Goal: Book appointment/travel/reservation

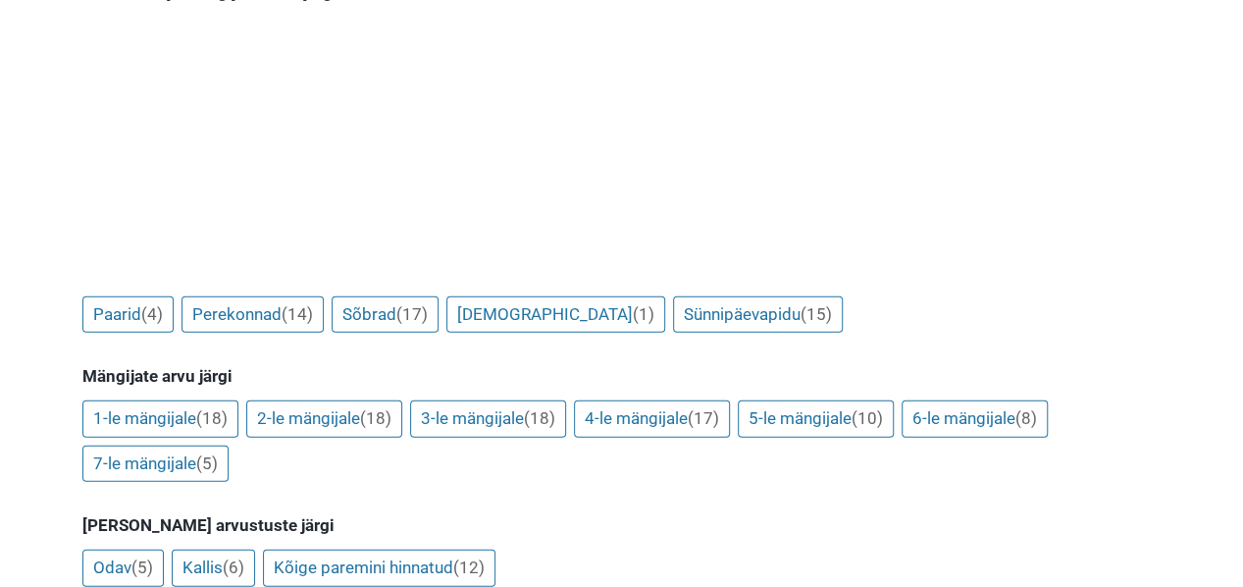
scroll to position [2060, 0]
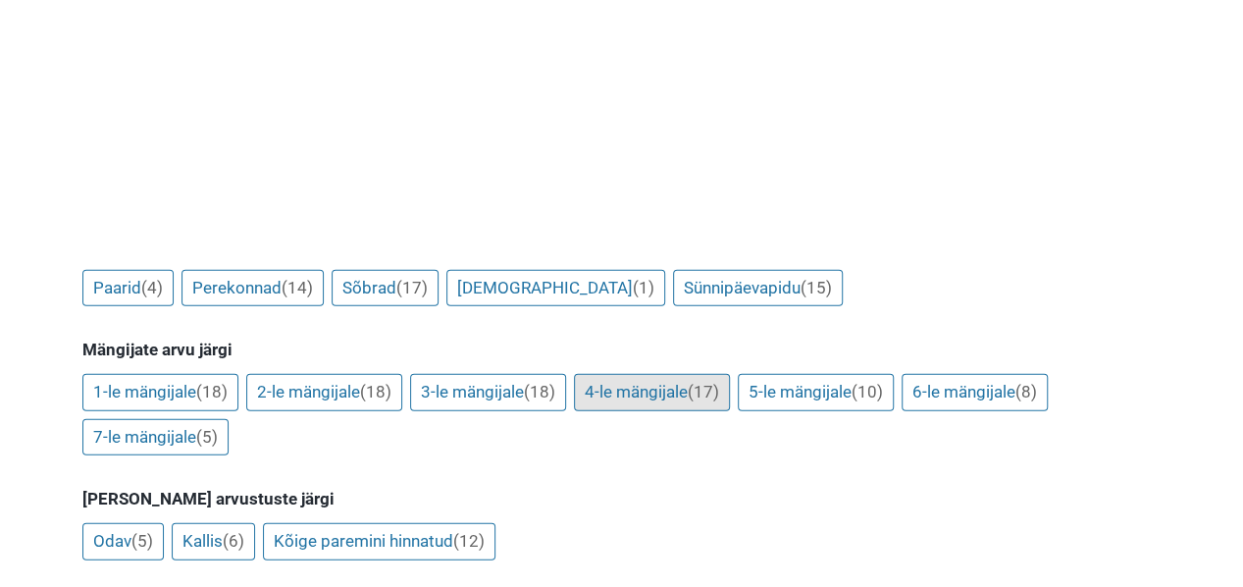
click at [617, 374] on link "4-le mängijale (17)" at bounding box center [652, 392] width 156 height 37
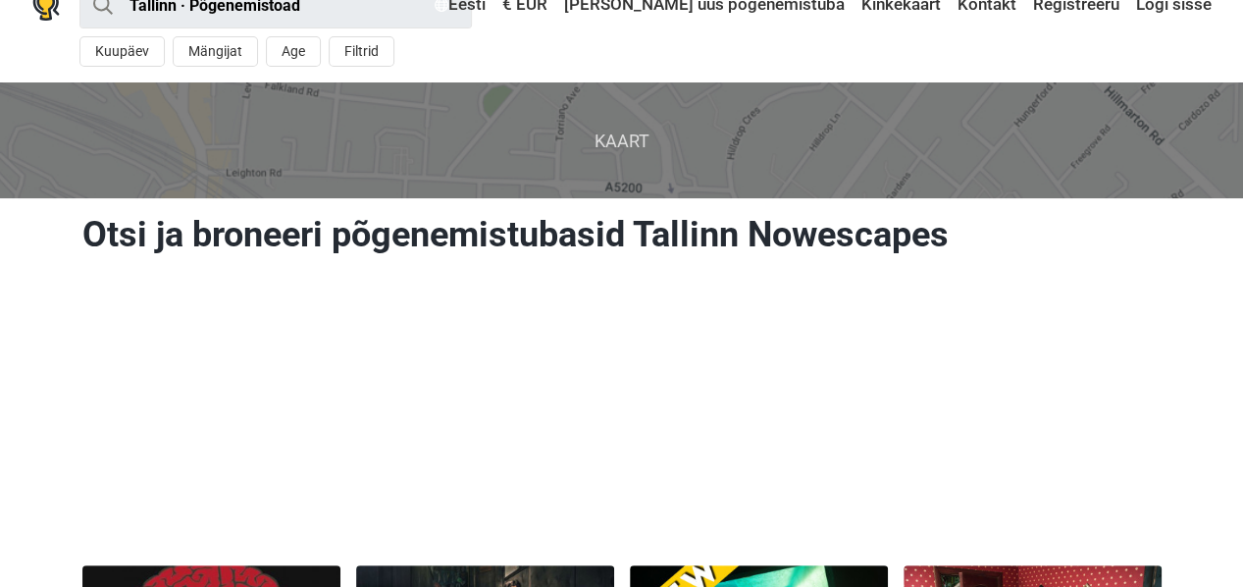
scroll to position [0, 0]
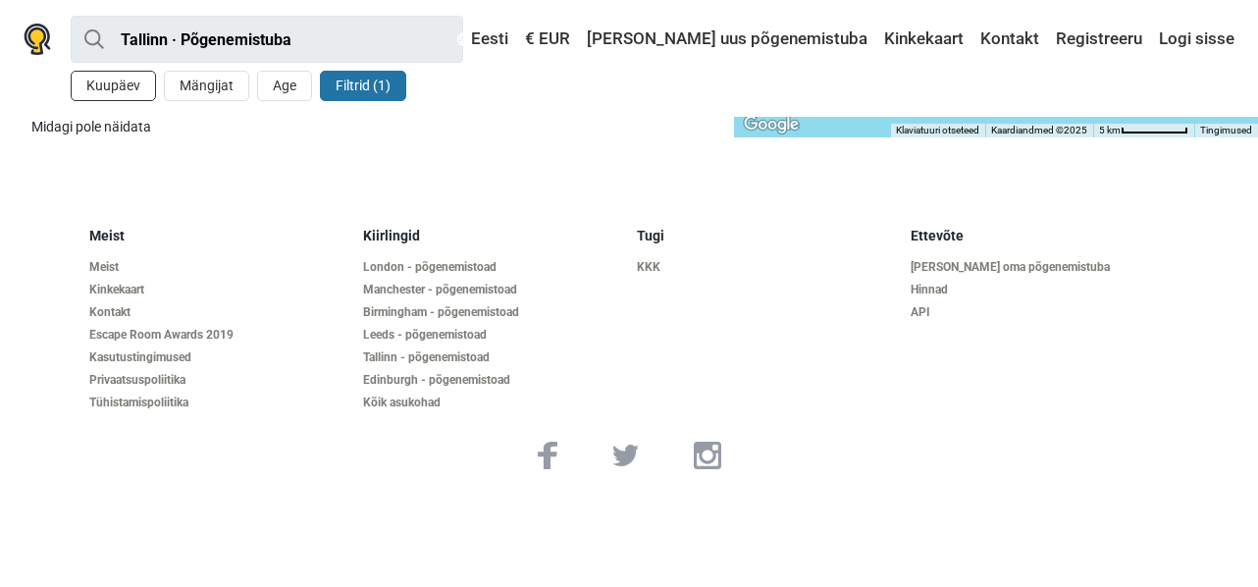
click at [98, 88] on button "Kuupäev" at bounding box center [113, 86] width 85 height 30
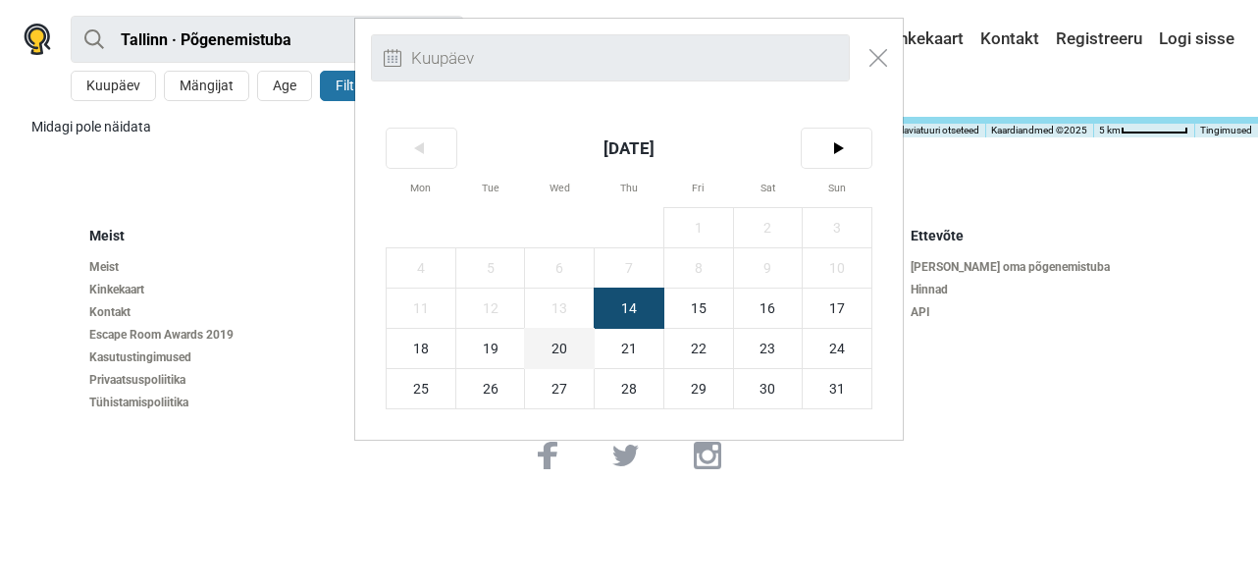
click at [557, 350] on span "20" at bounding box center [559, 348] width 69 height 39
type input "20. august (K)"
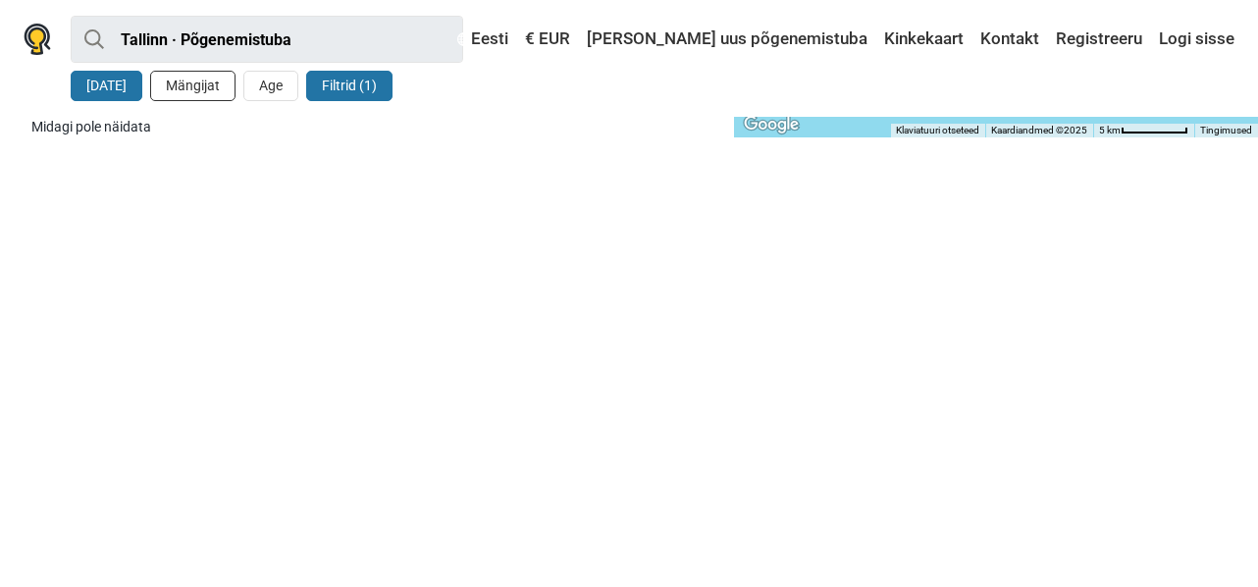
click at [192, 89] on button "Mängijat" at bounding box center [192, 86] width 85 height 30
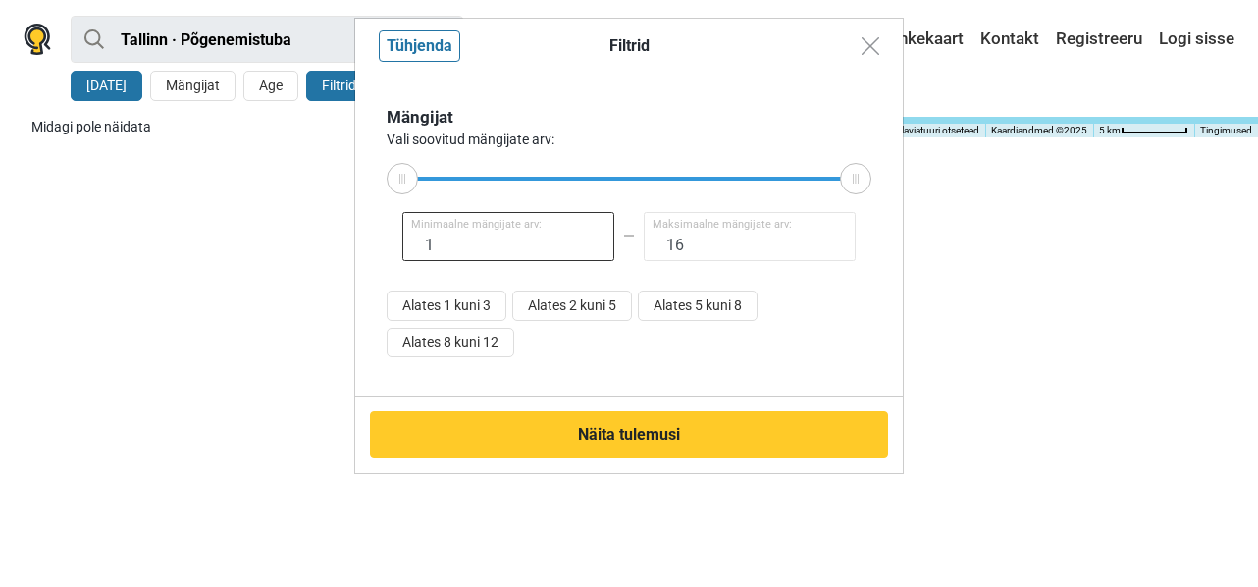
click at [498, 242] on input "1" at bounding box center [508, 236] width 212 height 49
click at [562, 305] on button "Alates 2 kuni 5" at bounding box center [572, 305] width 120 height 30
type input "2"
type input "5"
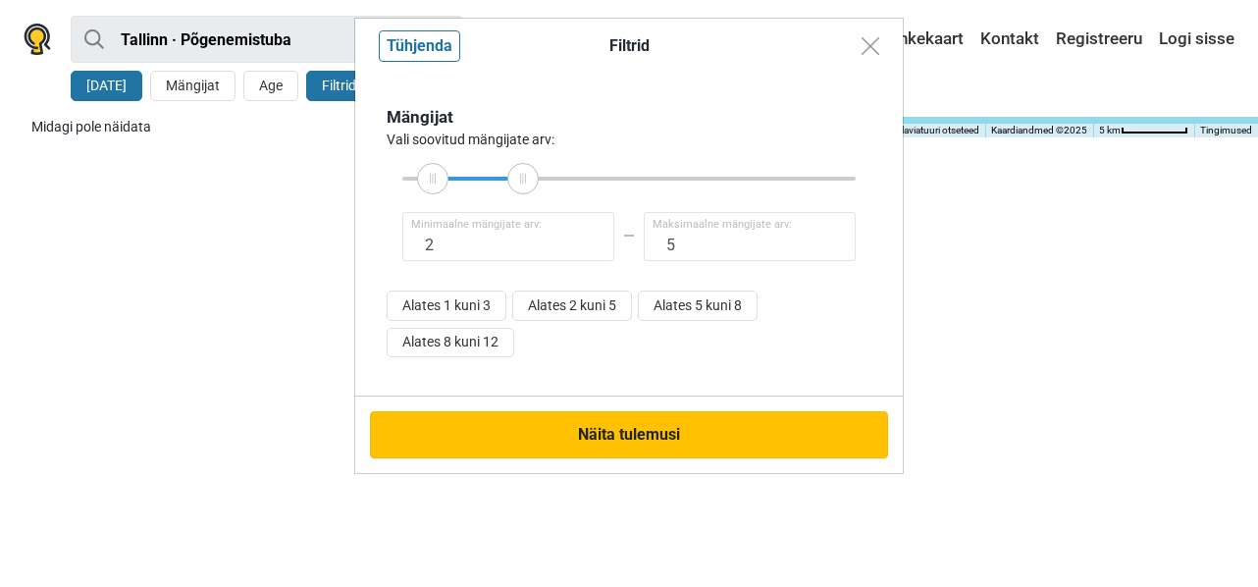
click at [643, 430] on button "Näita tulemusi" at bounding box center [629, 434] width 518 height 47
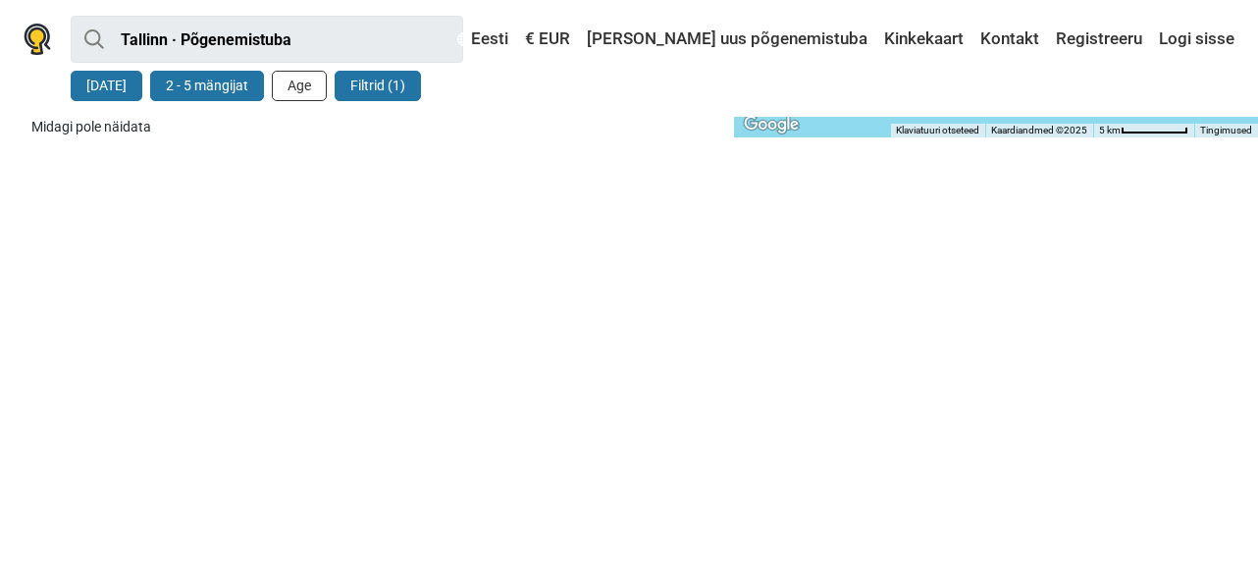
click at [283, 87] on button "Age" at bounding box center [299, 86] width 55 height 30
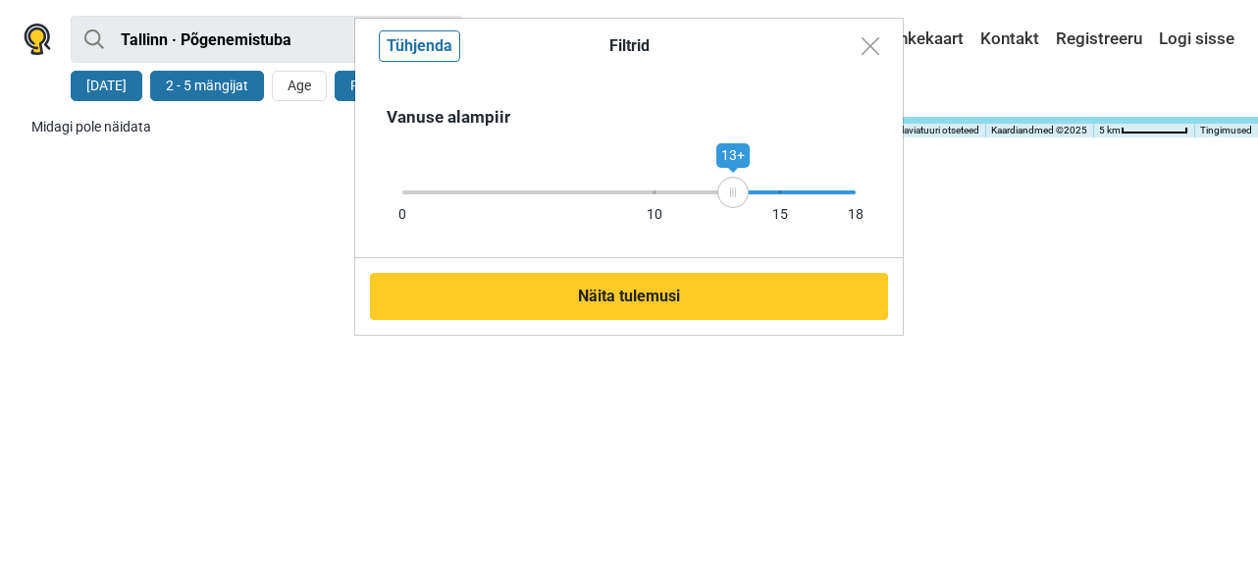
drag, startPoint x: 856, startPoint y: 189, endPoint x: 733, endPoint y: 187, distance: 123.6
click at [733, 187] on icon at bounding box center [732, 192] width 29 height 10
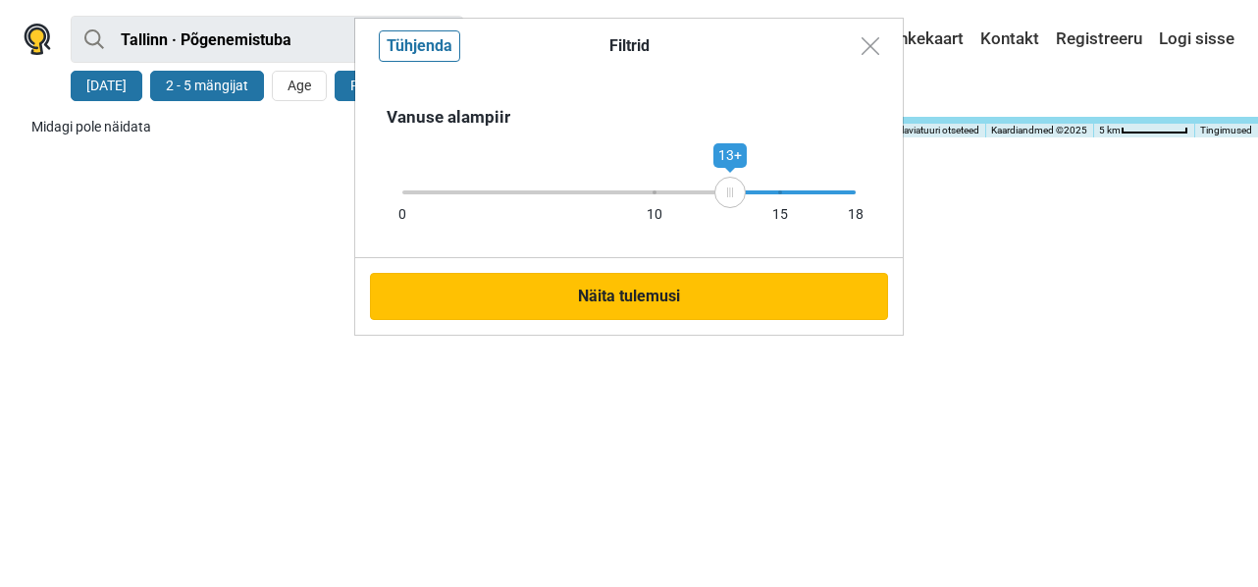
click at [657, 289] on button "Näita tulemusi" at bounding box center [629, 296] width 518 height 47
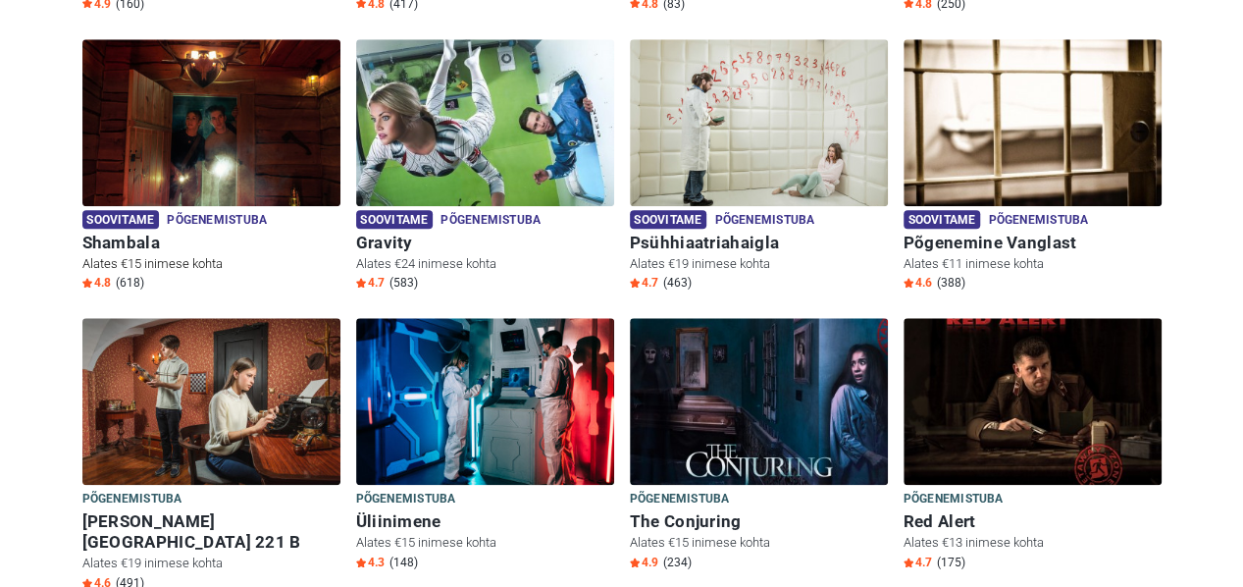
scroll to position [883, 0]
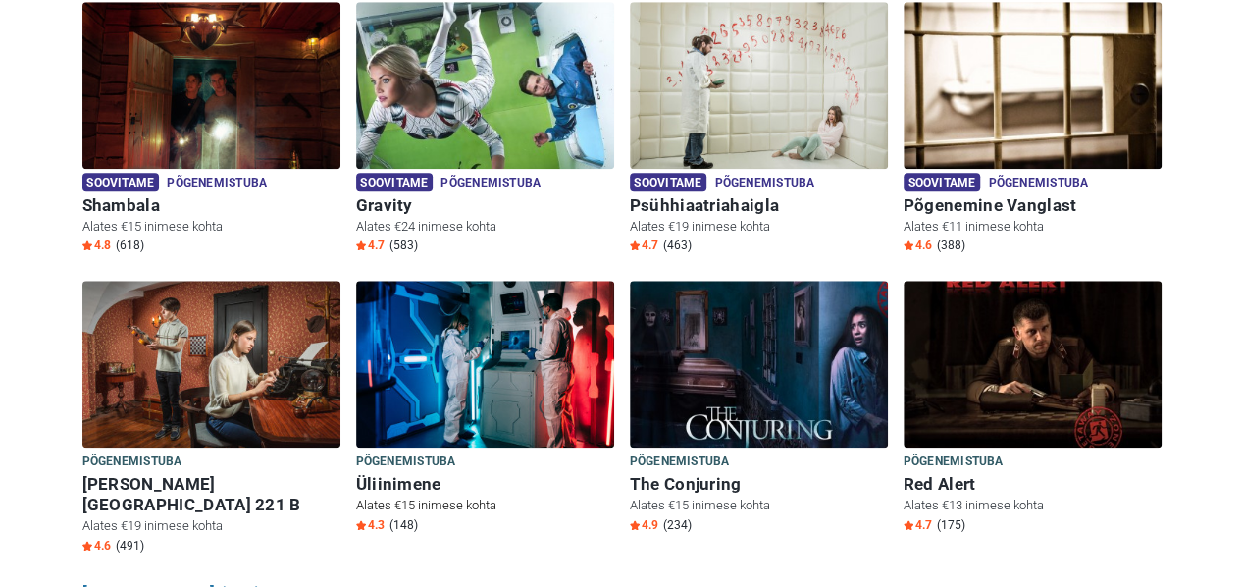
click at [371, 474] on h6 "Üliinimene" at bounding box center [485, 484] width 258 height 21
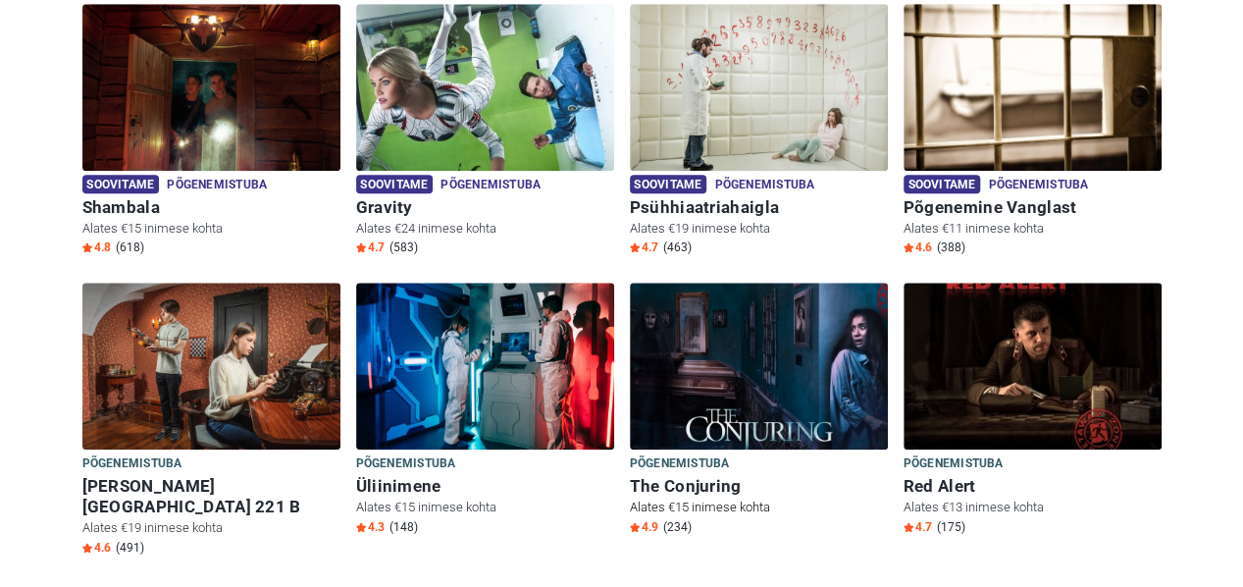
click at [748, 371] on img at bounding box center [759, 366] width 258 height 167
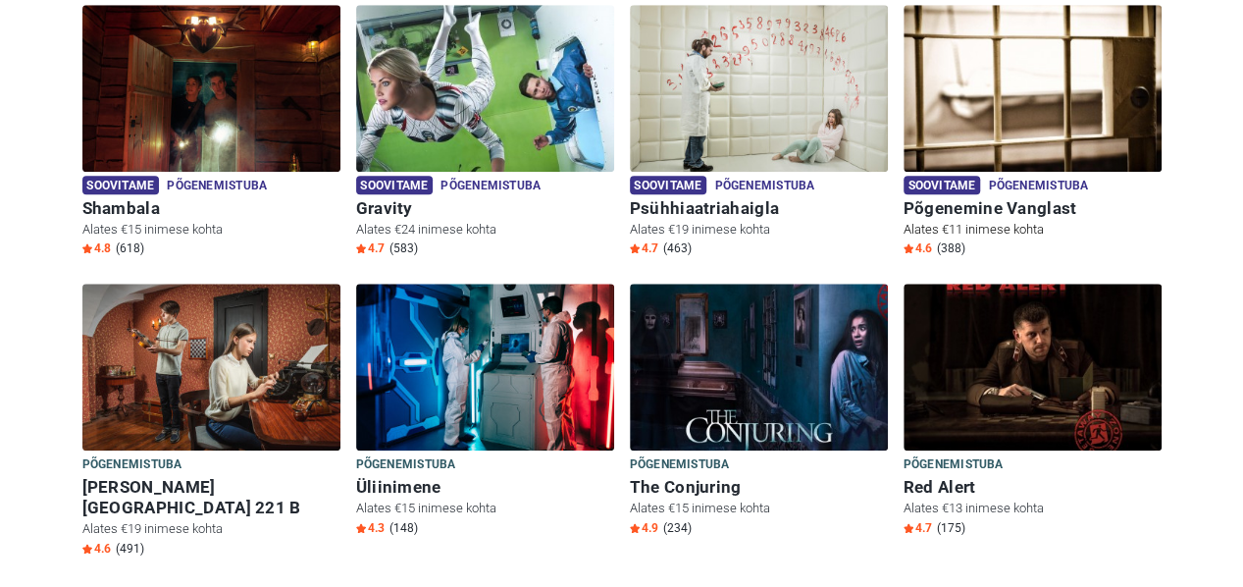
click at [1019, 221] on p "Alates €11 inimese kohta" at bounding box center [1032, 230] width 258 height 18
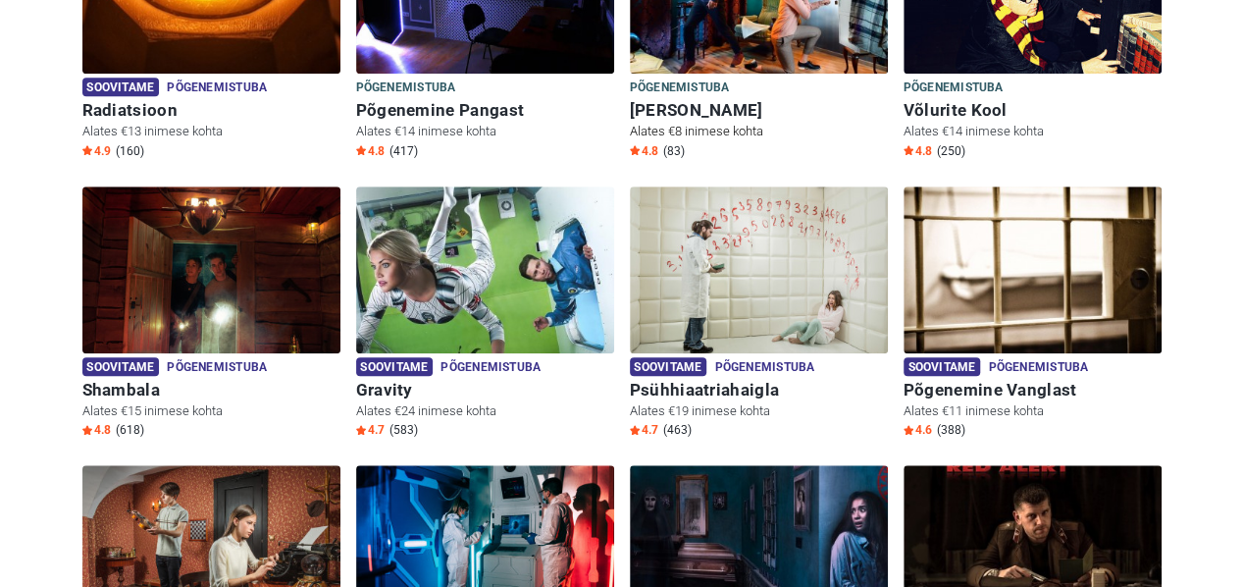
scroll to position [683, 0]
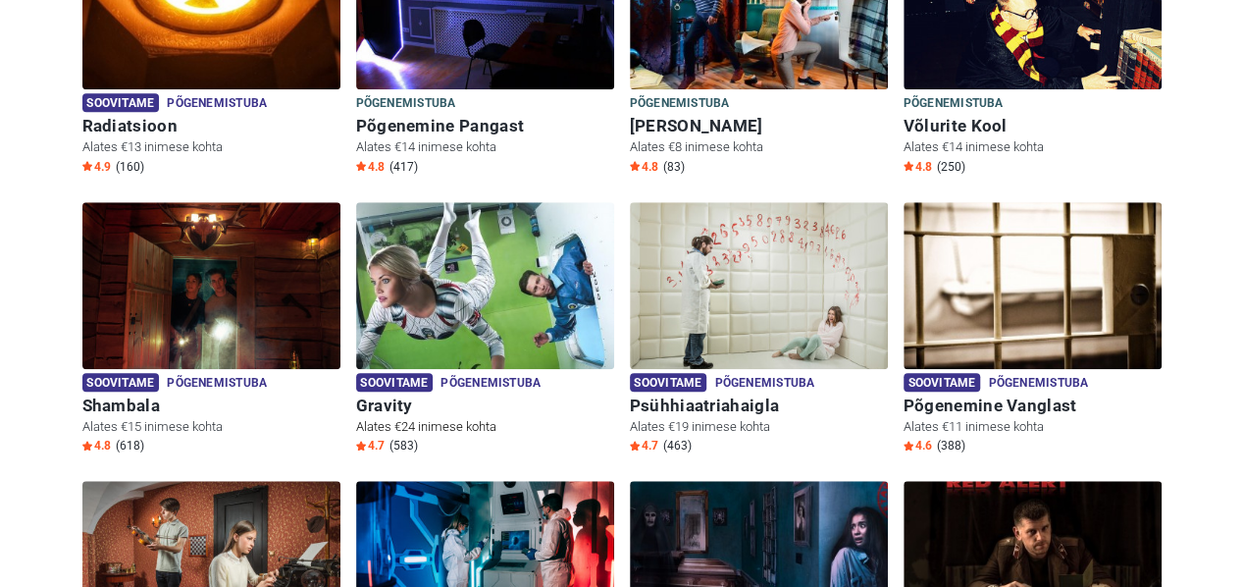
click at [479, 294] on img at bounding box center [485, 285] width 258 height 167
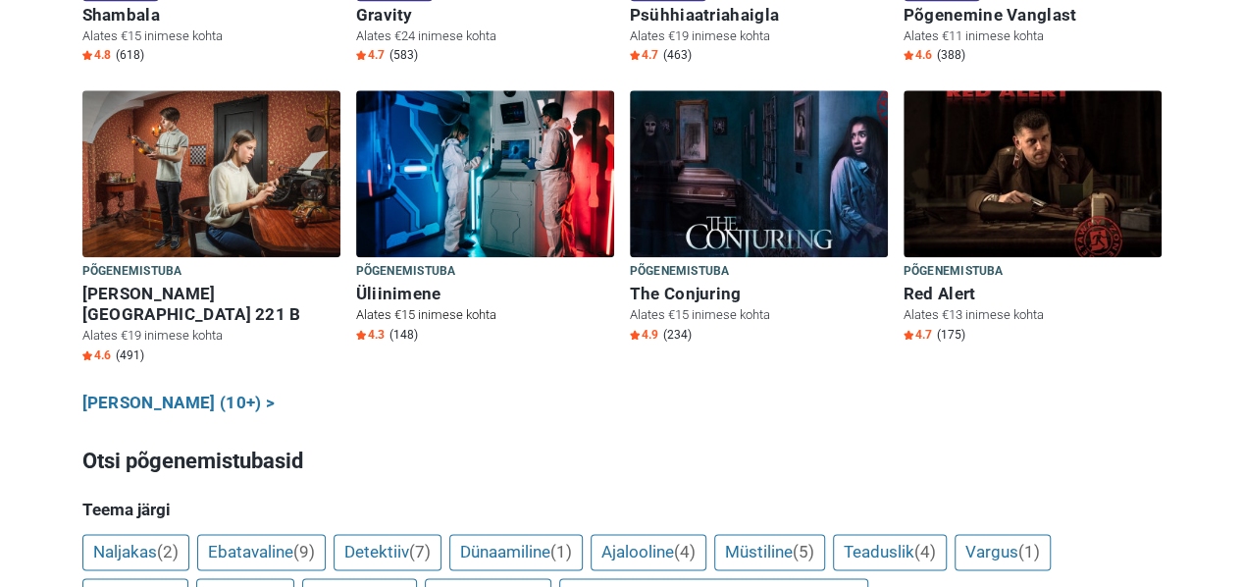
scroll to position [1171, 0]
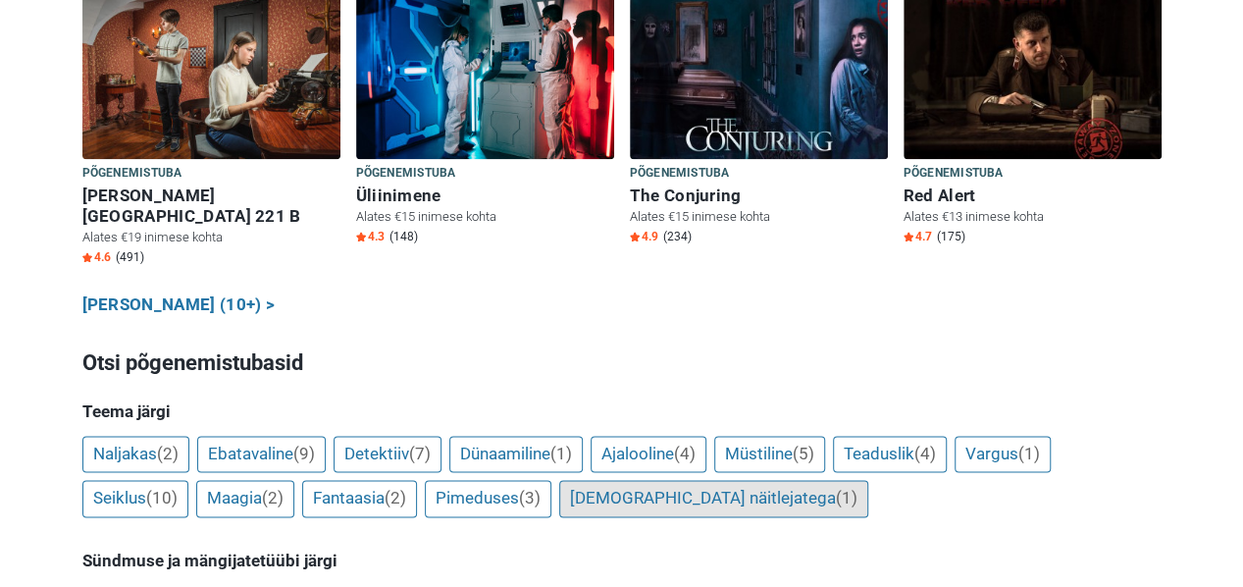
click at [663, 480] on link "Koos näitlejatega (1)" at bounding box center [713, 498] width 309 height 37
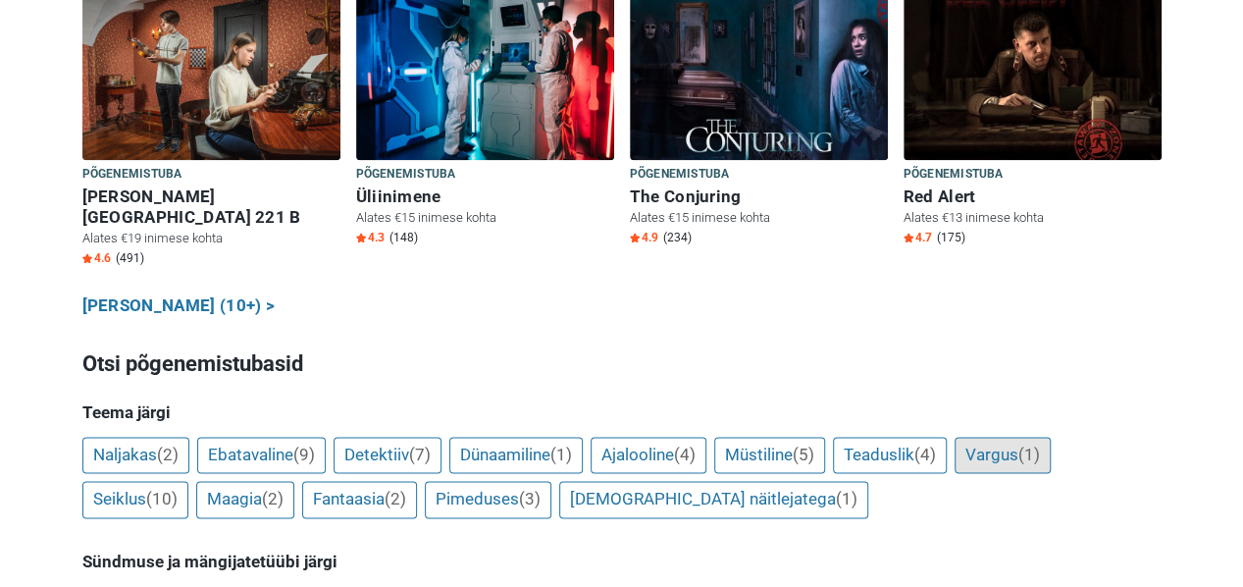
click at [1024, 437] on link "Vargus (1)" at bounding box center [1002, 455] width 96 height 37
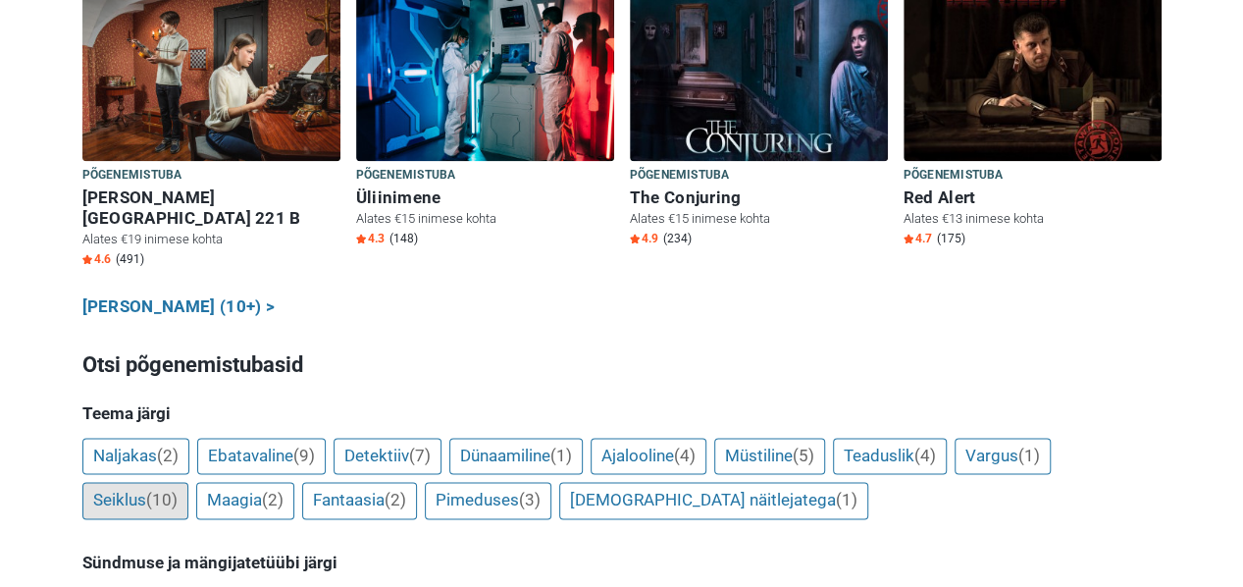
click at [143, 482] on link "Seiklus (10)" at bounding box center [135, 500] width 106 height 37
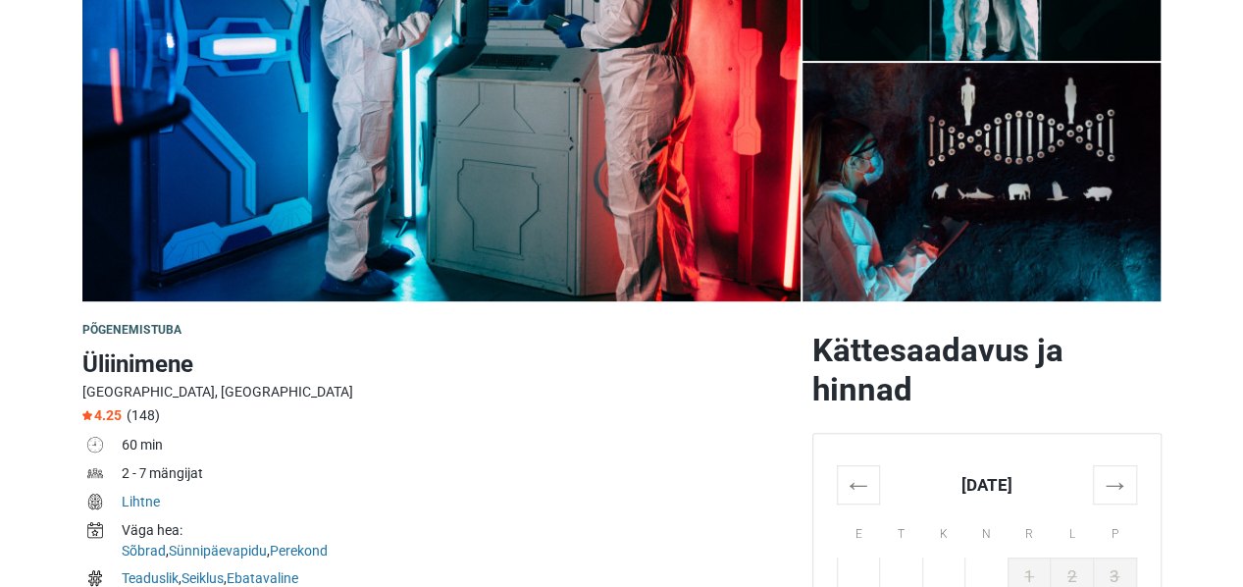
scroll to position [490, 0]
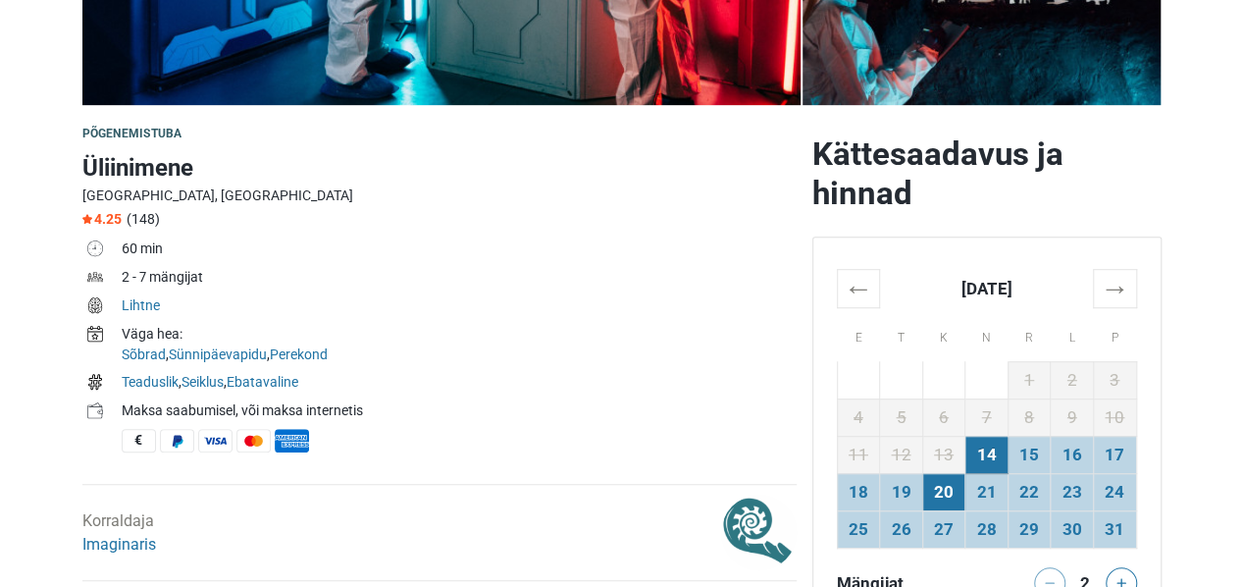
click at [941, 482] on td "20" at bounding box center [943, 491] width 43 height 37
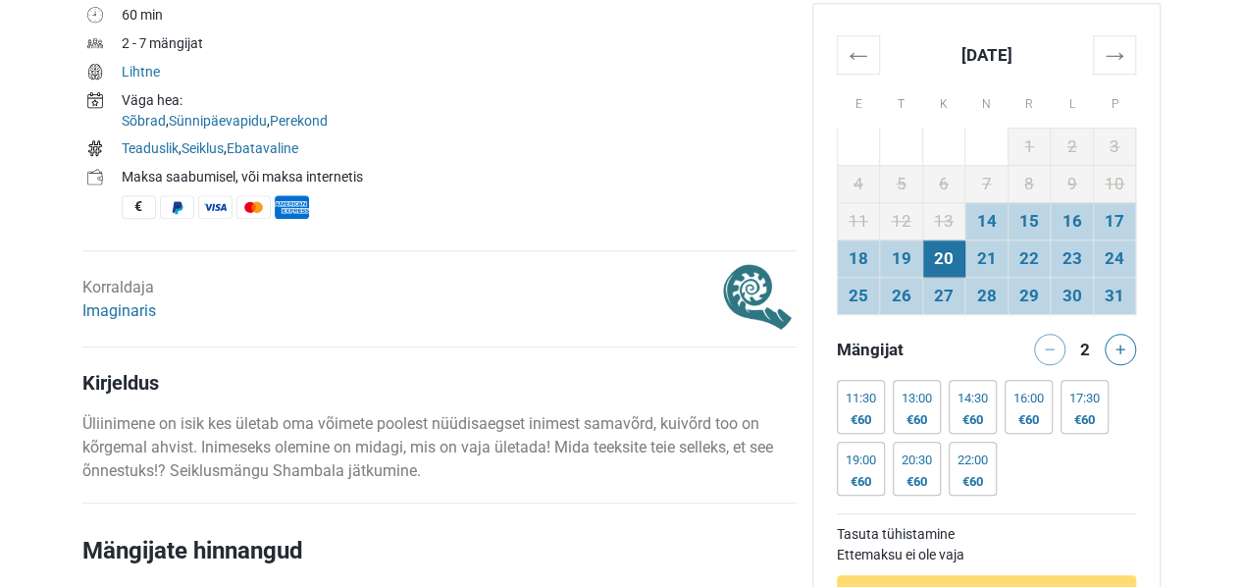
scroll to position [726, 0]
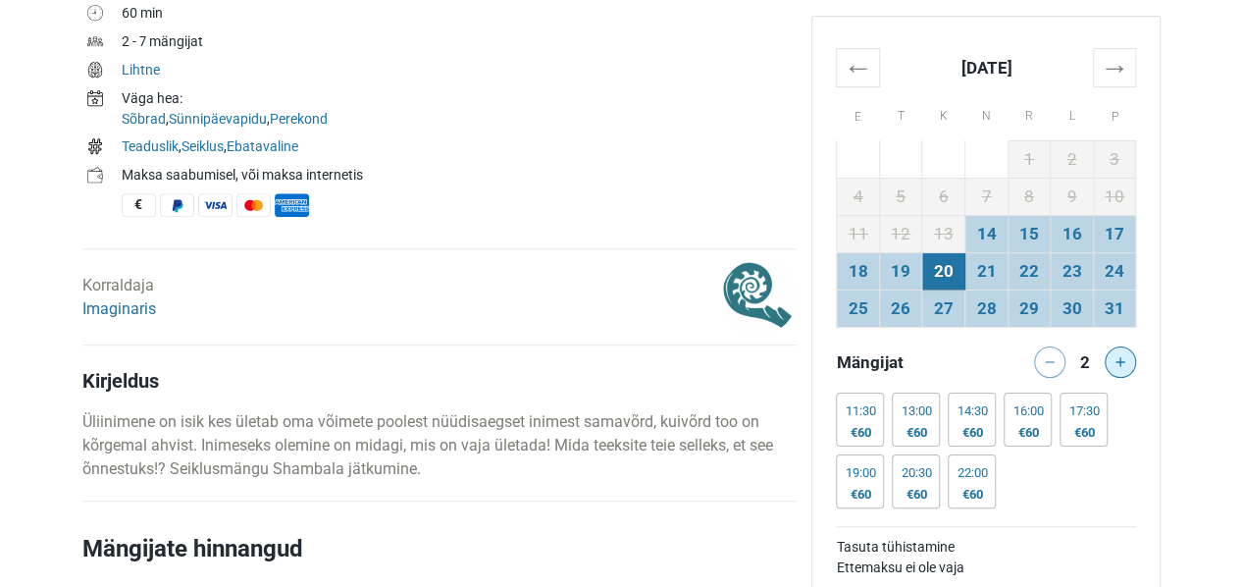
click at [1123, 361] on icon at bounding box center [1120, 362] width 10 height 10
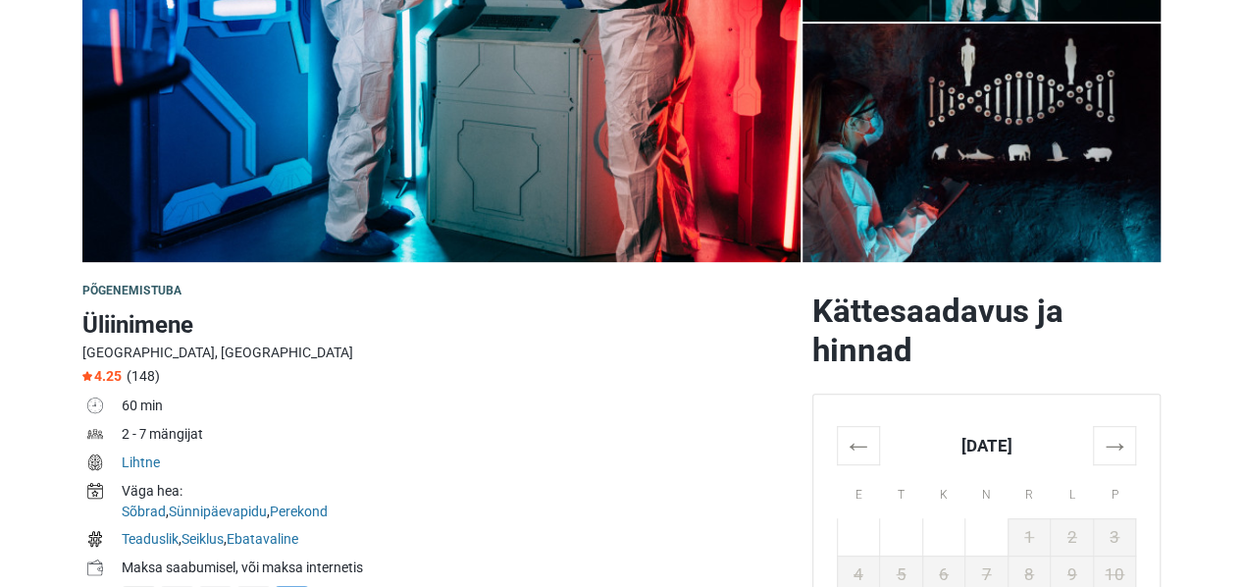
scroll to position [0, 0]
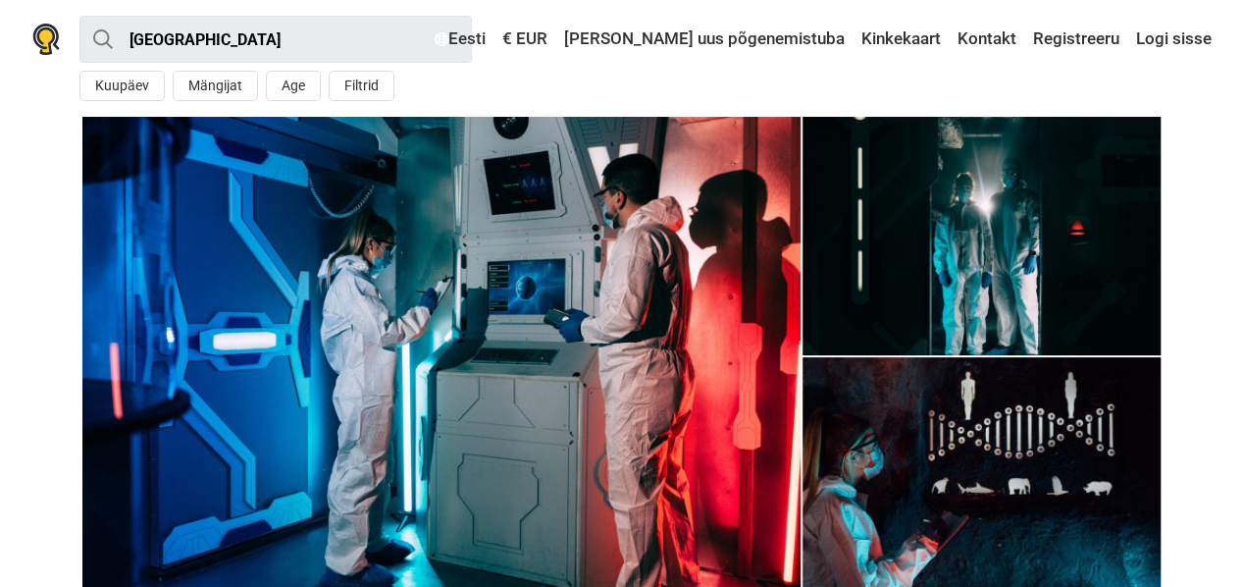
click at [506, 419] on img at bounding box center [441, 356] width 718 height 479
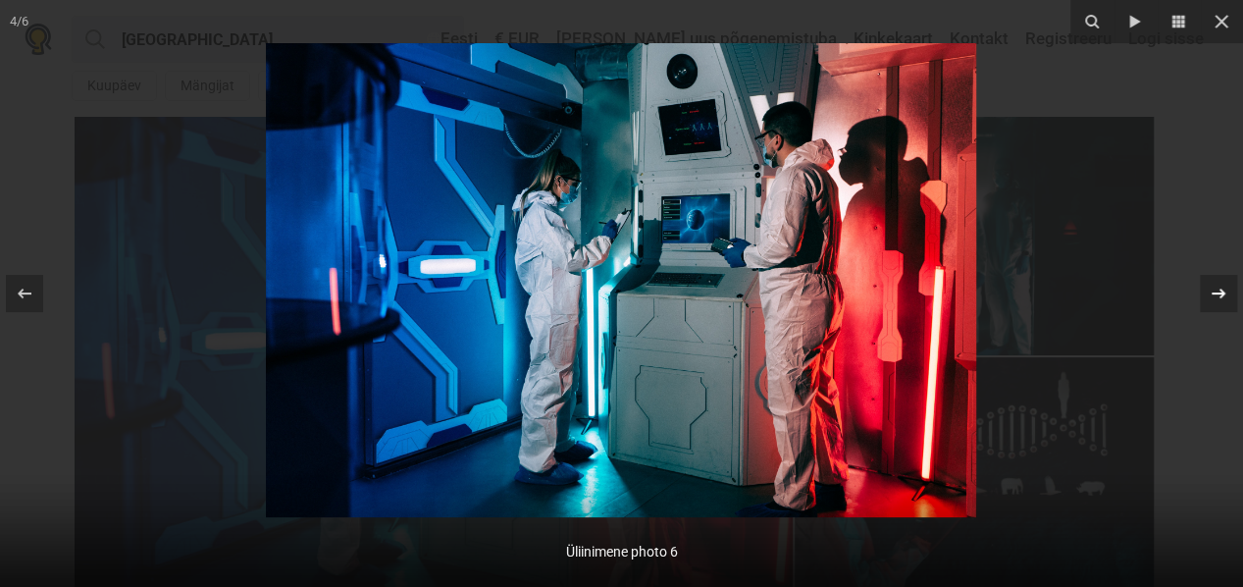
click at [1230, 284] on div at bounding box center [1218, 293] width 37 height 37
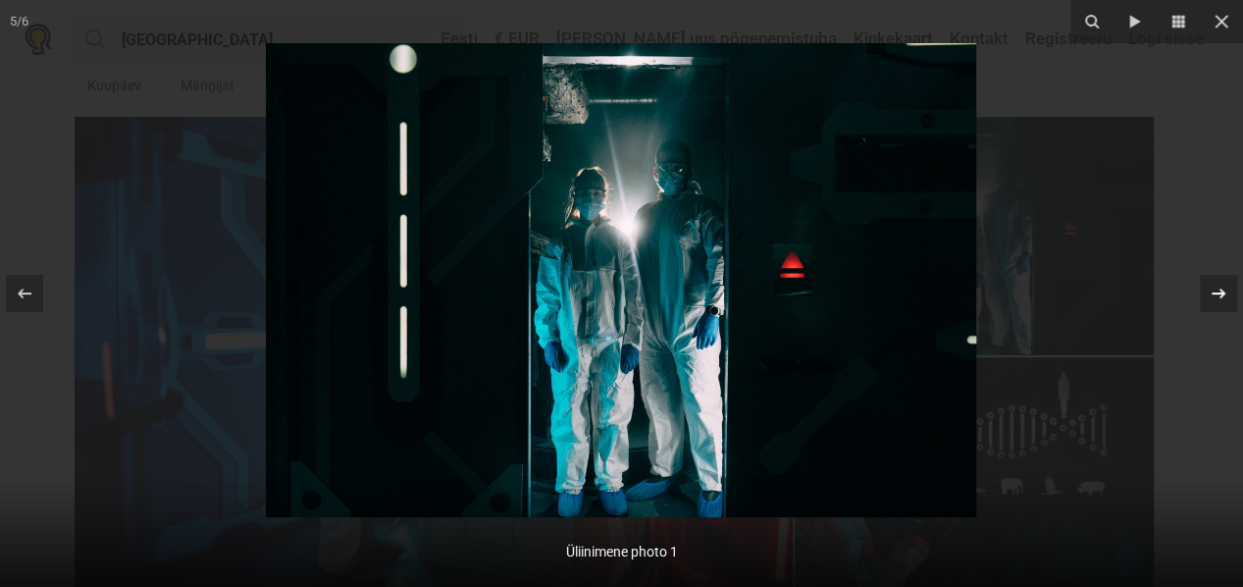
click at [1230, 284] on div at bounding box center [1218, 293] width 37 height 37
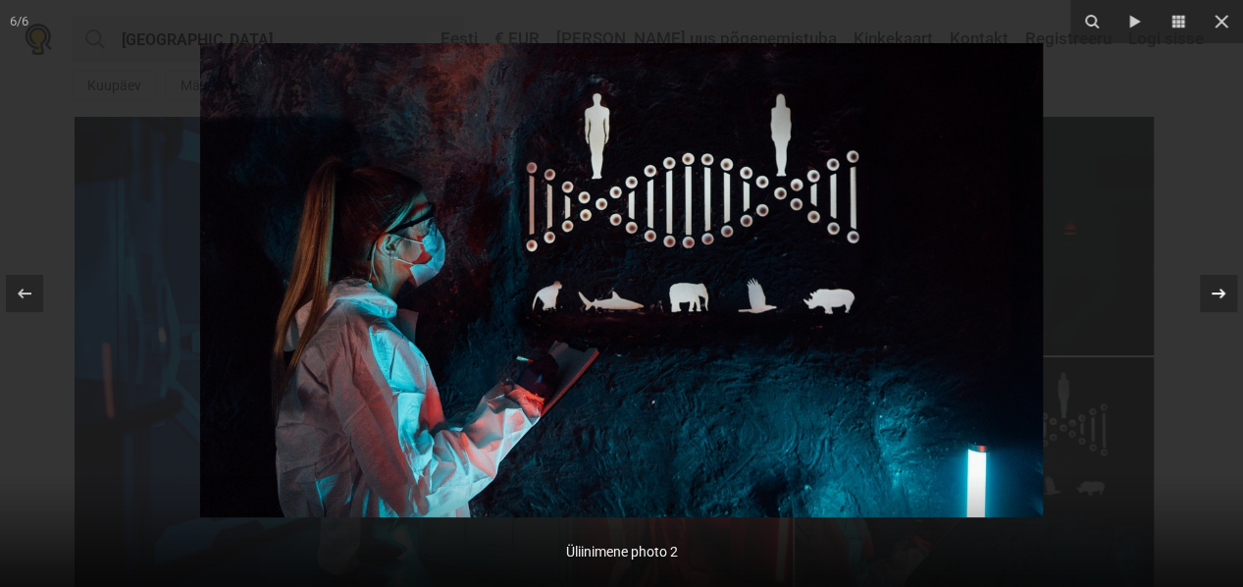
click at [1230, 284] on div at bounding box center [1218, 293] width 37 height 37
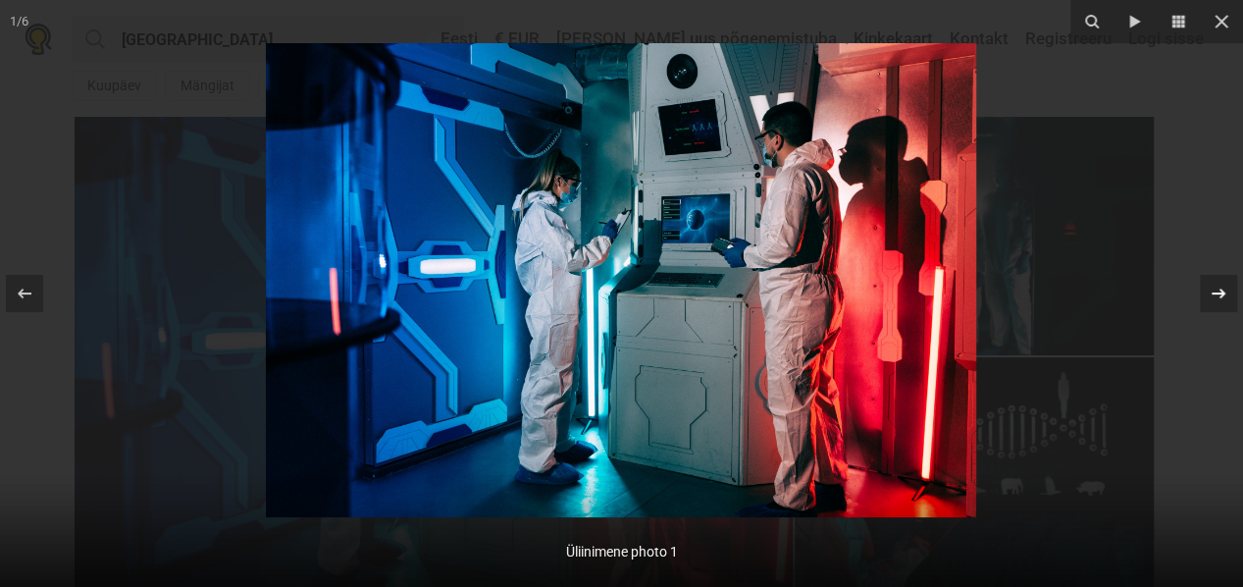
click at [1230, 284] on div at bounding box center [1218, 293] width 37 height 37
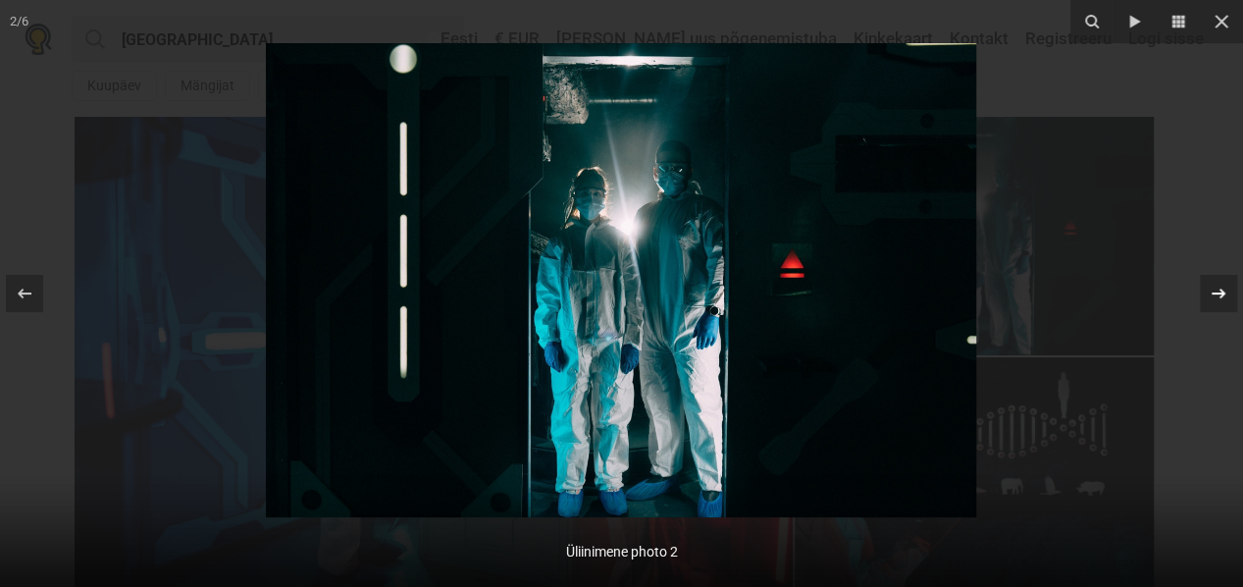
click at [1230, 284] on div at bounding box center [1218, 293] width 37 height 37
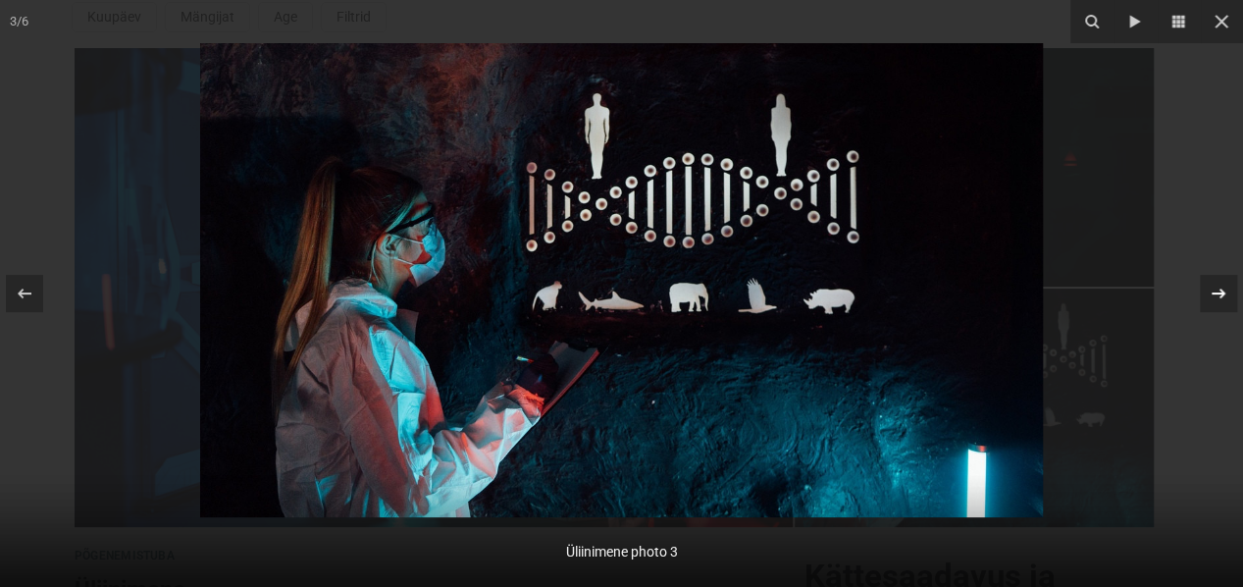
scroll to position [98, 0]
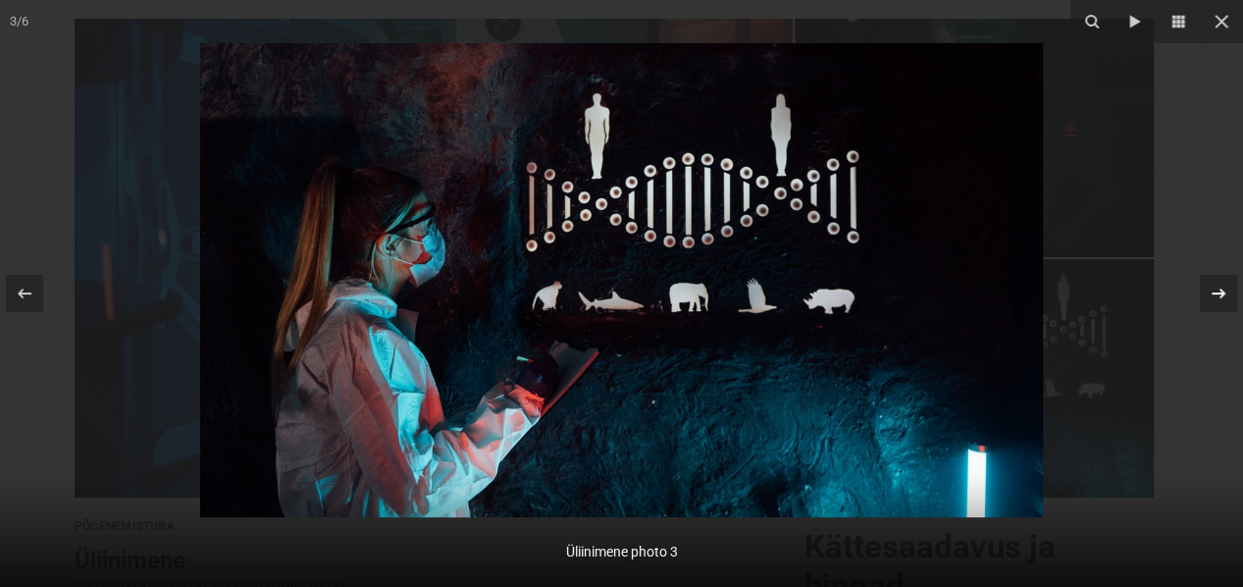
click at [1222, 293] on icon at bounding box center [1218, 293] width 14 height 10
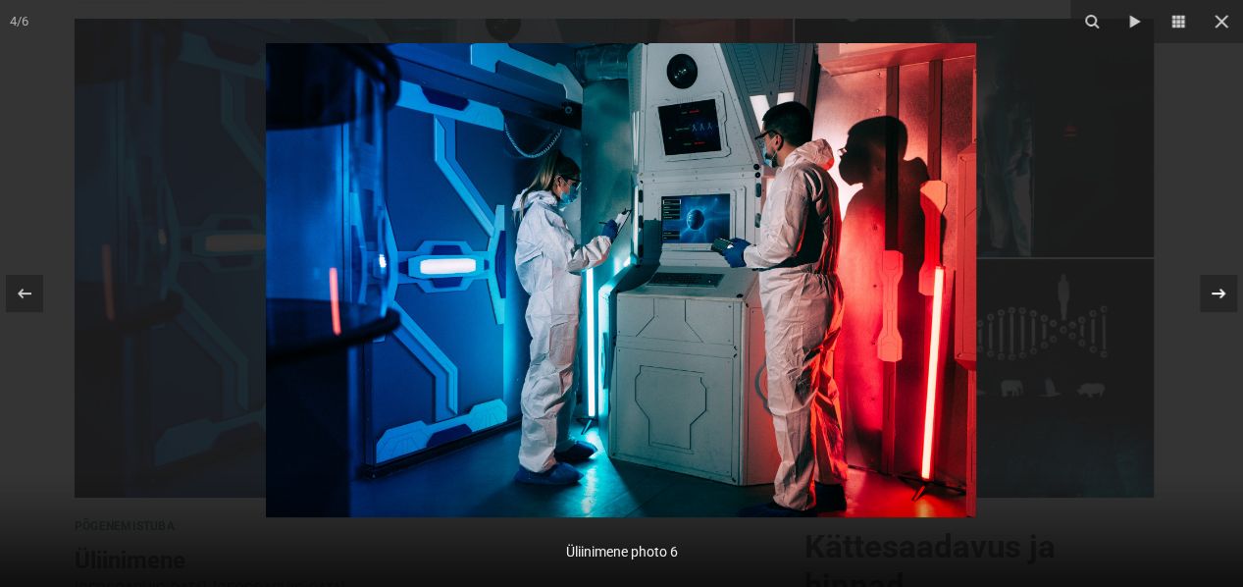
click at [1222, 293] on icon at bounding box center [1218, 293] width 14 height 10
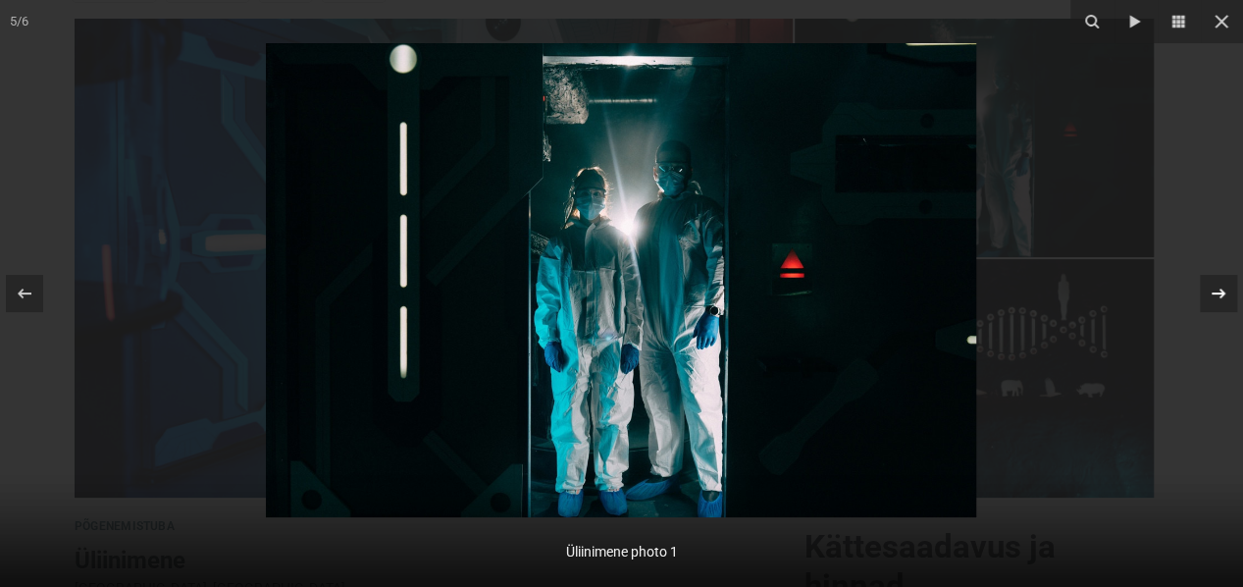
click at [1222, 293] on icon at bounding box center [1218, 293] width 14 height 10
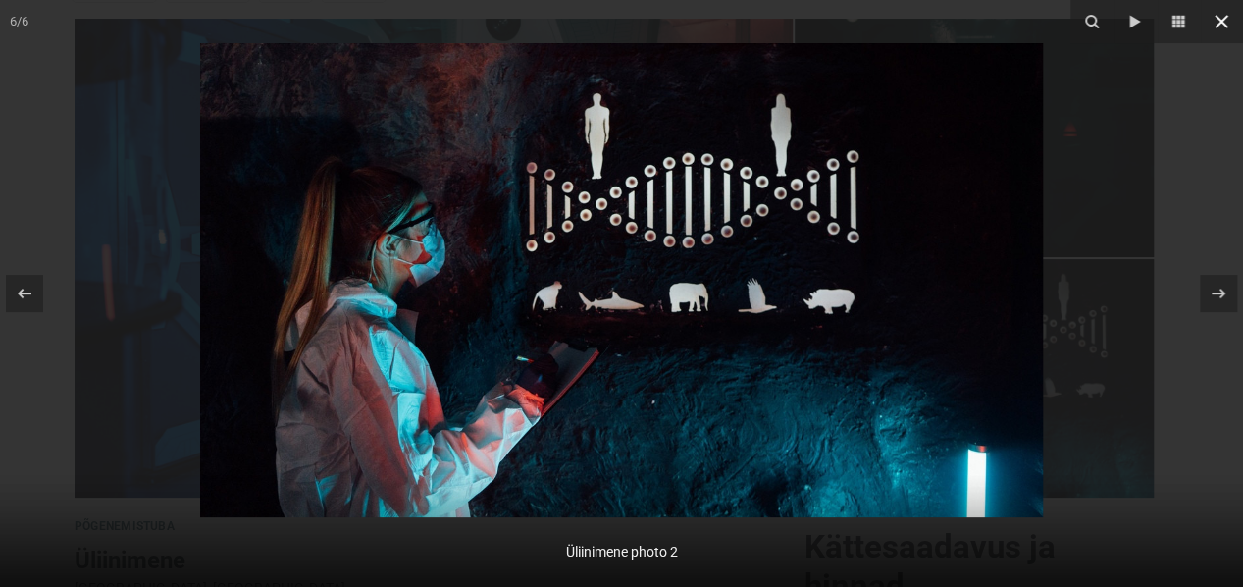
click at [1222, 15] on icon at bounding box center [1221, 22] width 24 height 24
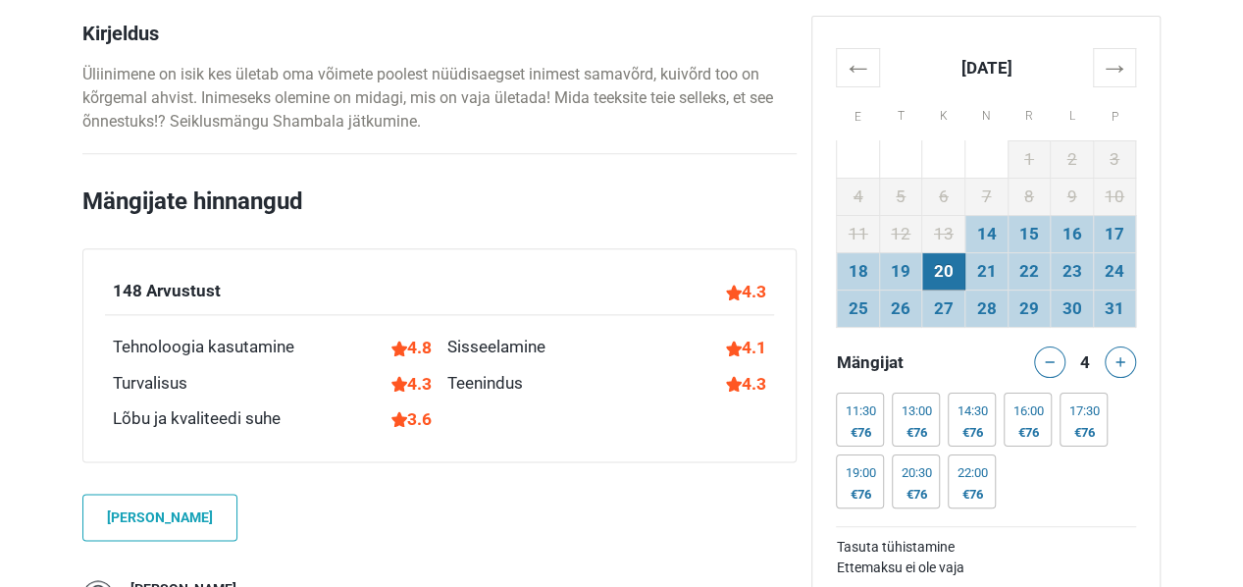
scroll to position [1079, 0]
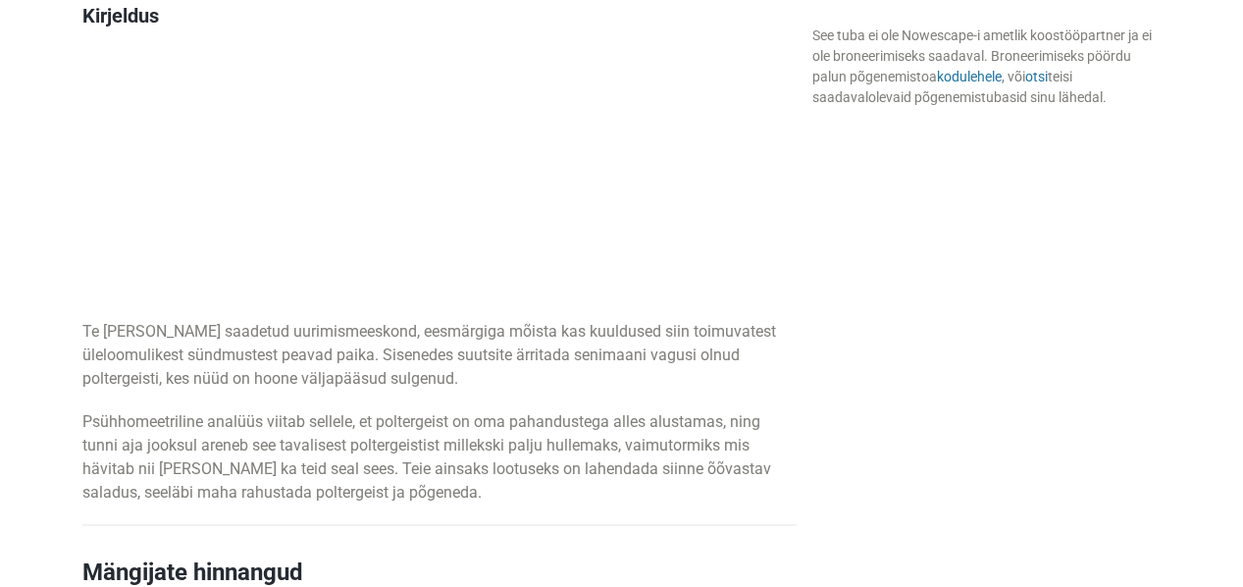
scroll to position [1177, 0]
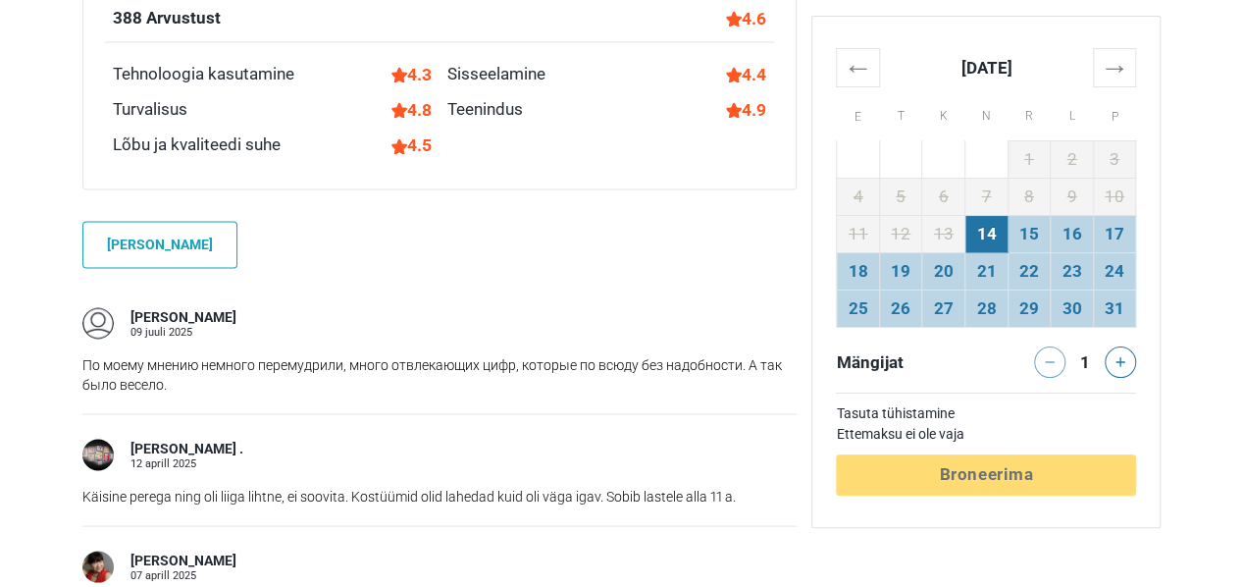
scroll to position [1373, 0]
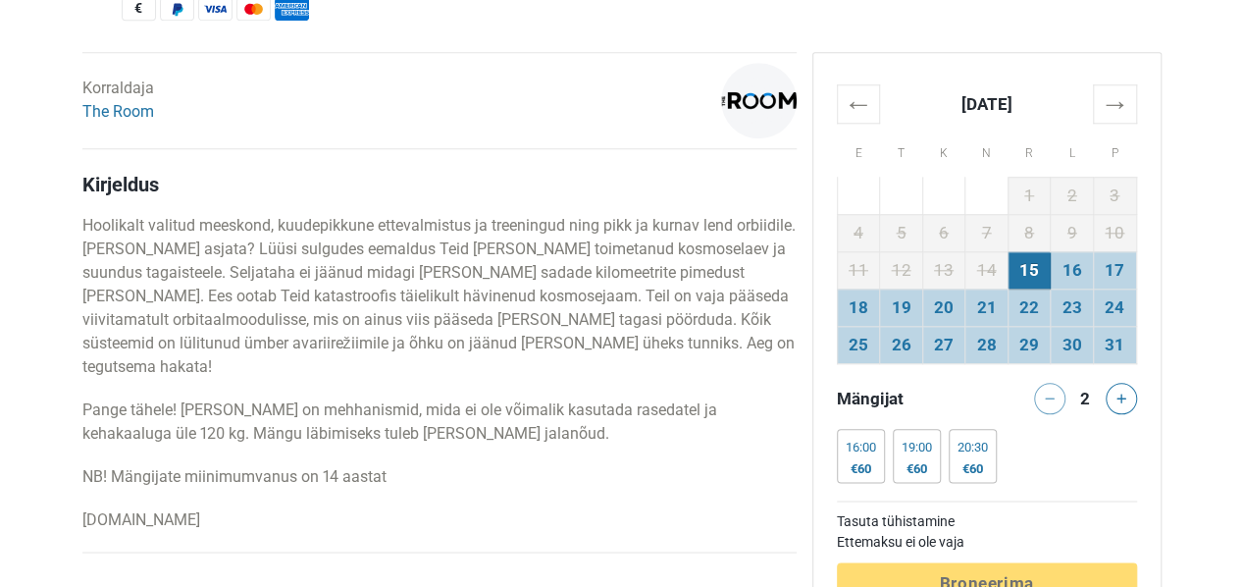
scroll to position [981, 0]
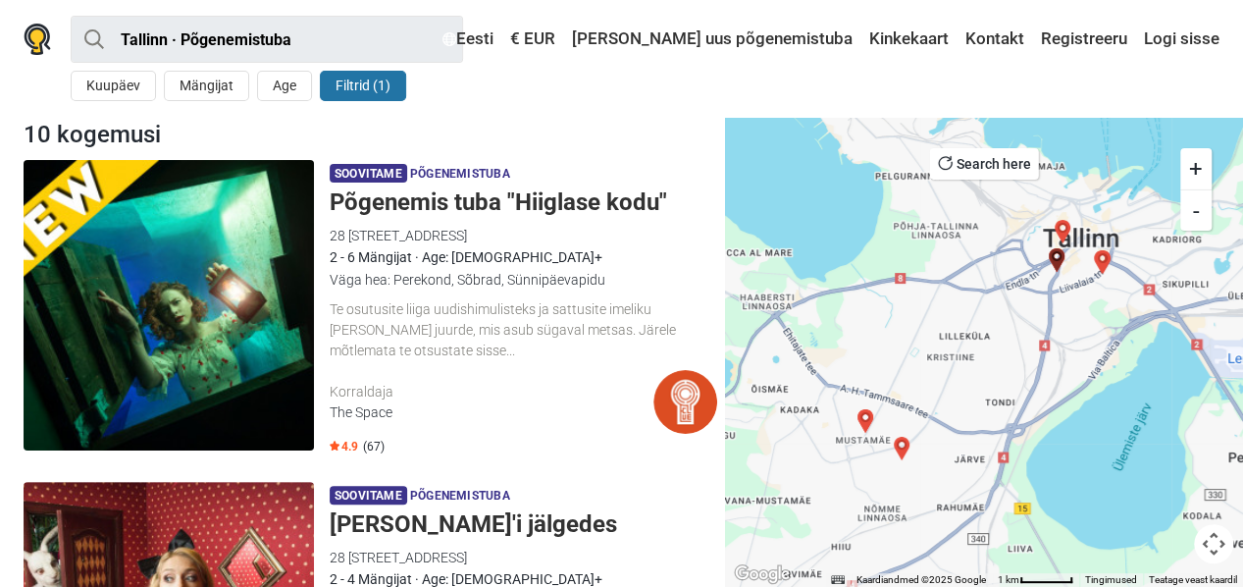
click at [500, 200] on h5 "Põgenemis tuba "Hiiglase kodu"" at bounding box center [523, 202] width 387 height 28
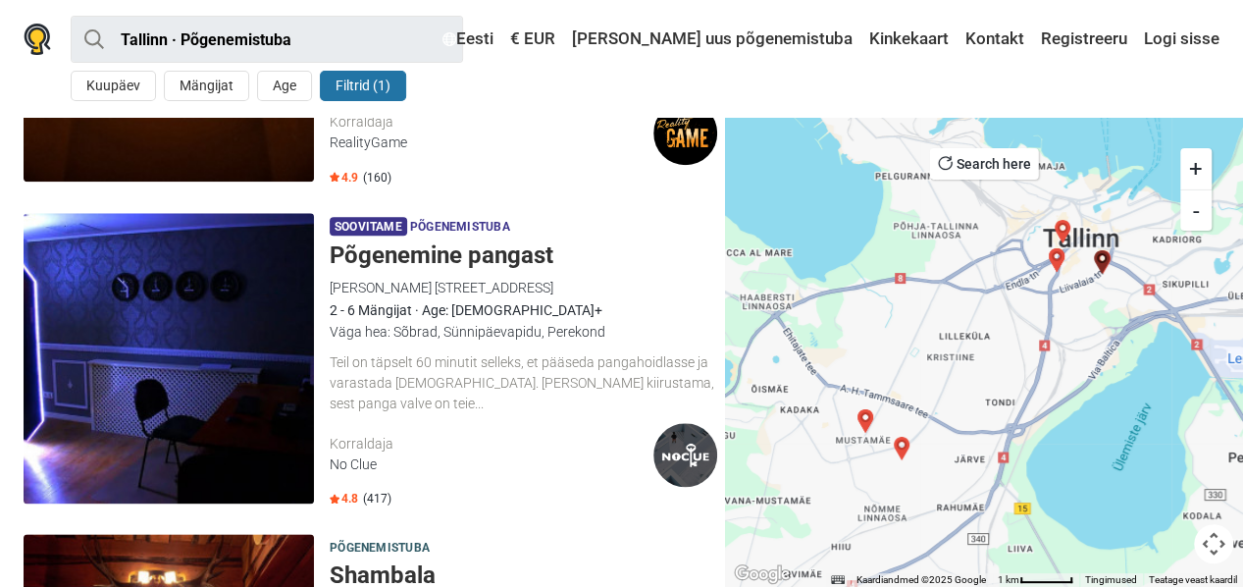
scroll to position [883, 0]
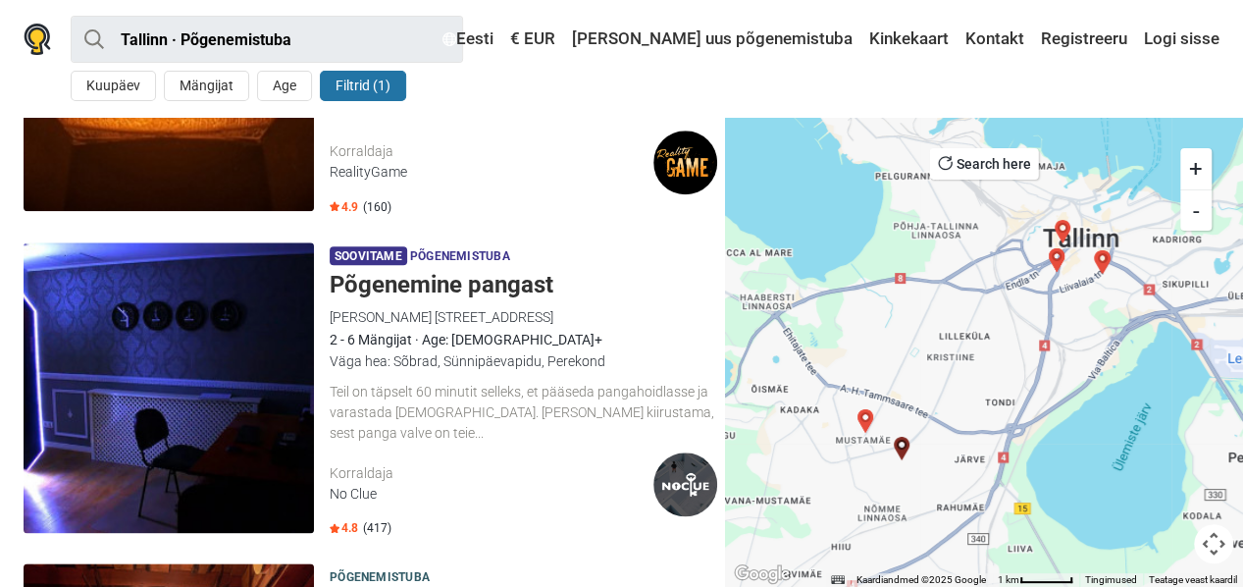
click at [473, 283] on h5 "Põgenemine pangast" at bounding box center [523, 285] width 387 height 28
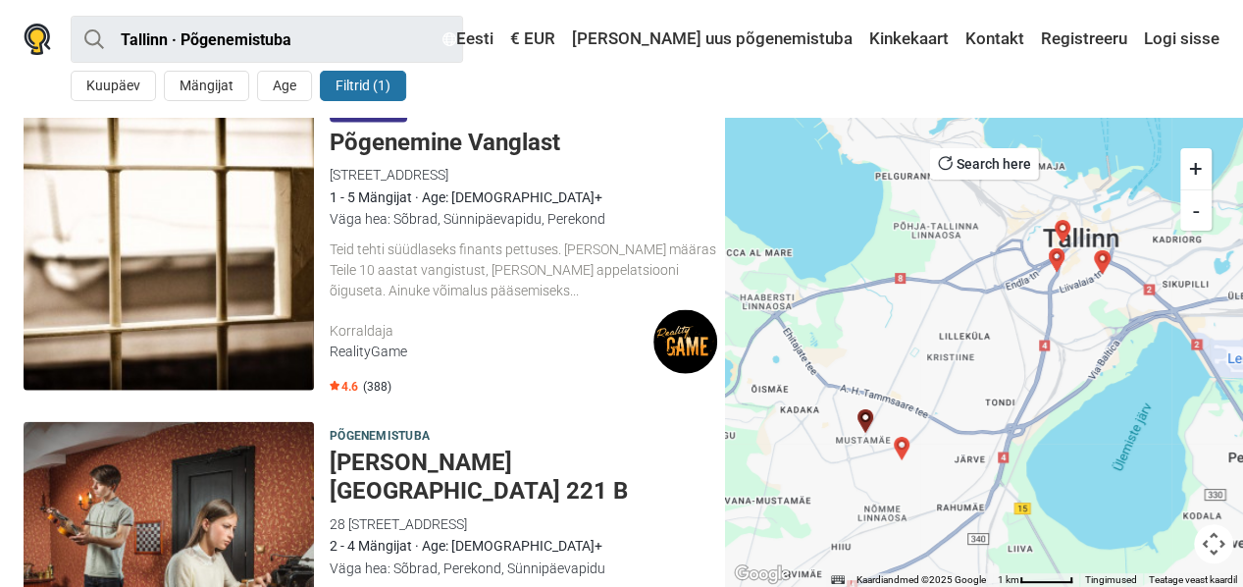
scroll to position [1962, 0]
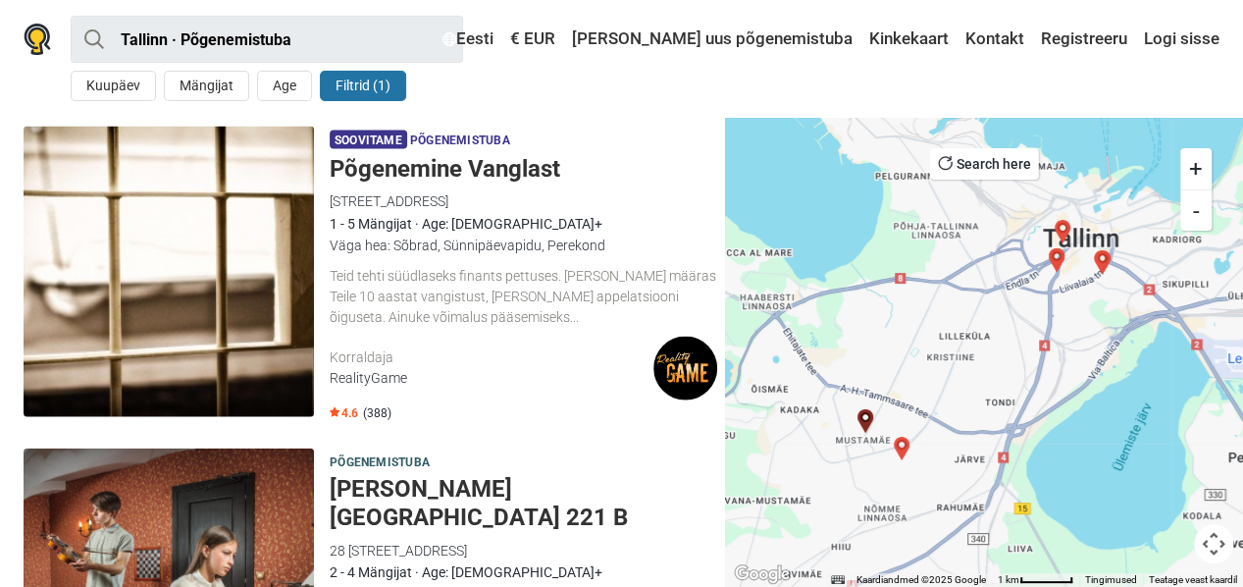
click at [407, 174] on h5 "Põgenemine Vanglast" at bounding box center [523, 169] width 387 height 28
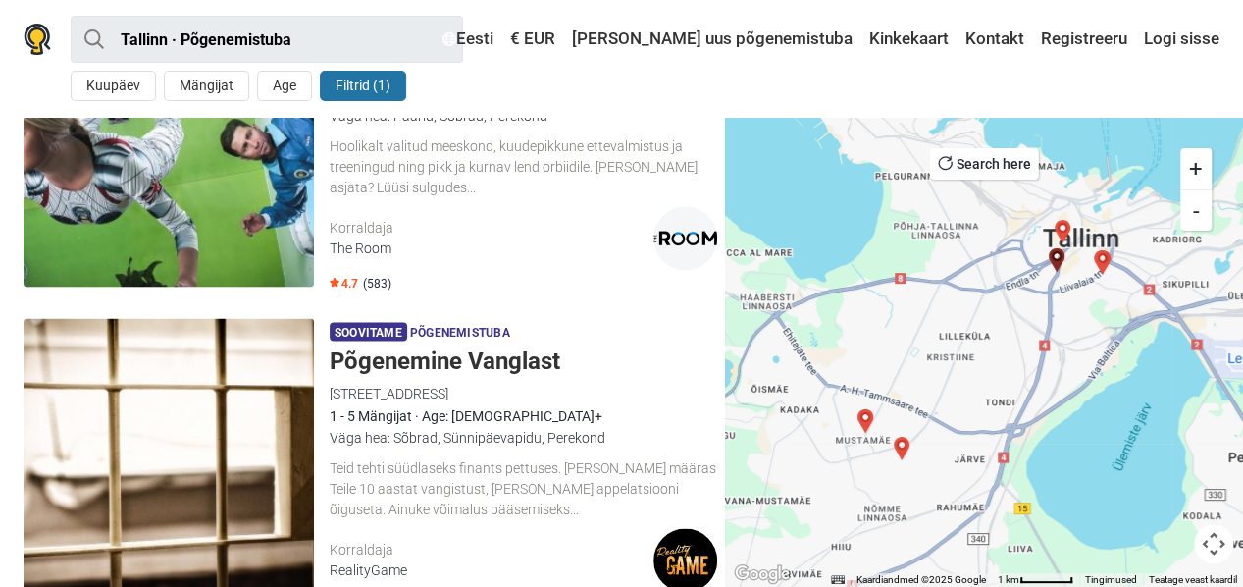
scroll to position [1766, 0]
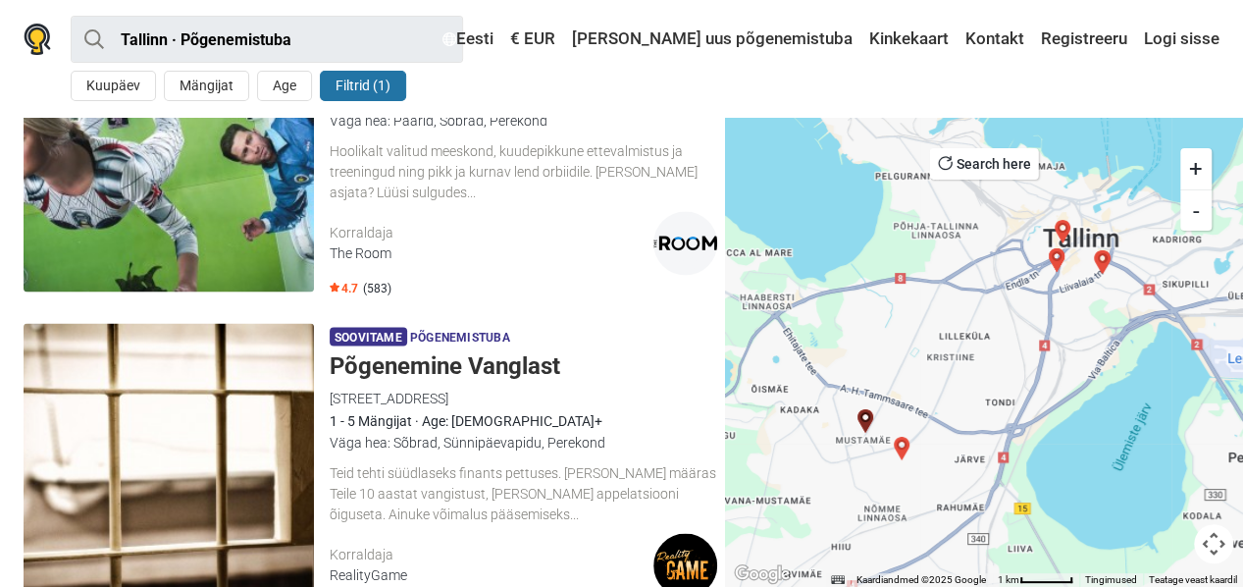
click at [377, 358] on h5 "Põgenemine Vanglast" at bounding box center [523, 365] width 387 height 28
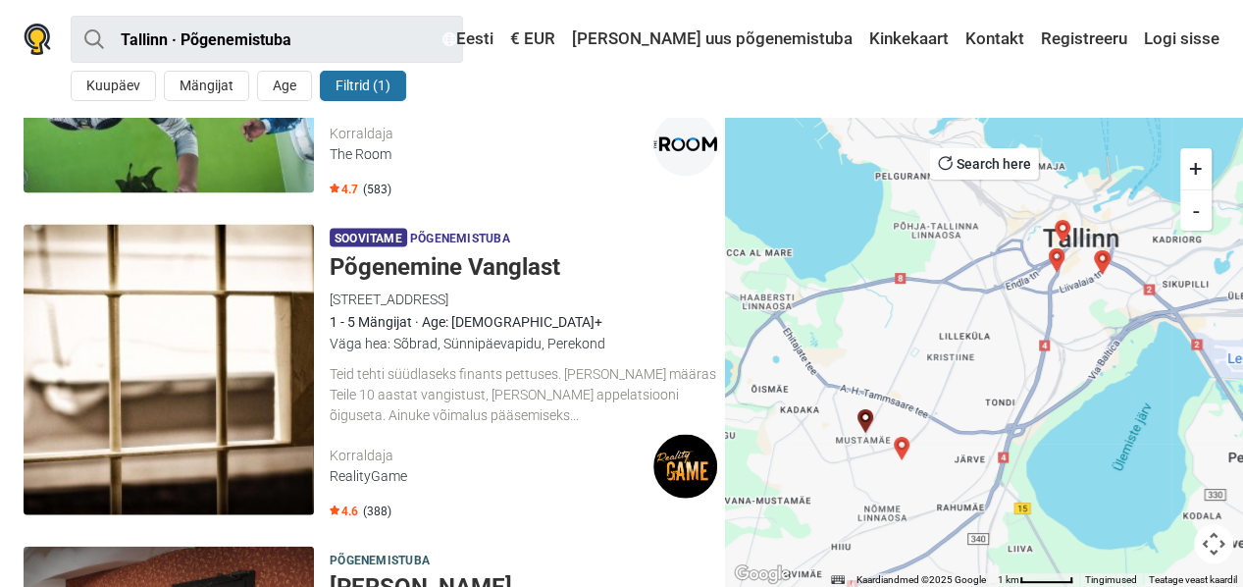
click at [292, 384] on img at bounding box center [169, 370] width 290 height 290
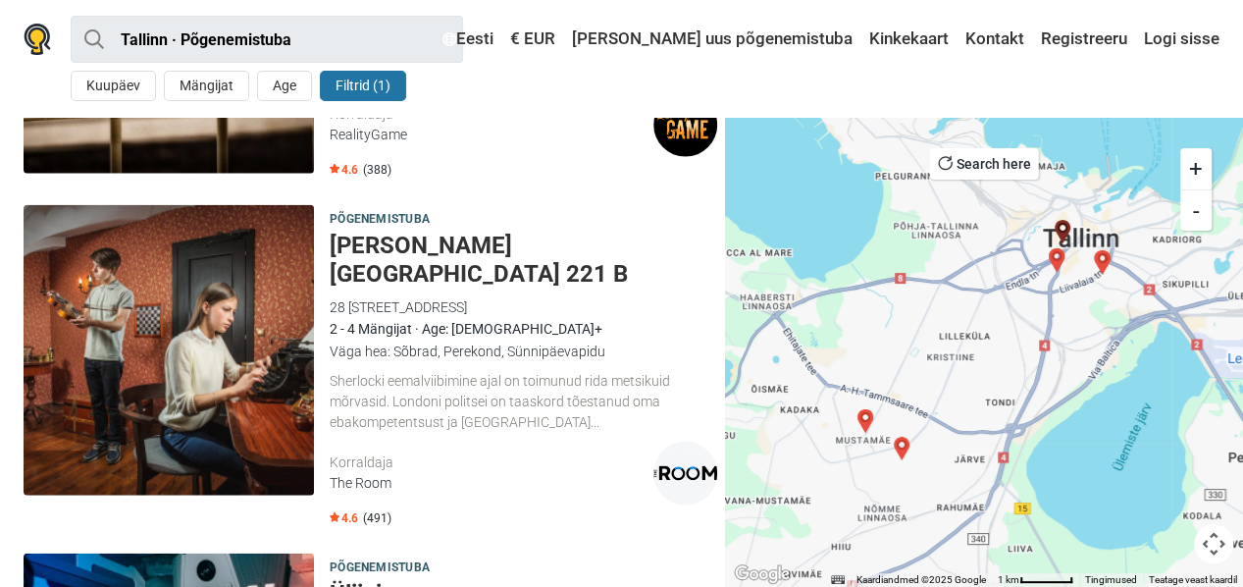
scroll to position [2200, 0]
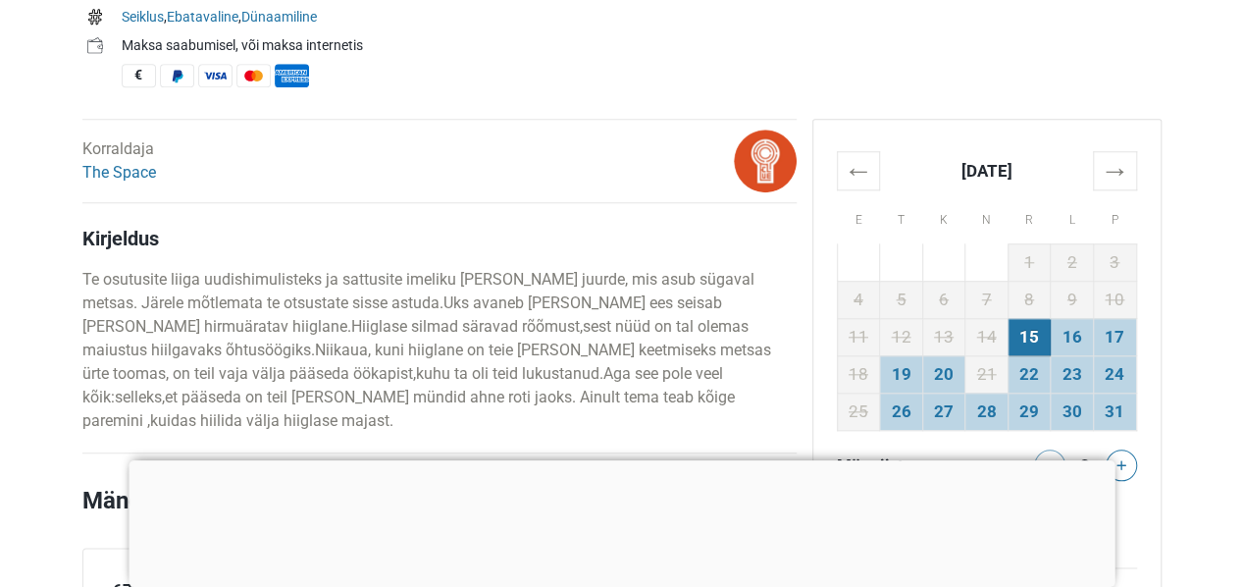
scroll to position [981, 0]
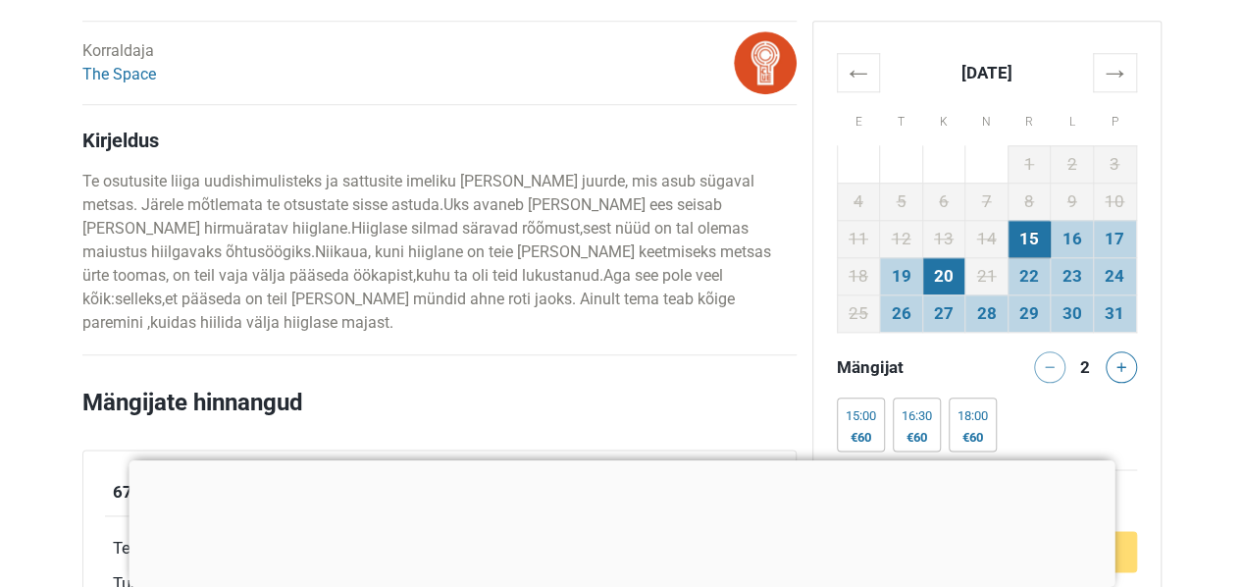
click at [936, 283] on td "20" at bounding box center [943, 275] width 43 height 37
click at [1120, 367] on icon at bounding box center [1121, 367] width 10 height 10
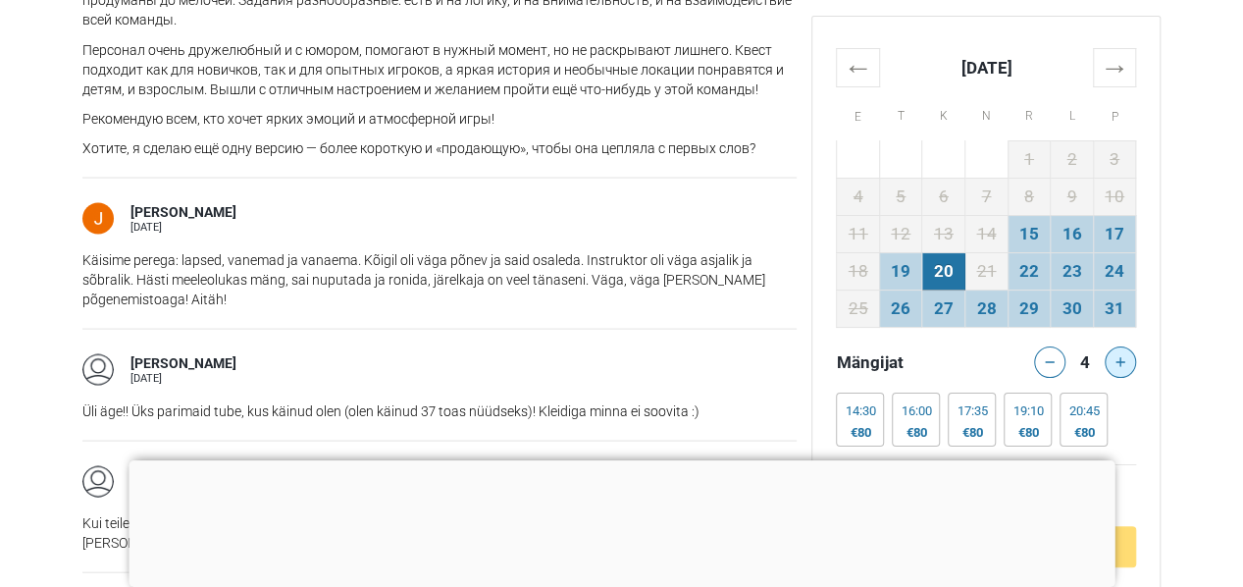
scroll to position [1962, 0]
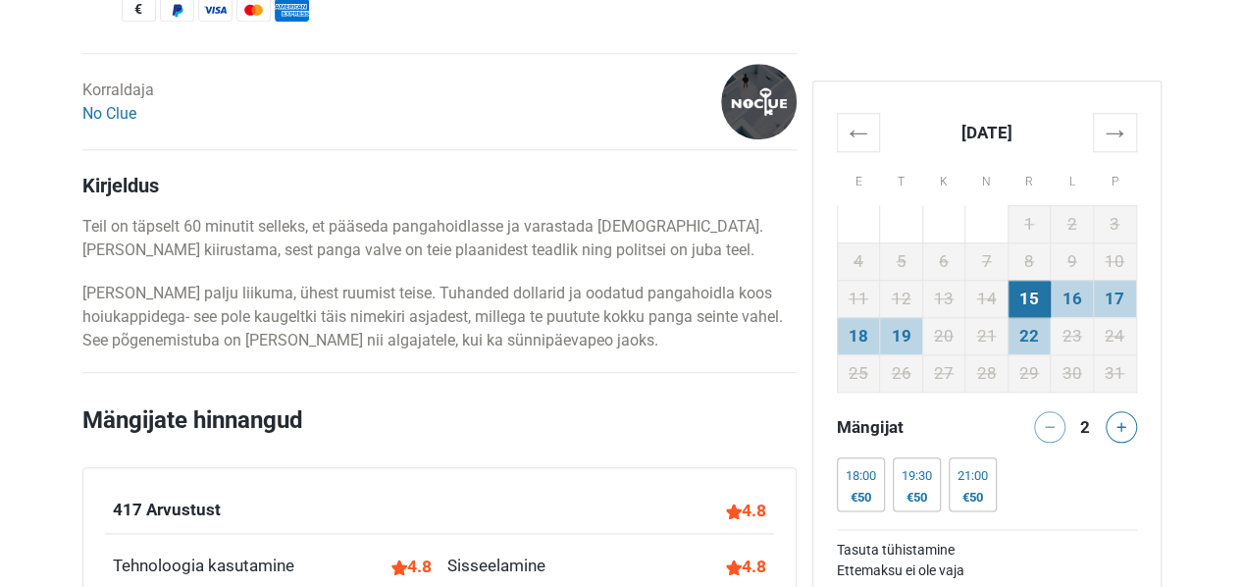
scroll to position [981, 0]
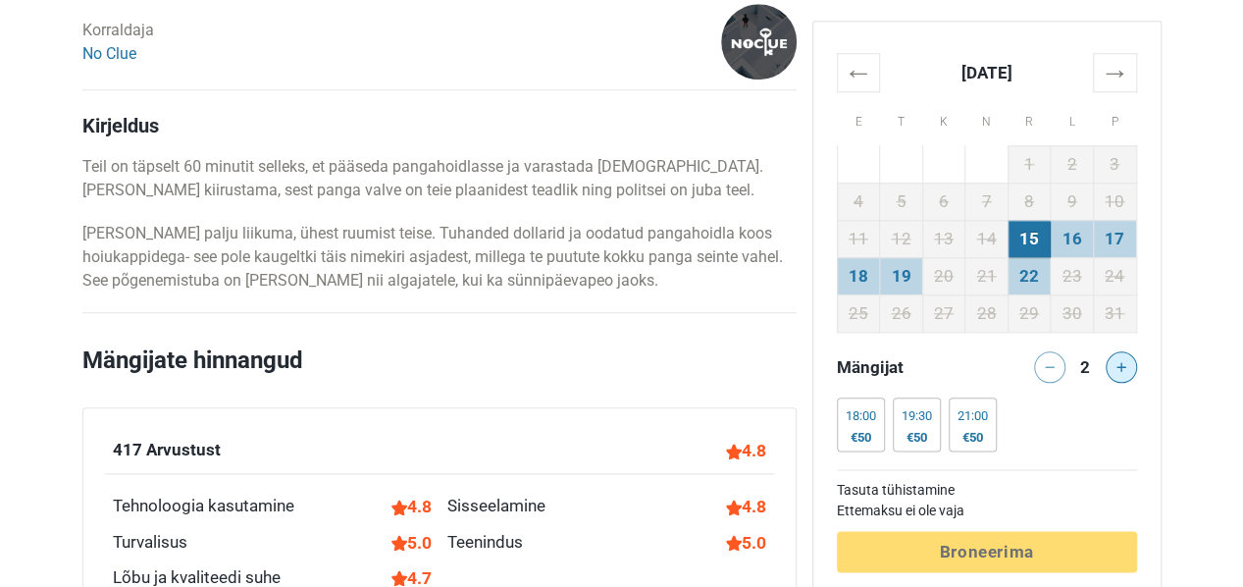
click at [1116, 362] on icon at bounding box center [1121, 367] width 10 height 10
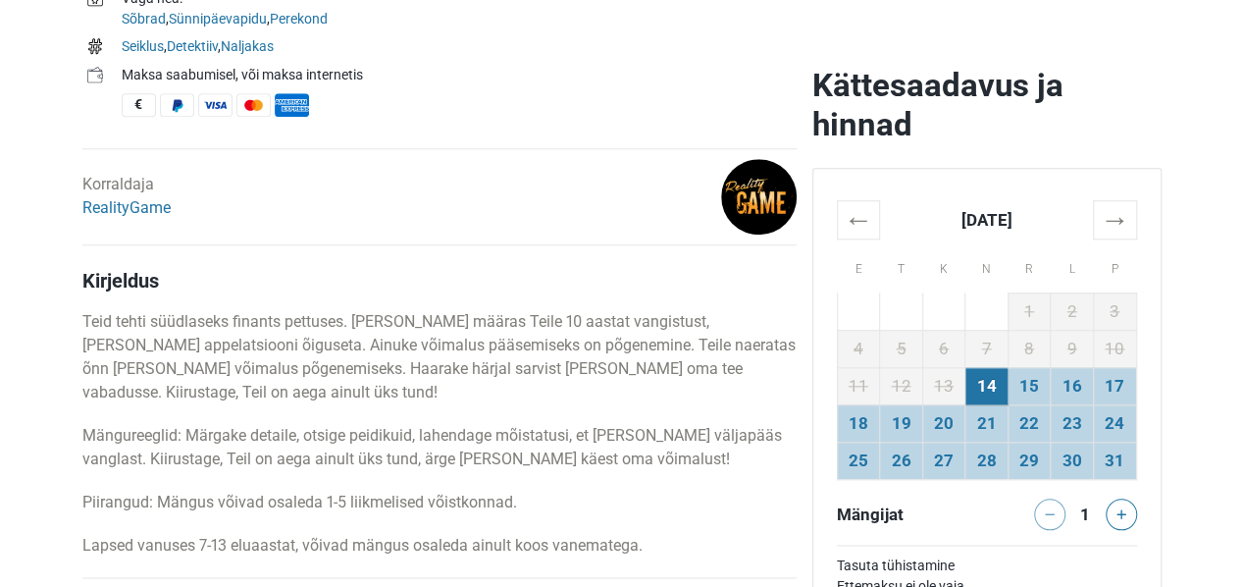
scroll to position [883, 0]
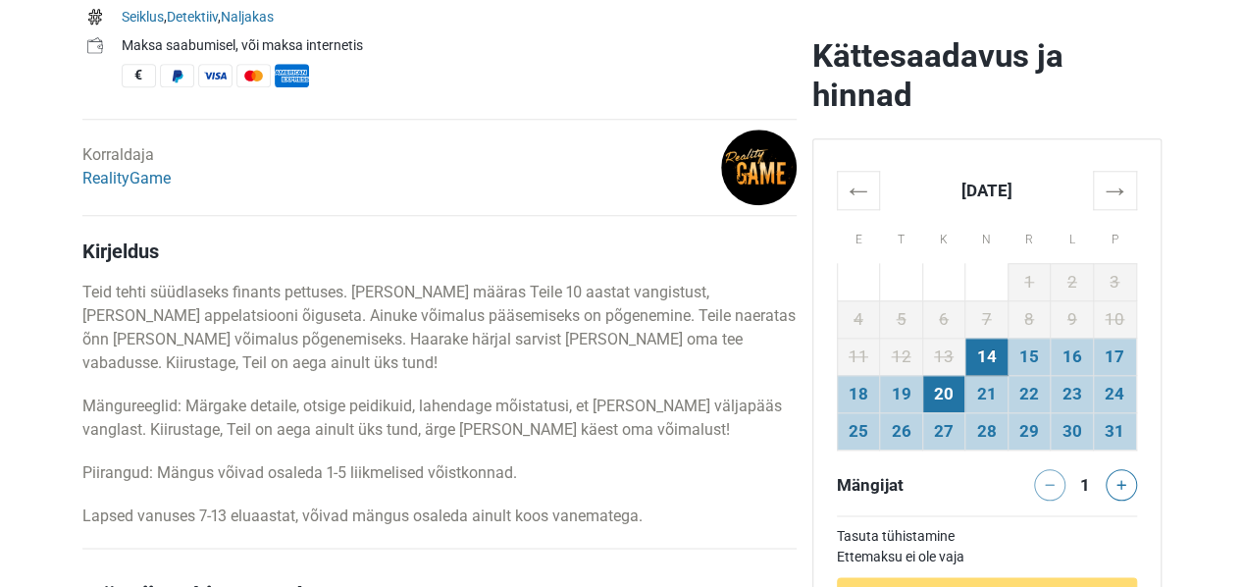
click at [939, 382] on td "20" at bounding box center [943, 393] width 43 height 37
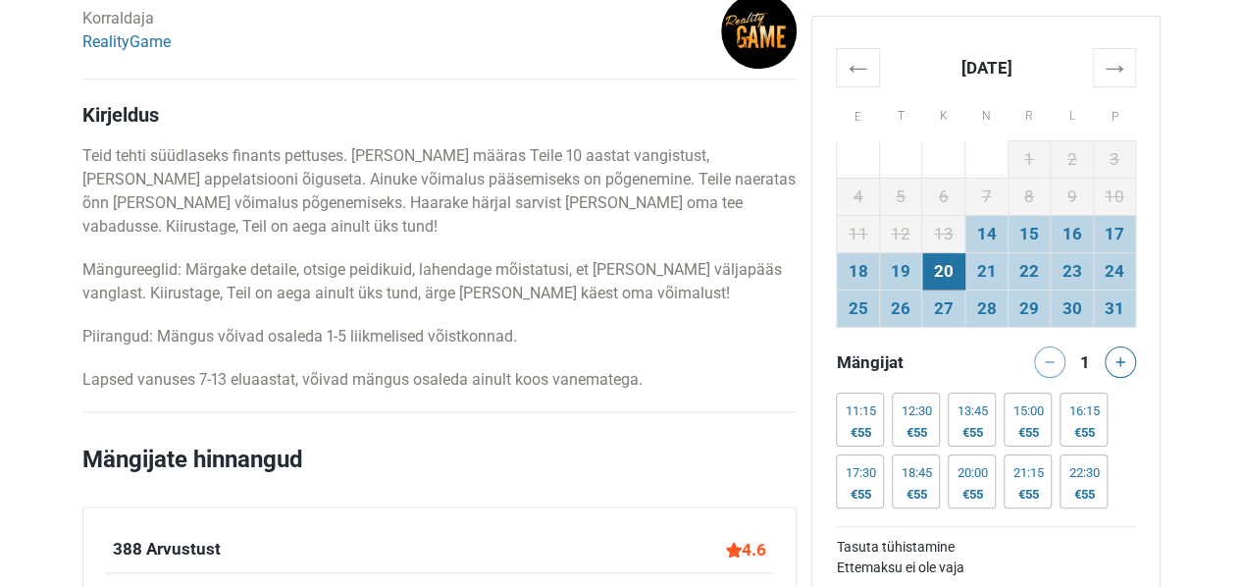
scroll to position [1079, 0]
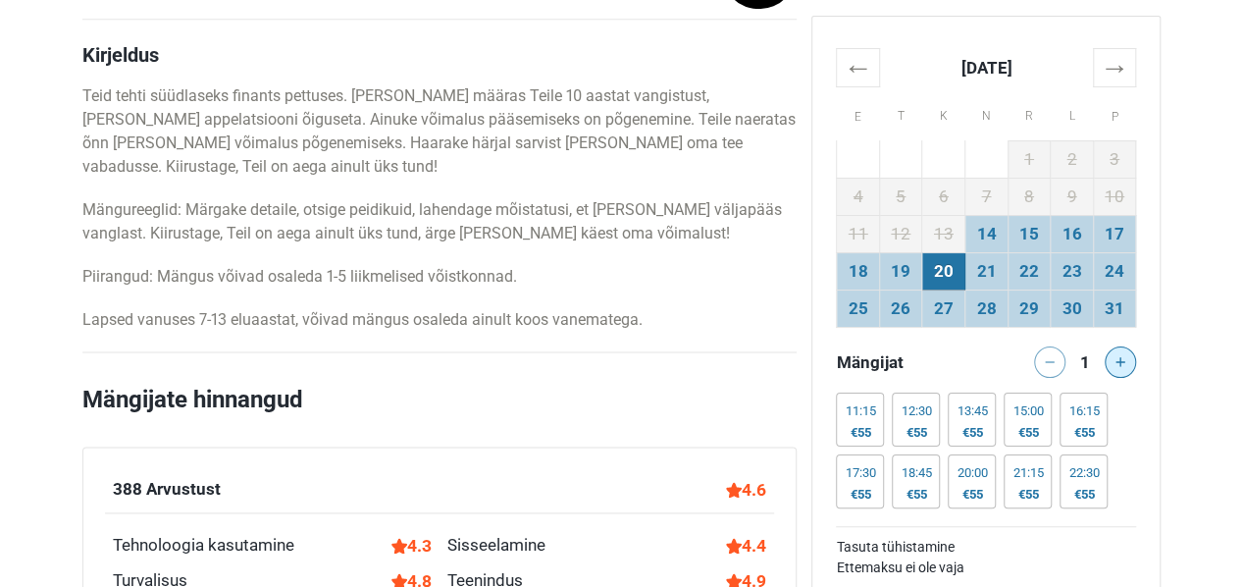
click at [1132, 360] on button at bounding box center [1120, 361] width 31 height 31
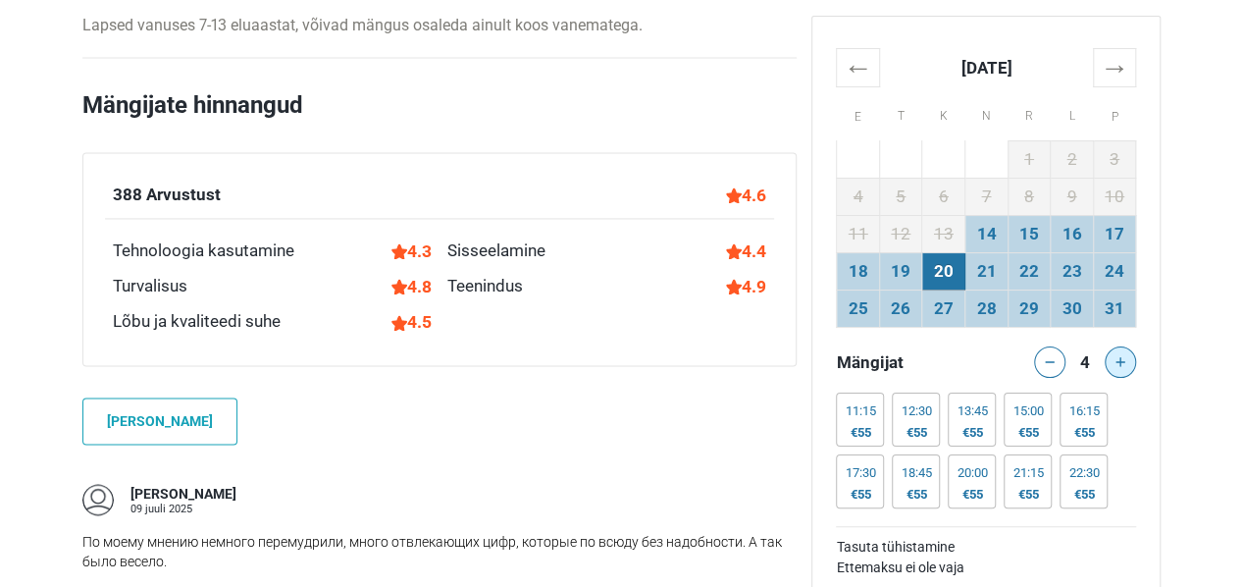
scroll to position [981, 0]
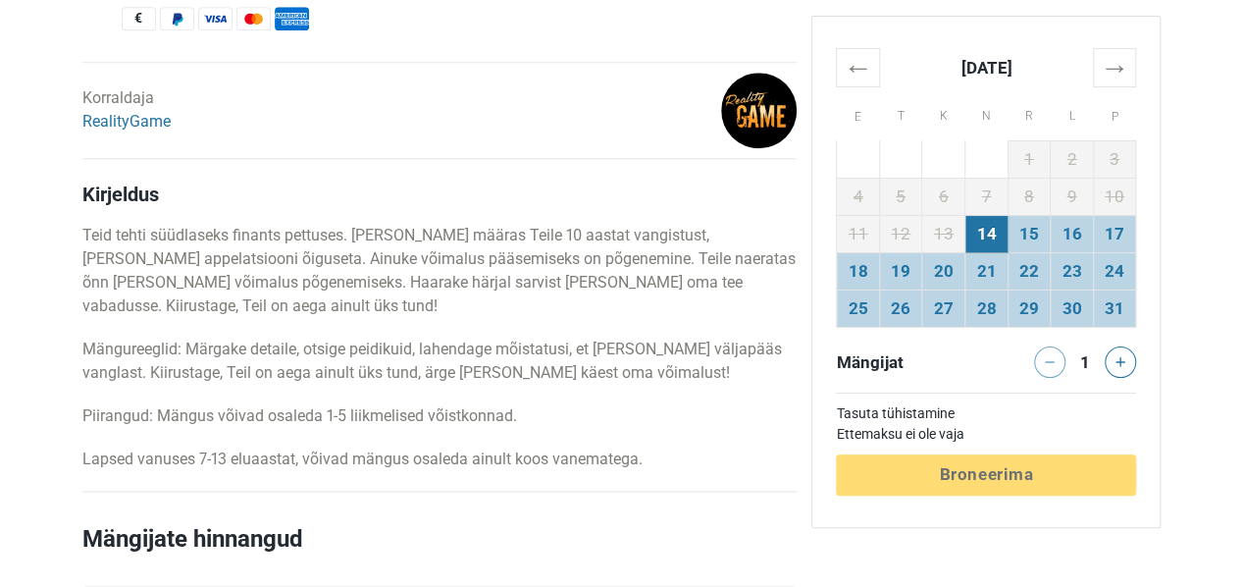
scroll to position [1079, 0]
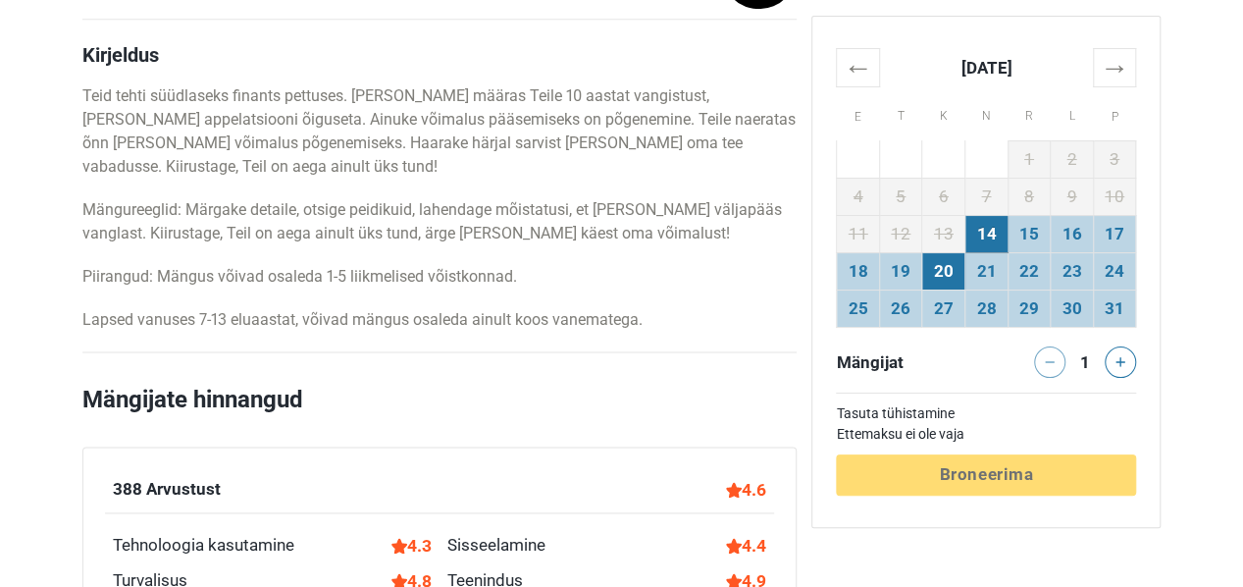
click at [940, 276] on td "20" at bounding box center [943, 270] width 43 height 37
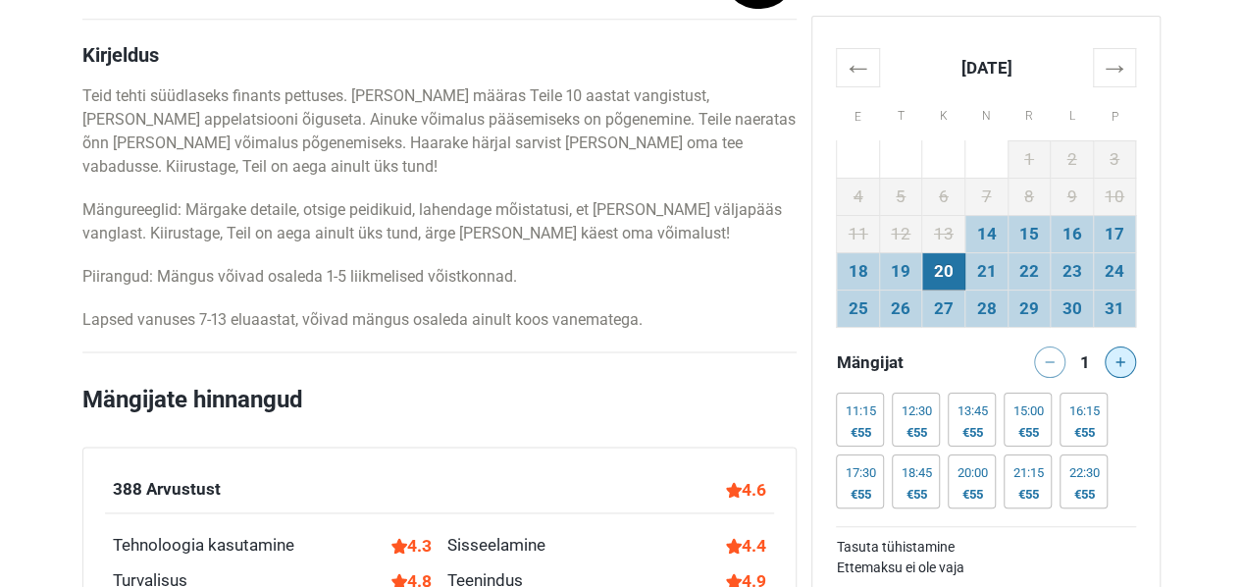
click at [1121, 357] on icon at bounding box center [1120, 362] width 10 height 10
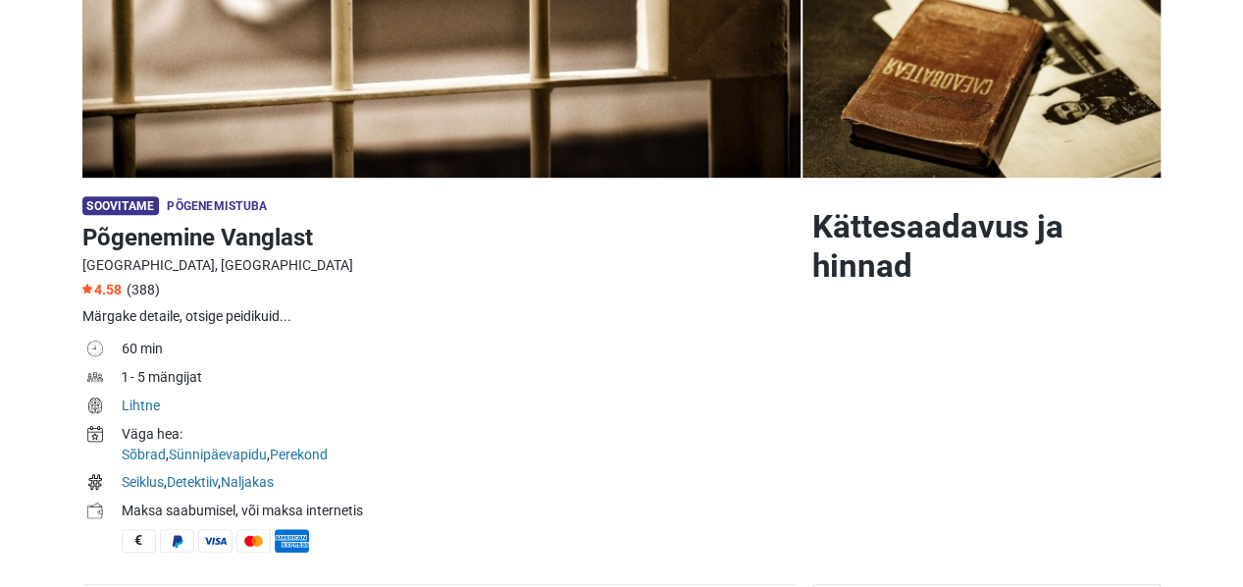
scroll to position [392, 0]
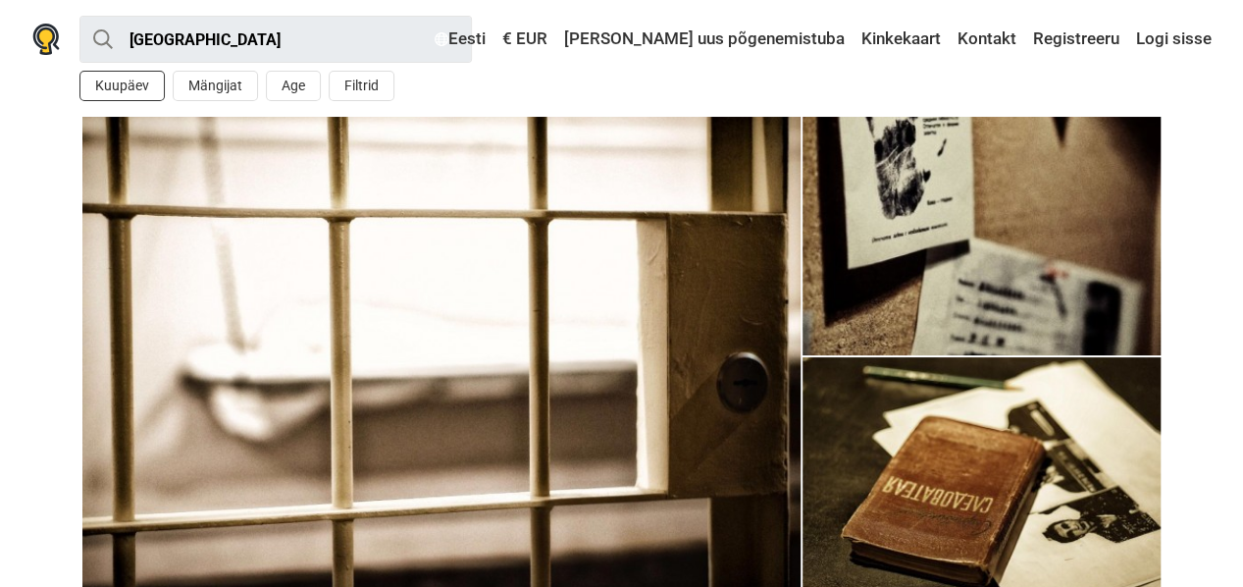
click at [108, 83] on button "Kuupäev" at bounding box center [121, 86] width 85 height 30
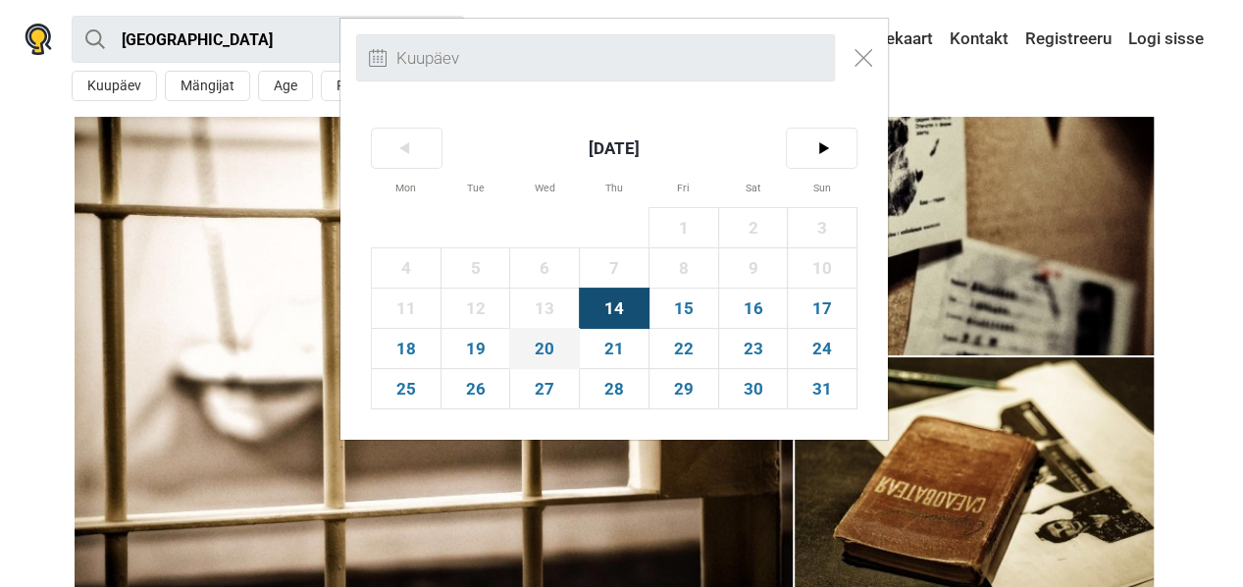
click at [538, 348] on span "20" at bounding box center [544, 348] width 69 height 39
type input "20. august (K)"
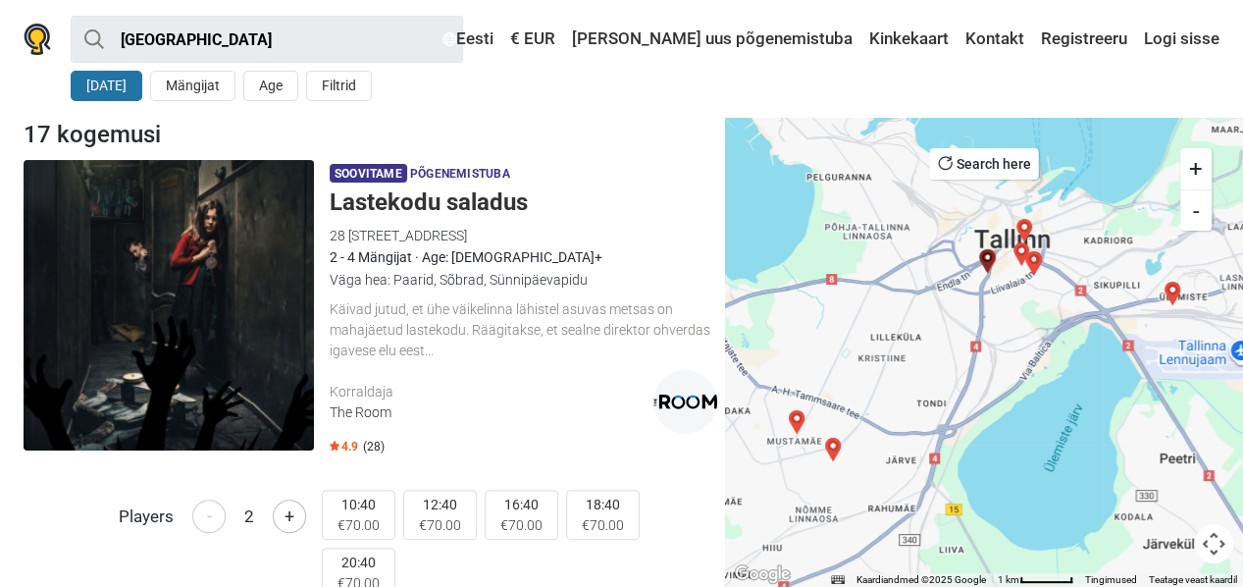
scroll to position [98, 0]
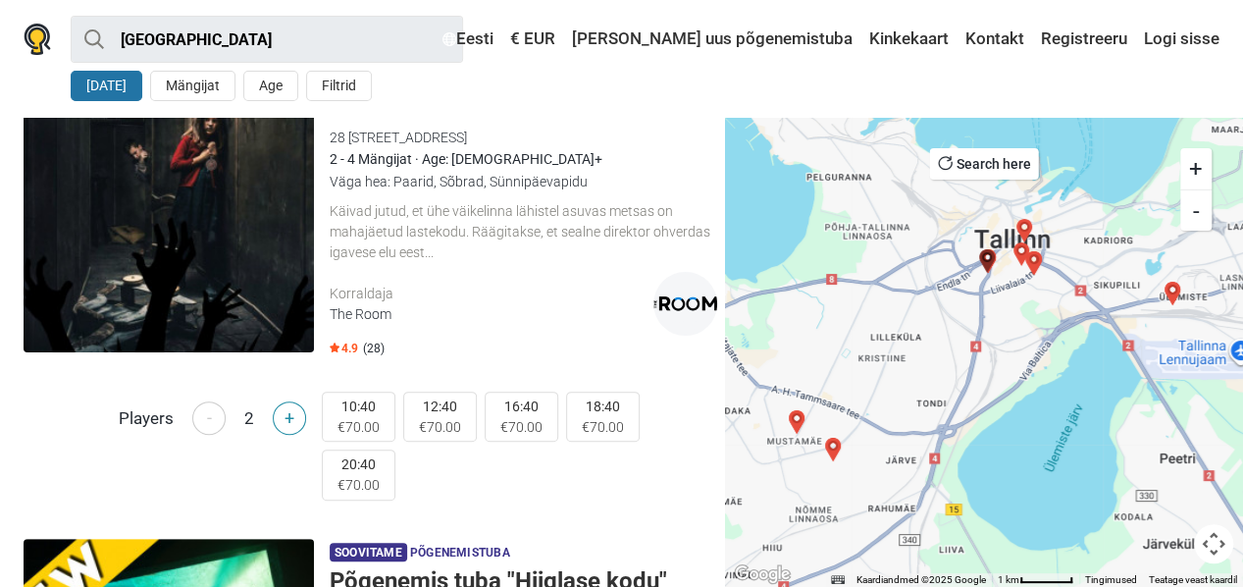
click at [290, 417] on button "+" at bounding box center [289, 417] width 33 height 33
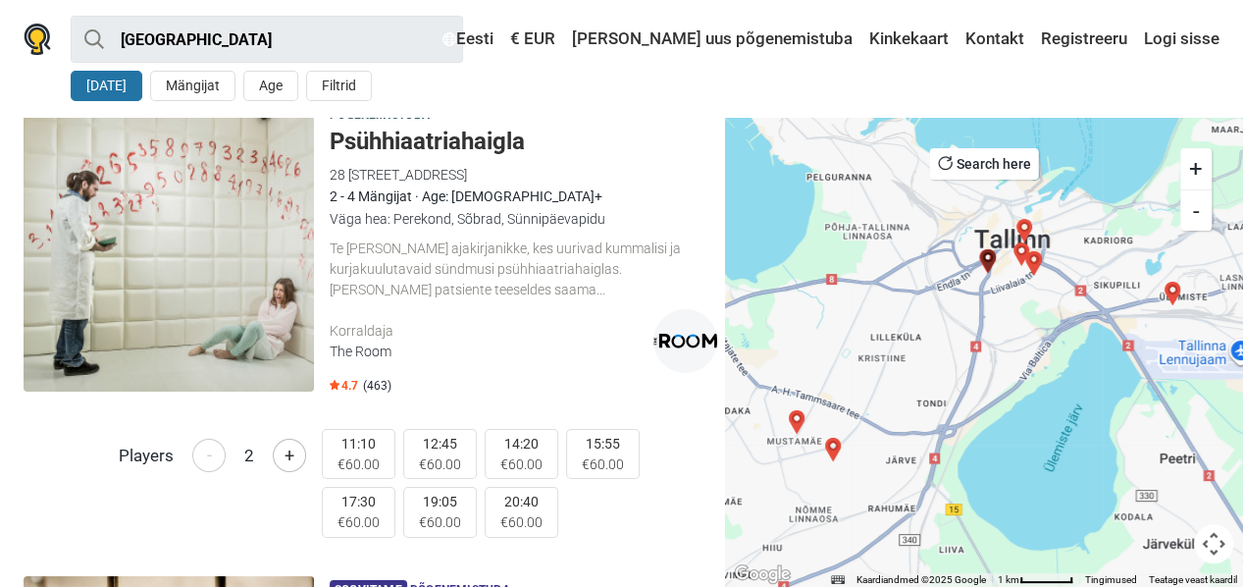
scroll to position [3335, 0]
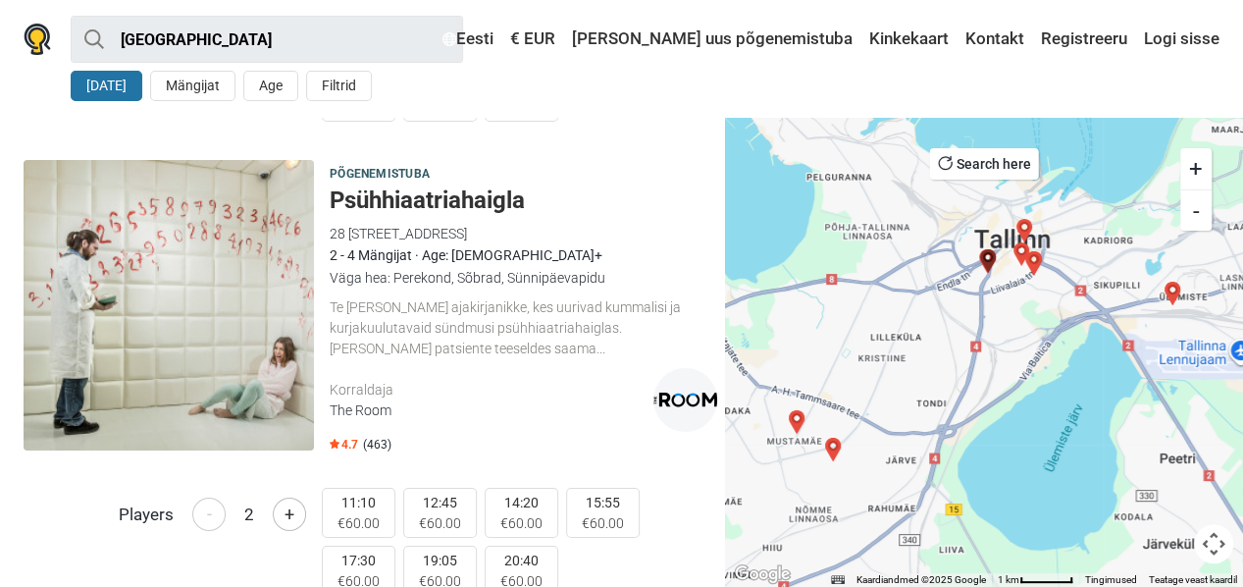
click at [381, 196] on h5 "Psühhiaatriahaigla" at bounding box center [523, 200] width 387 height 28
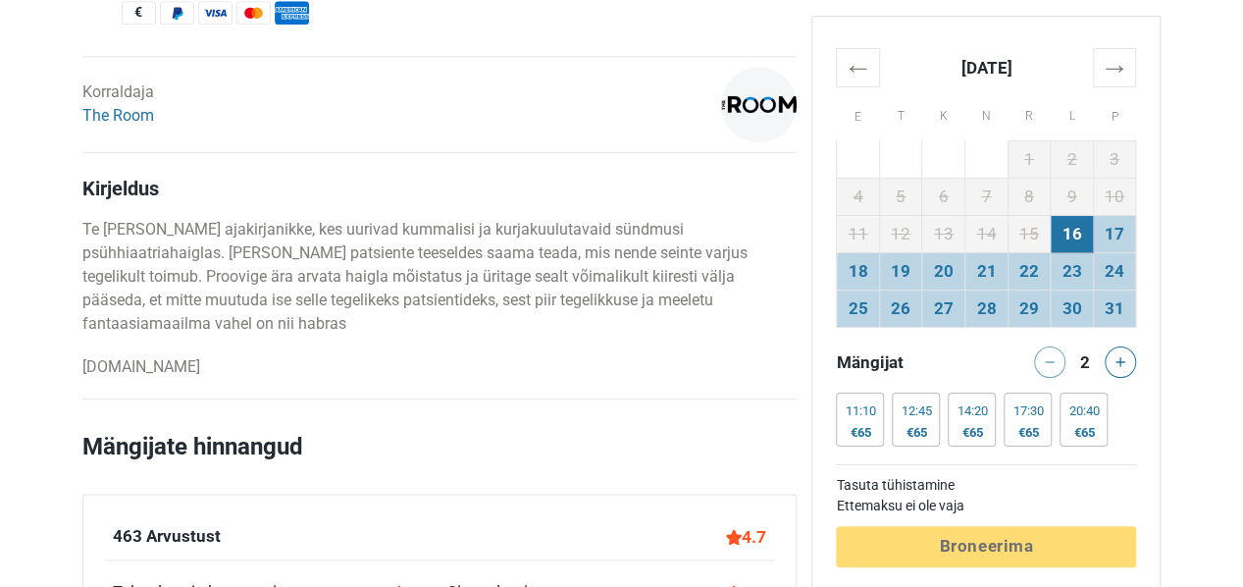
scroll to position [883, 0]
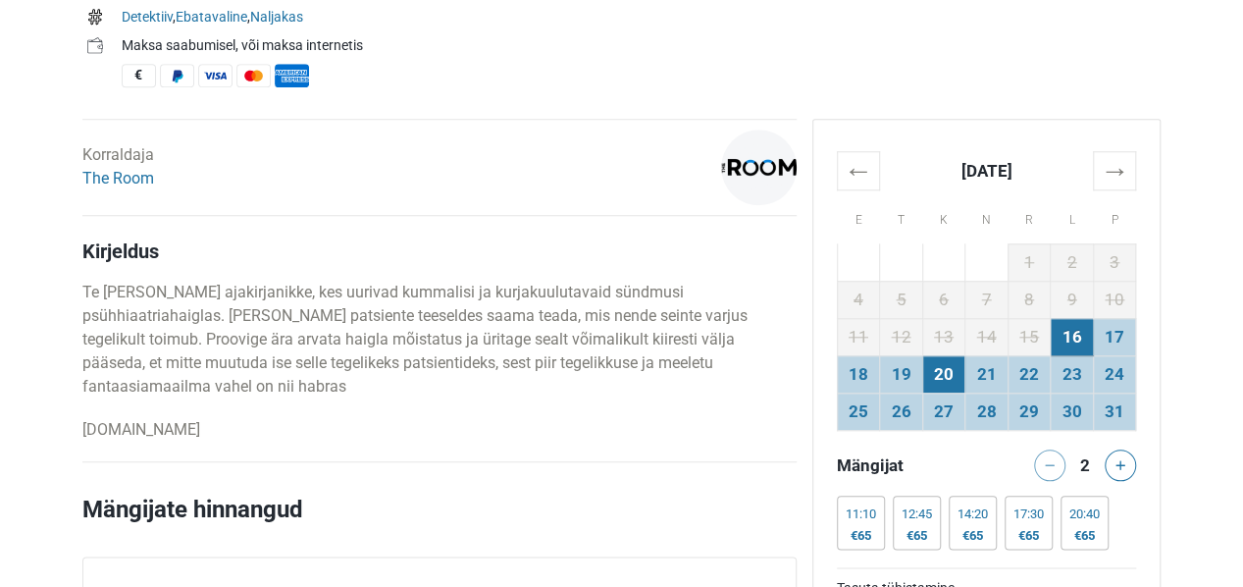
click at [934, 370] on td "20" at bounding box center [943, 373] width 43 height 37
click at [1123, 460] on icon at bounding box center [1120, 465] width 10 height 10
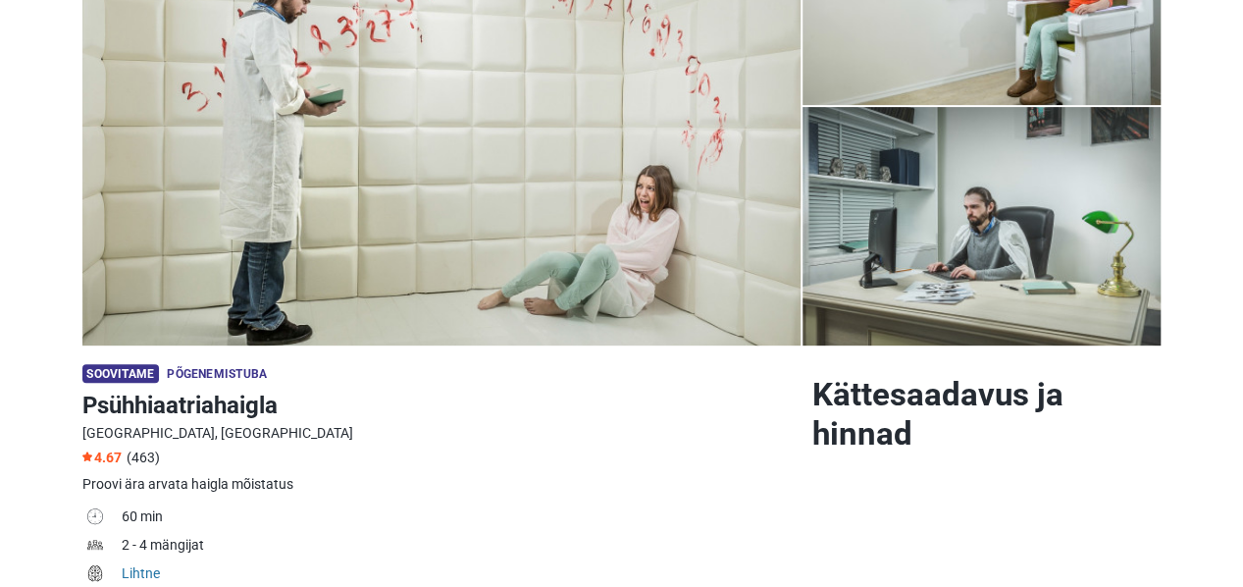
scroll to position [0, 0]
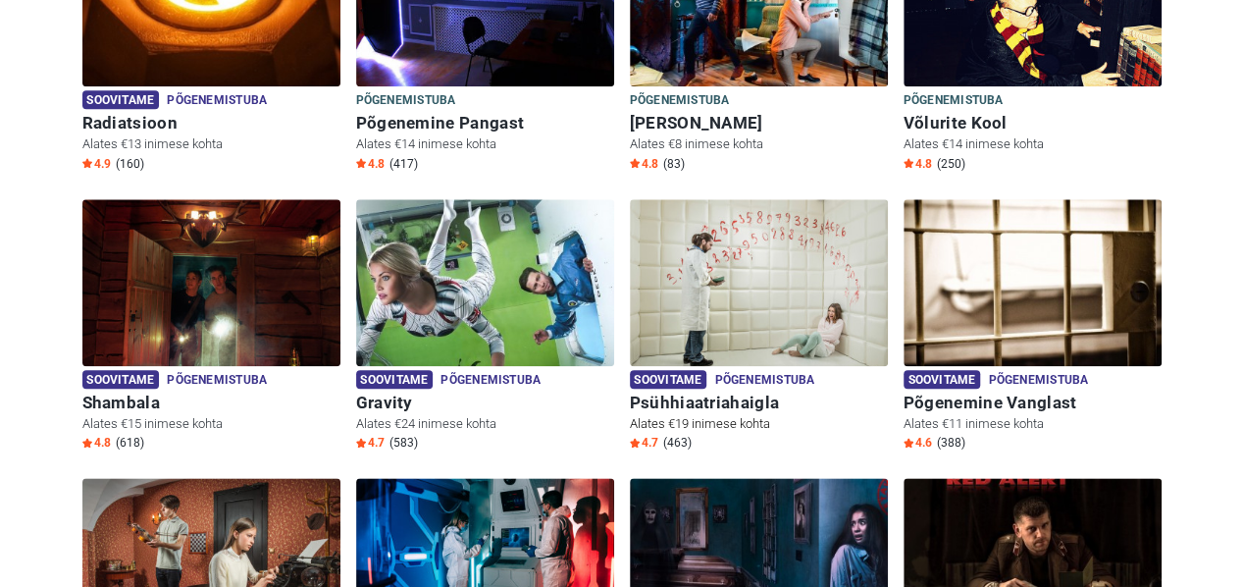
scroll to position [977, 0]
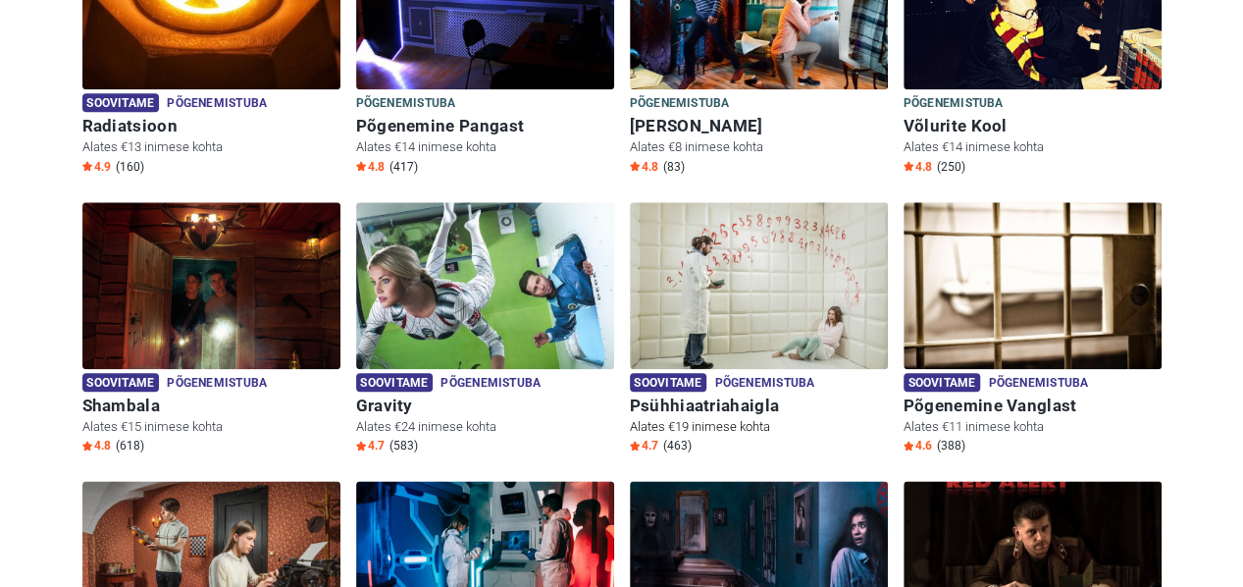
click at [710, 251] on img at bounding box center [759, 285] width 258 height 167
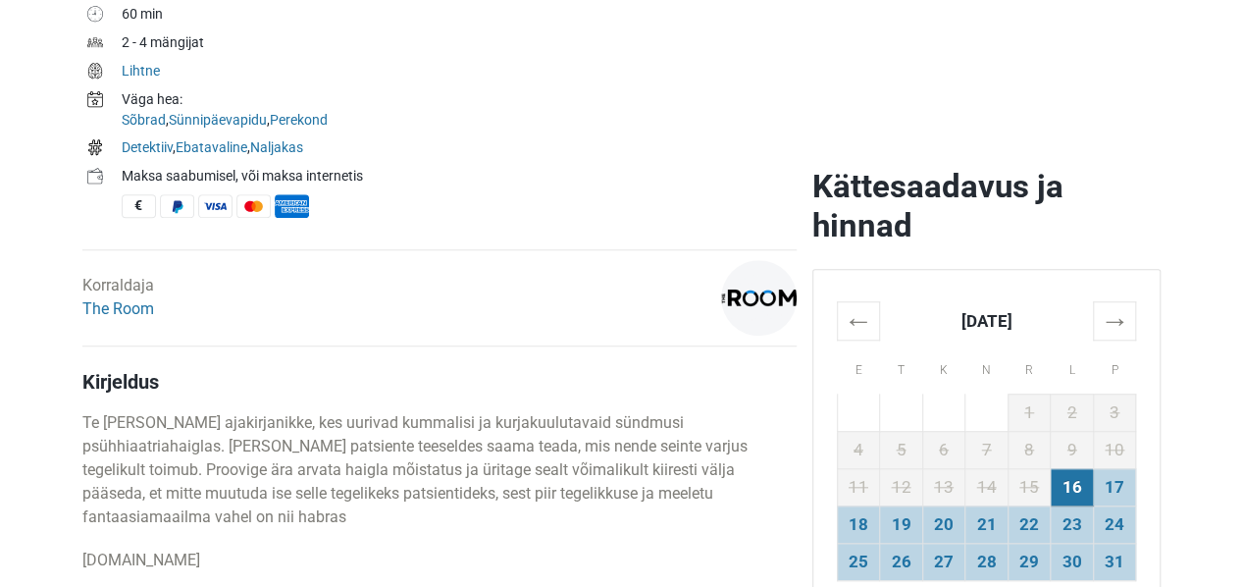
scroll to position [785, 0]
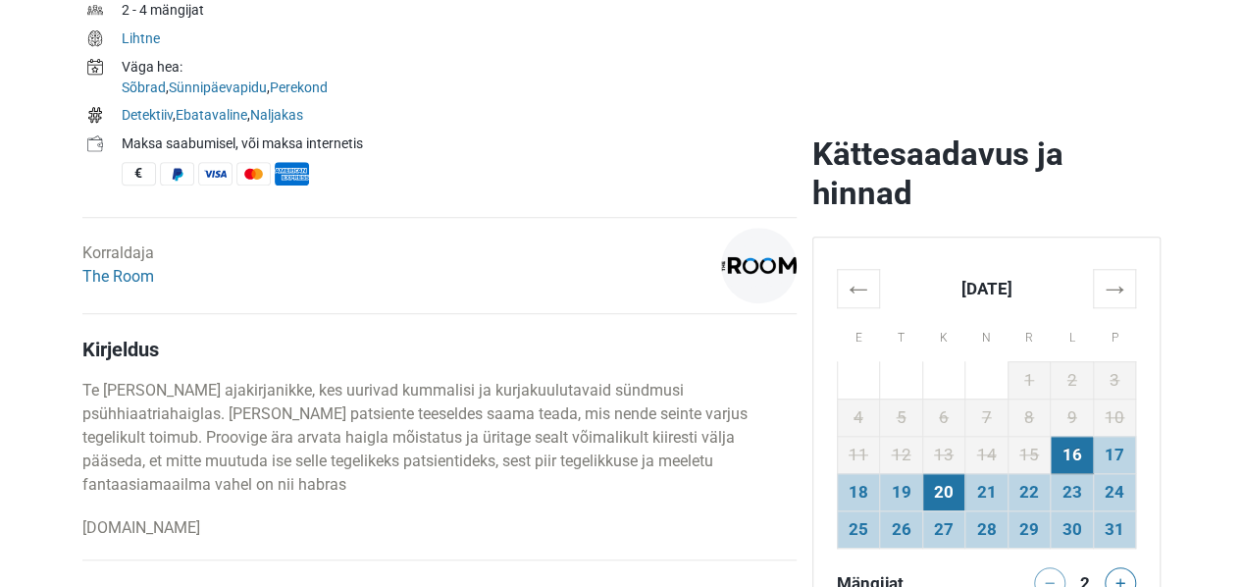
click at [952, 491] on td "20" at bounding box center [943, 491] width 43 height 37
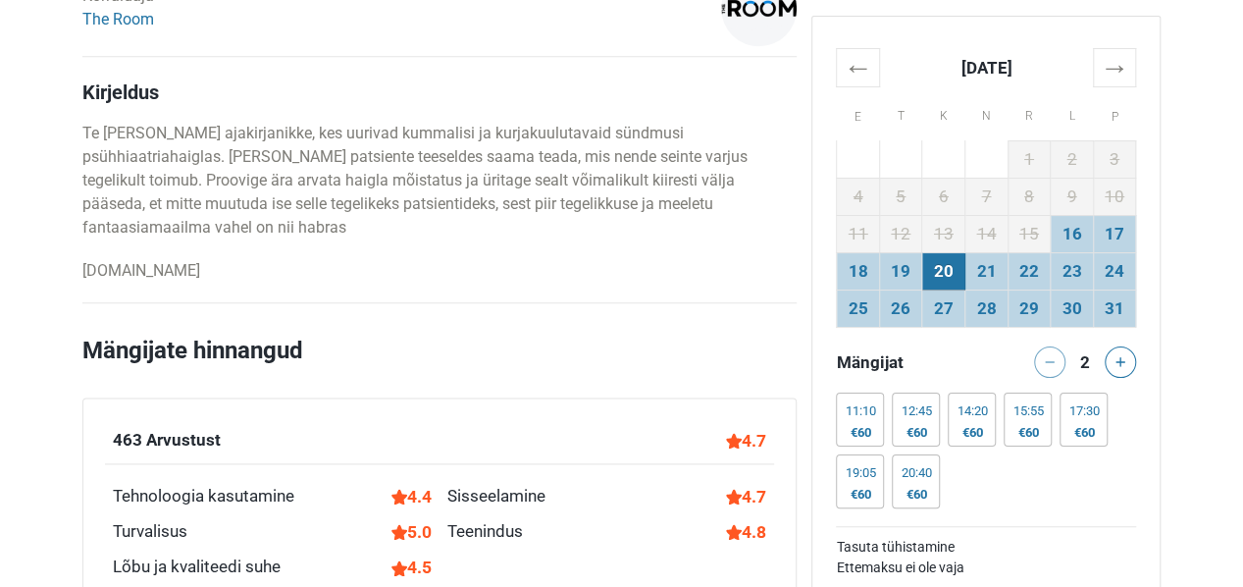
scroll to position [1079, 0]
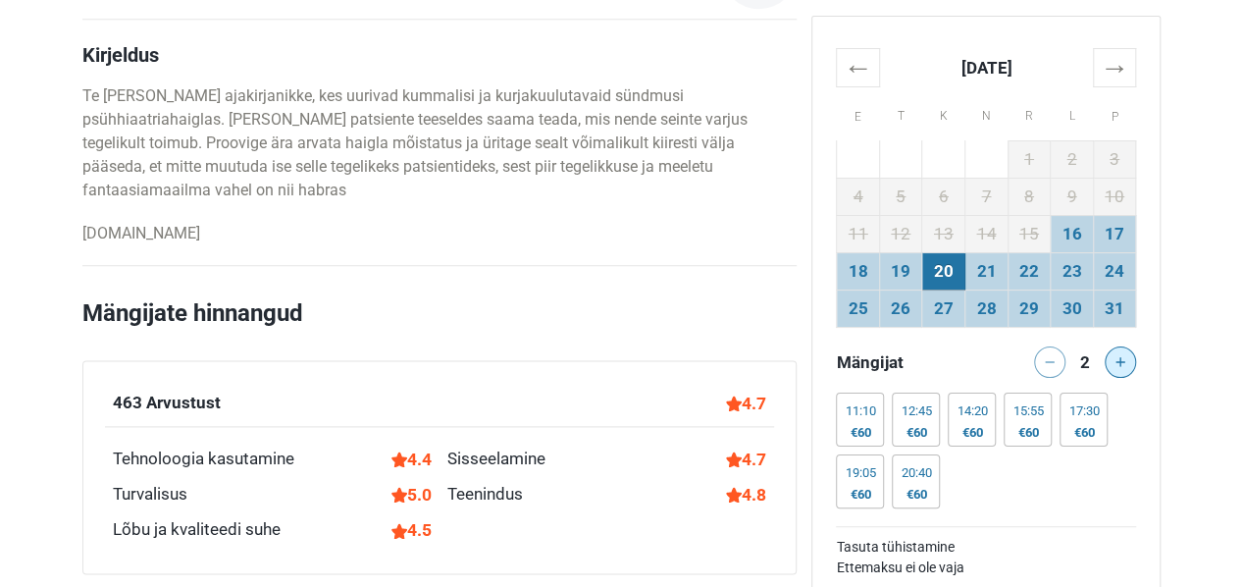
click at [1126, 361] on button at bounding box center [1120, 361] width 31 height 31
click at [1126, 361] on div at bounding box center [1124, 361] width 39 height 31
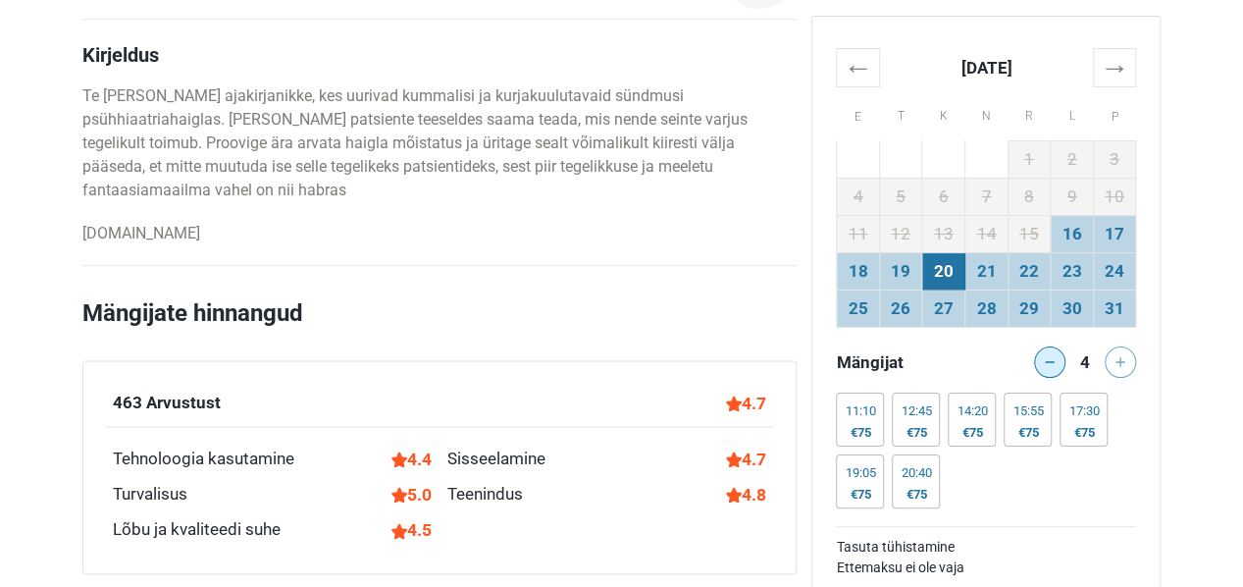
click at [1045, 360] on icon at bounding box center [1050, 362] width 10 height 10
click at [1133, 355] on button at bounding box center [1120, 361] width 31 height 31
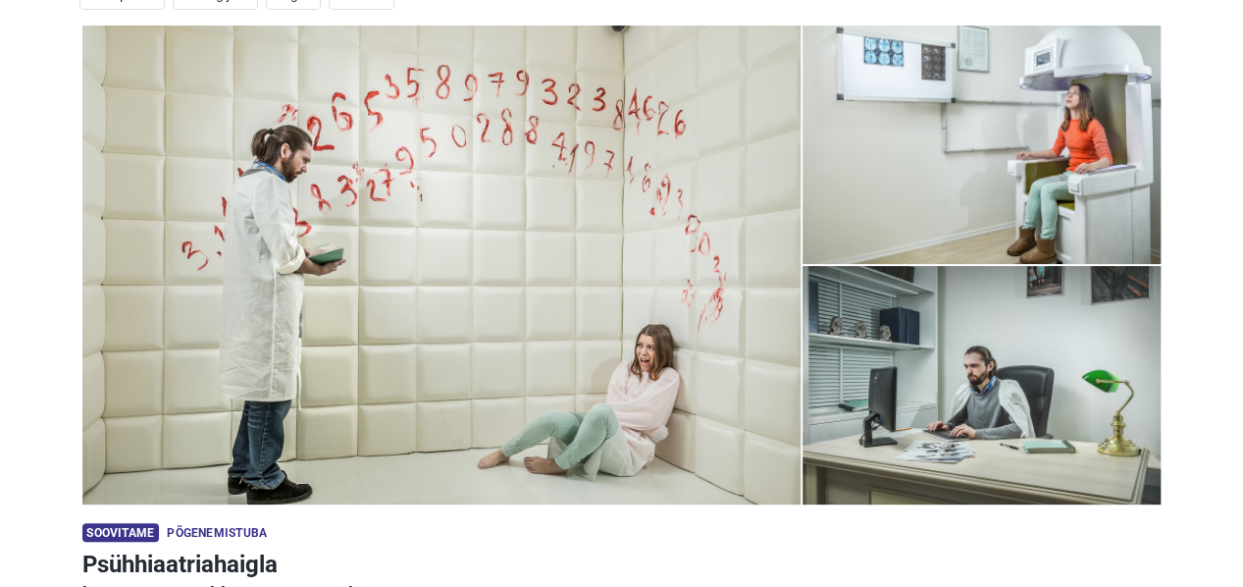
scroll to position [196, 0]
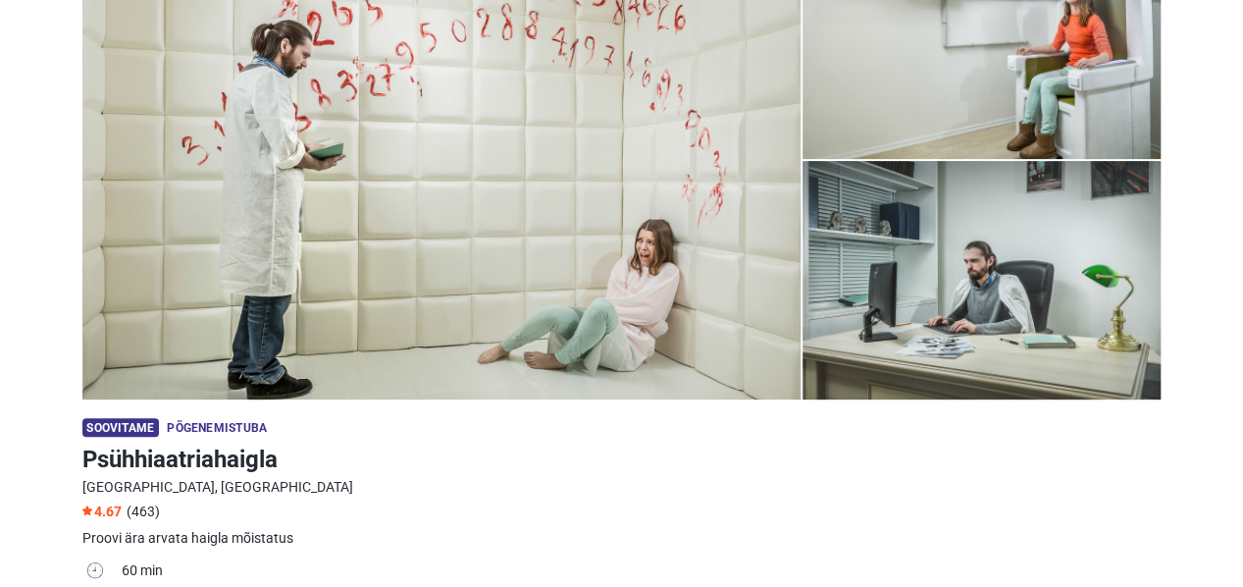
click at [540, 277] on img at bounding box center [441, 160] width 718 height 479
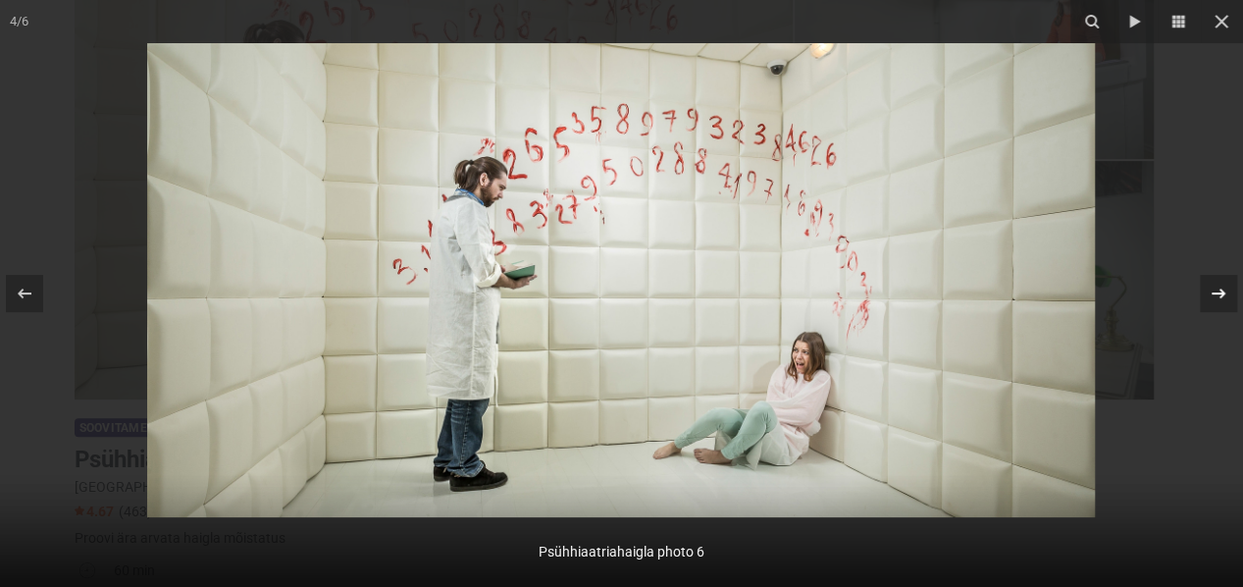
click at [1226, 298] on icon at bounding box center [1219, 294] width 24 height 24
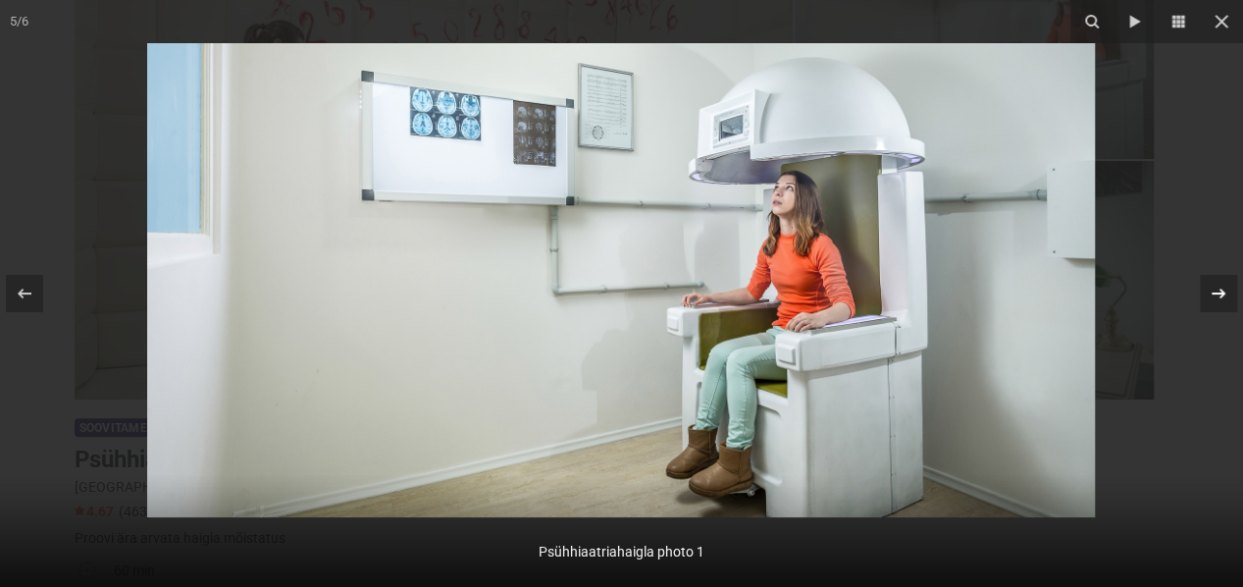
click at [1226, 298] on icon at bounding box center [1219, 294] width 24 height 24
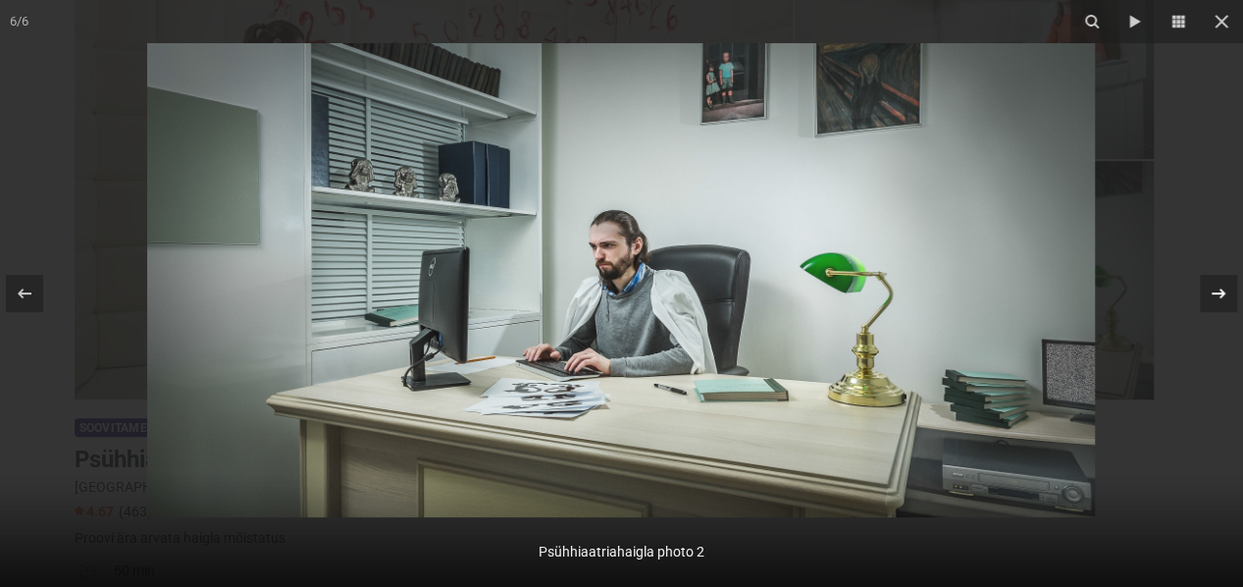
click at [1226, 298] on icon at bounding box center [1219, 294] width 24 height 24
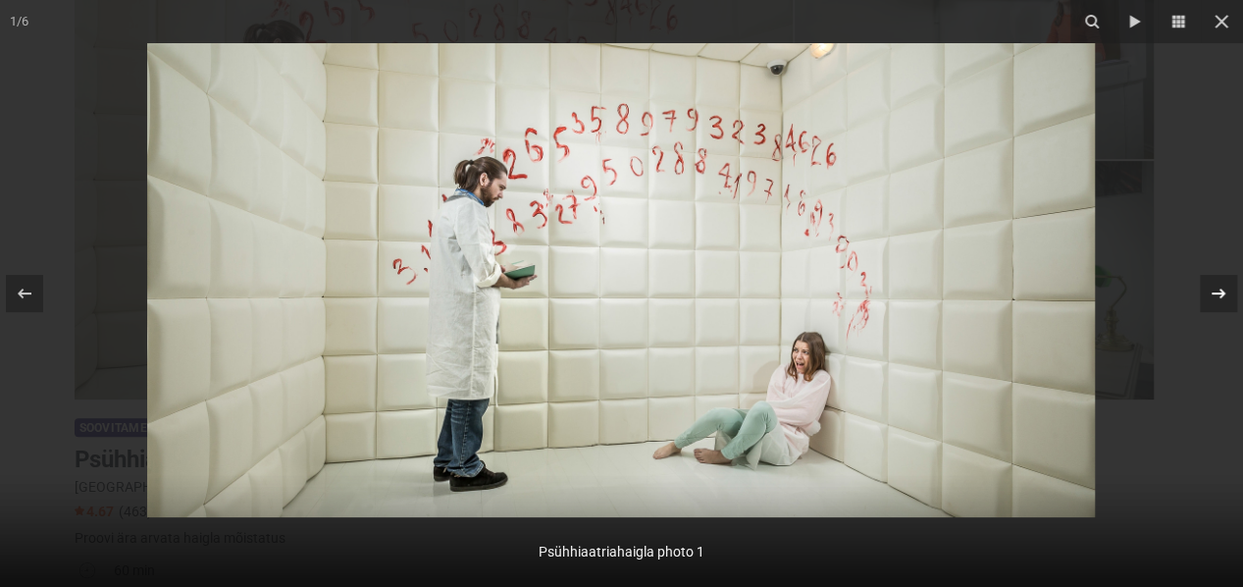
click at [1226, 298] on icon at bounding box center [1219, 294] width 24 height 24
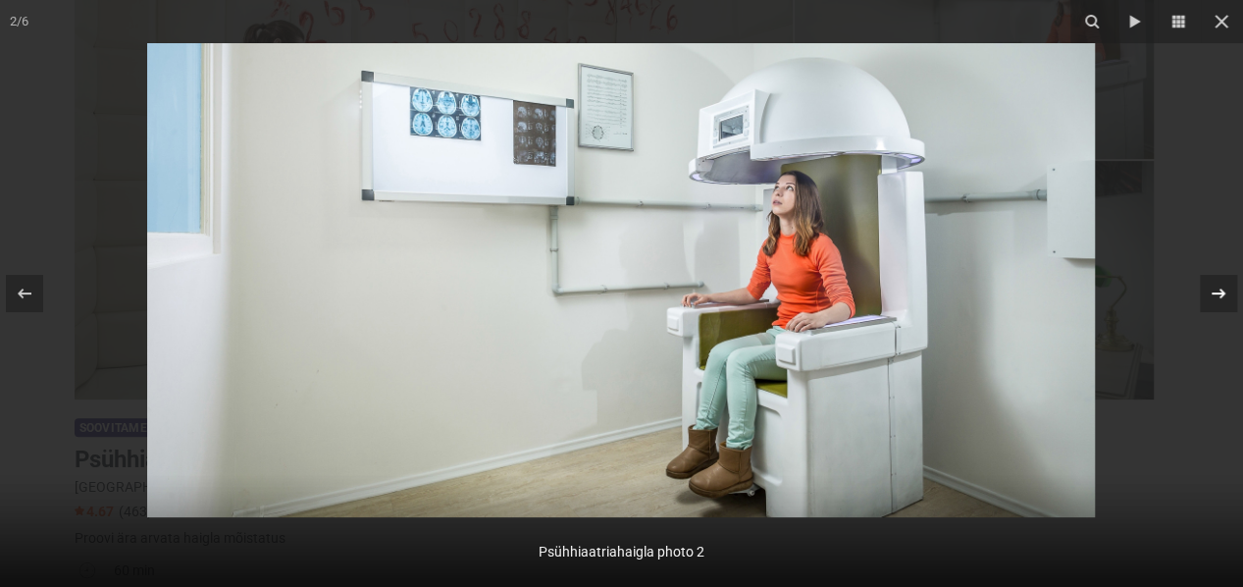
click at [1226, 298] on icon at bounding box center [1219, 294] width 24 height 24
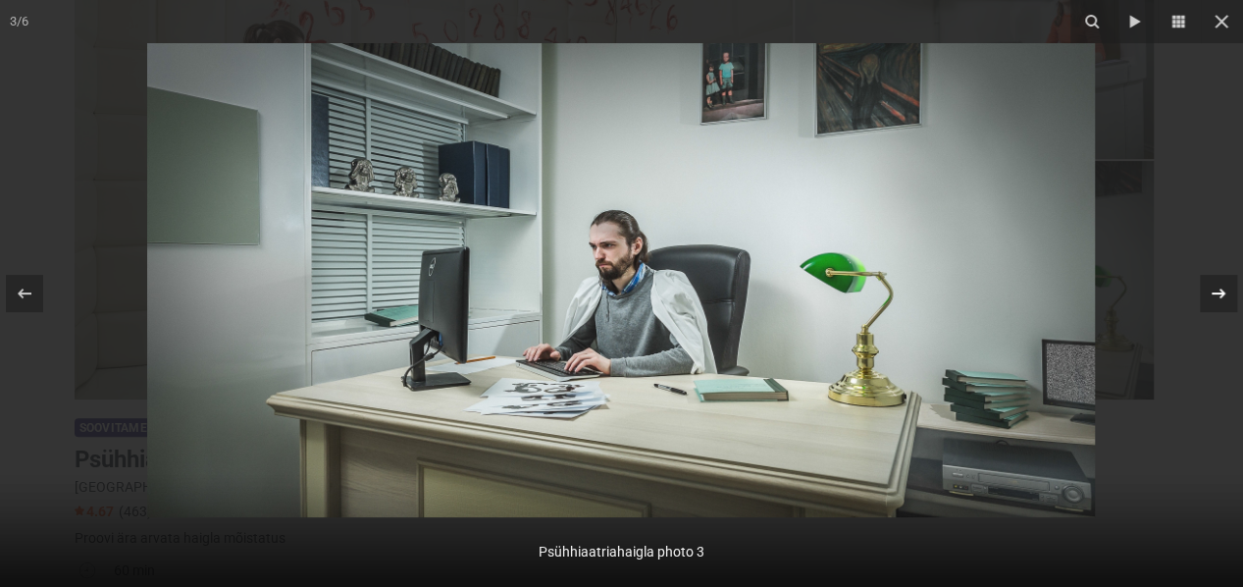
click at [1226, 298] on icon at bounding box center [1219, 294] width 24 height 24
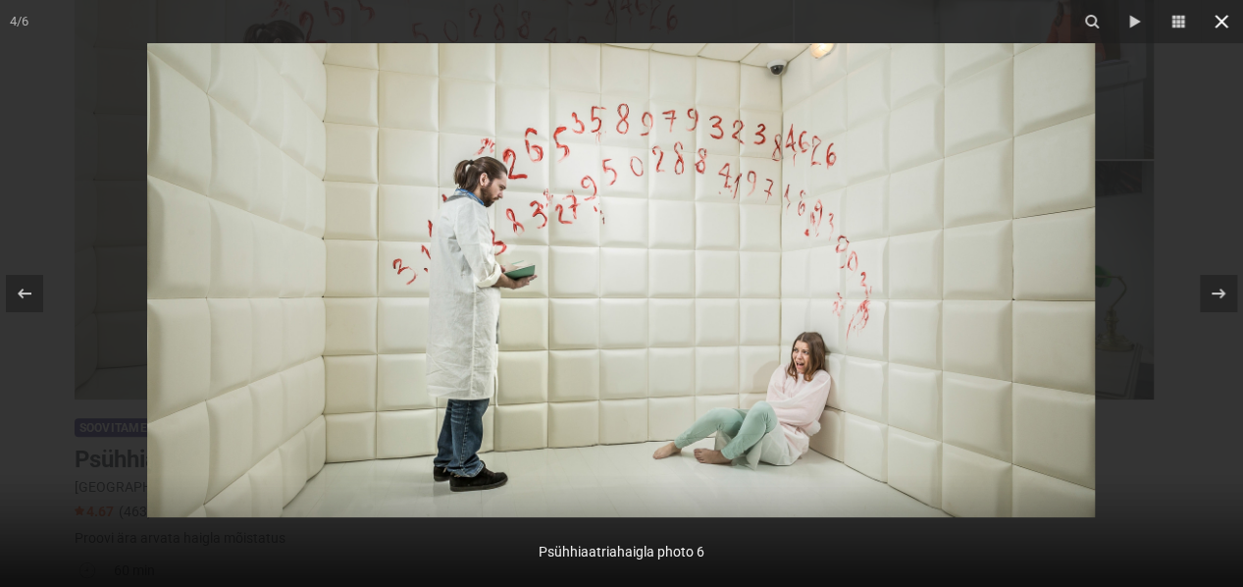
click at [1213, 17] on icon at bounding box center [1221, 22] width 24 height 24
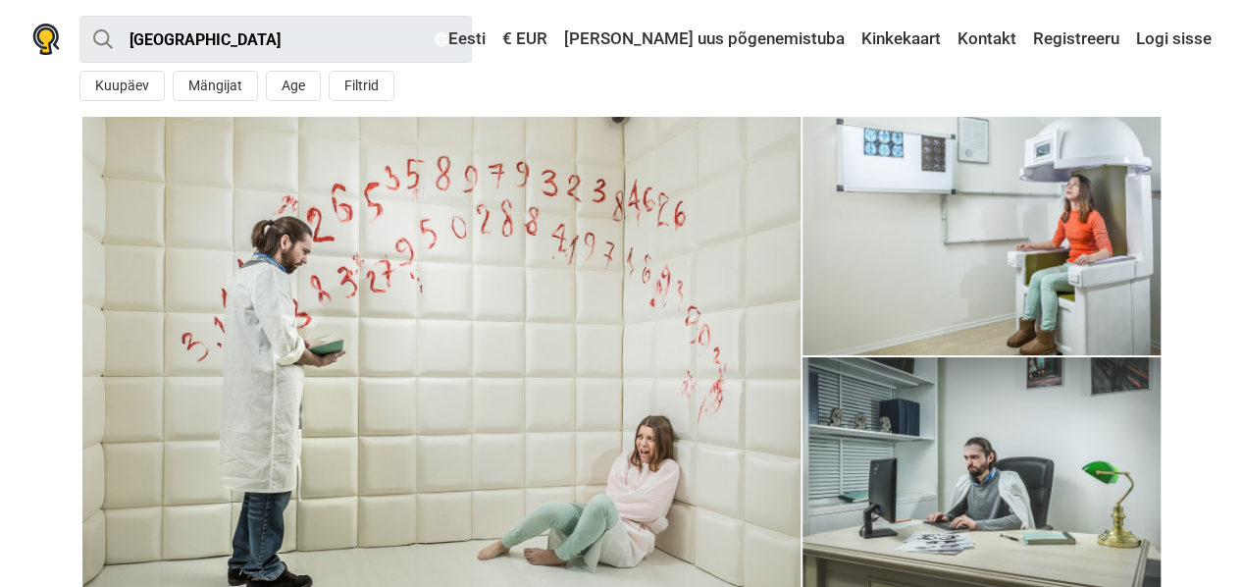
click at [608, 377] on img at bounding box center [441, 356] width 718 height 479
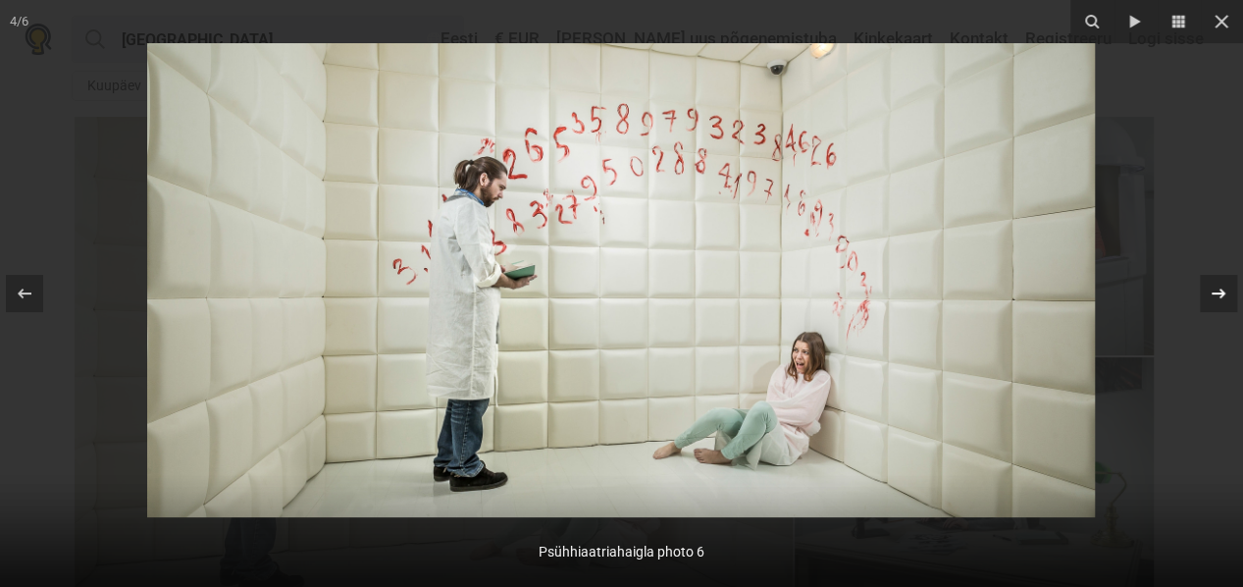
click at [1227, 302] on icon at bounding box center [1219, 294] width 24 height 24
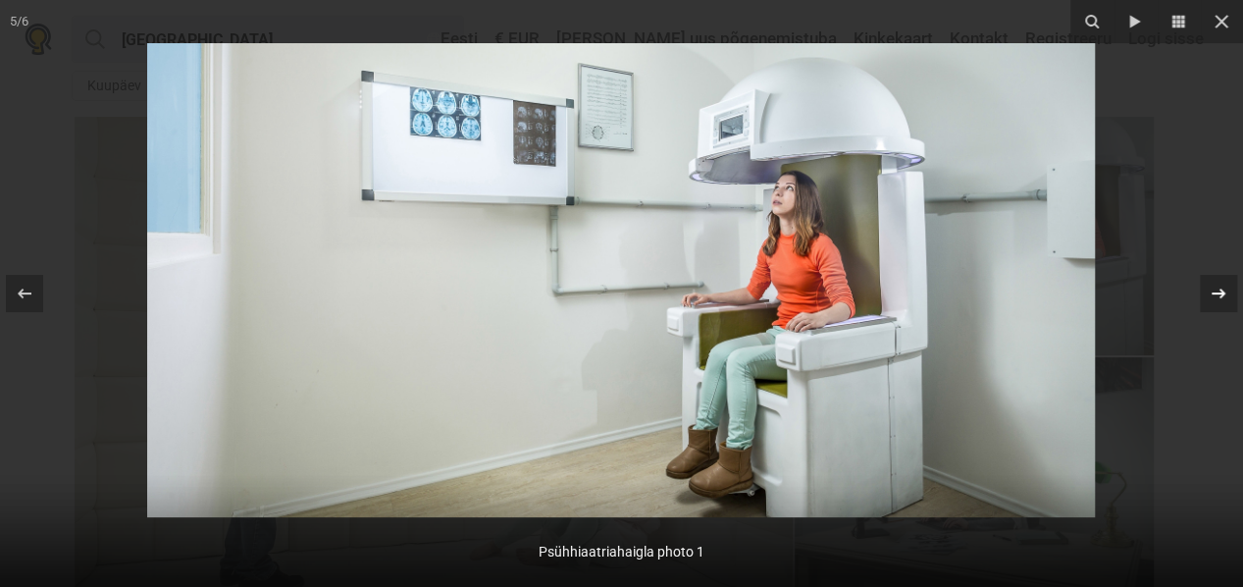
click at [1227, 302] on icon at bounding box center [1219, 294] width 24 height 24
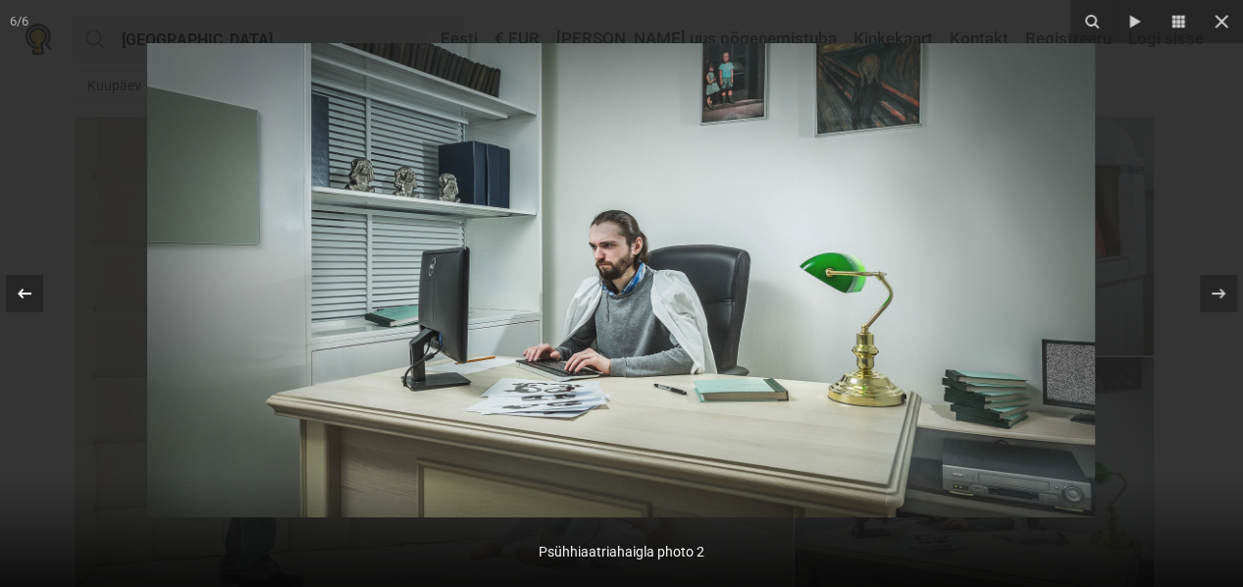
click at [22, 282] on icon at bounding box center [25, 294] width 24 height 24
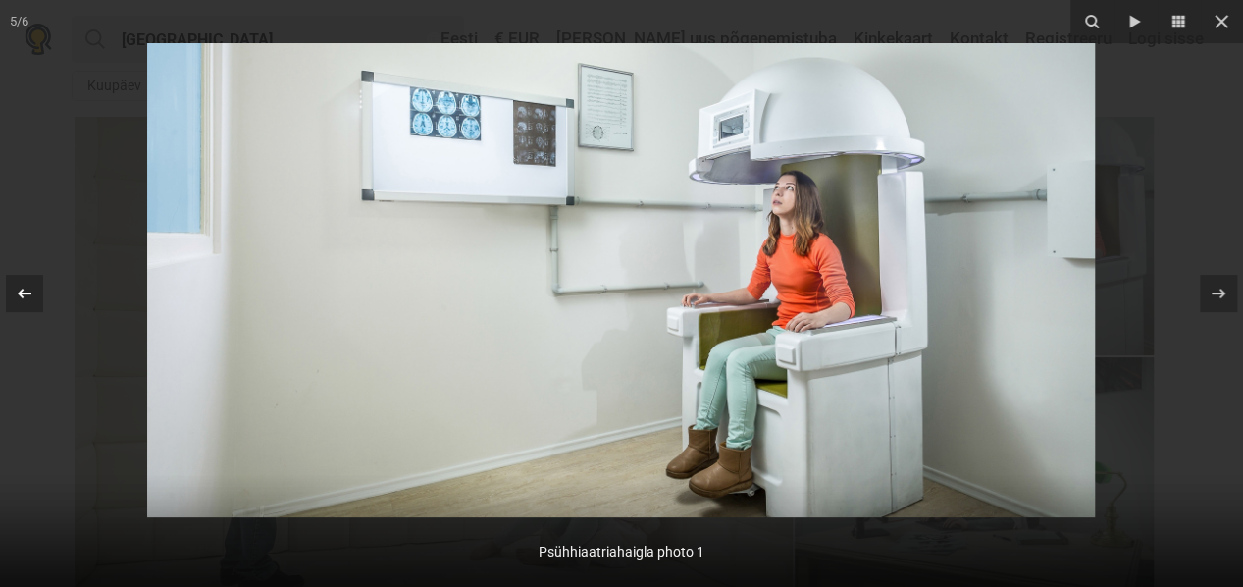
click at [22, 282] on icon at bounding box center [25, 294] width 24 height 24
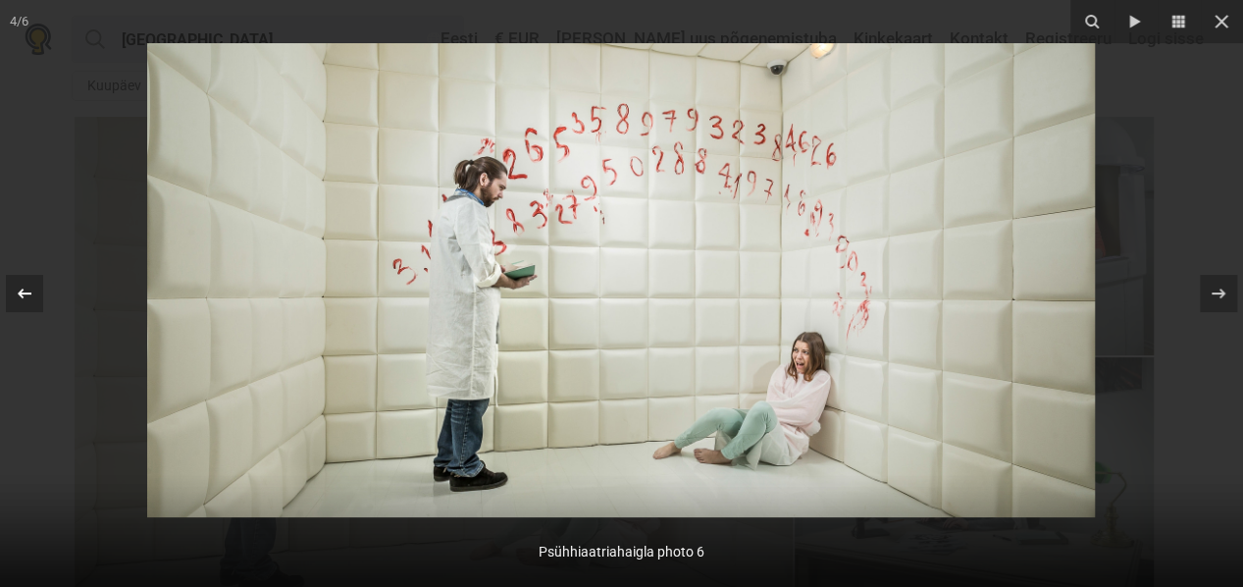
click at [22, 282] on icon at bounding box center [25, 294] width 24 height 24
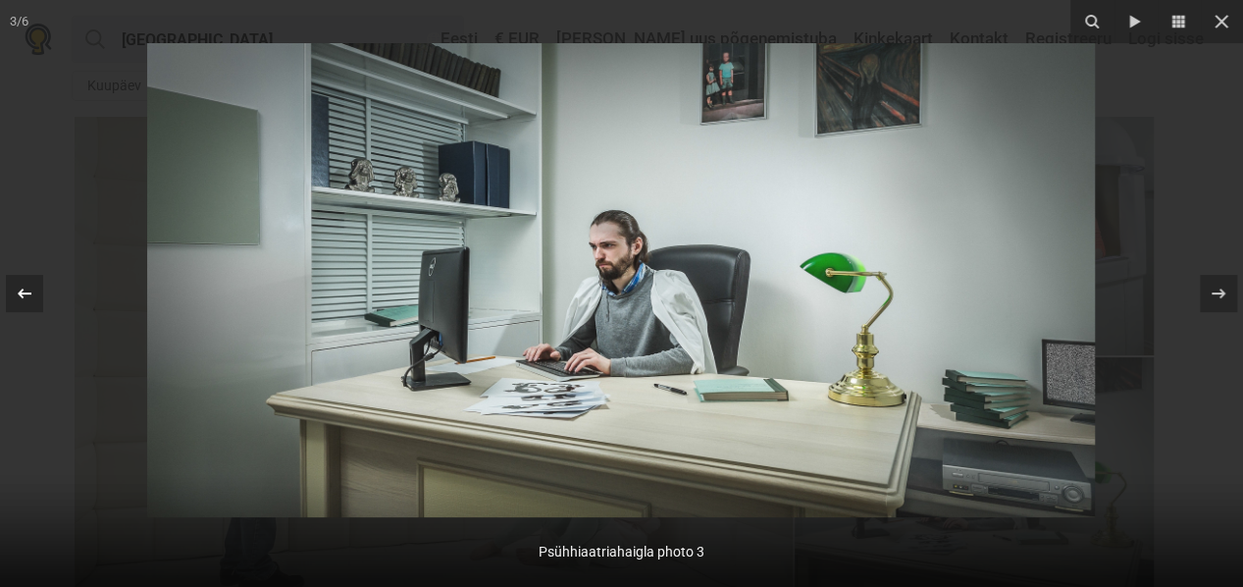
click at [22, 282] on icon at bounding box center [25, 294] width 24 height 24
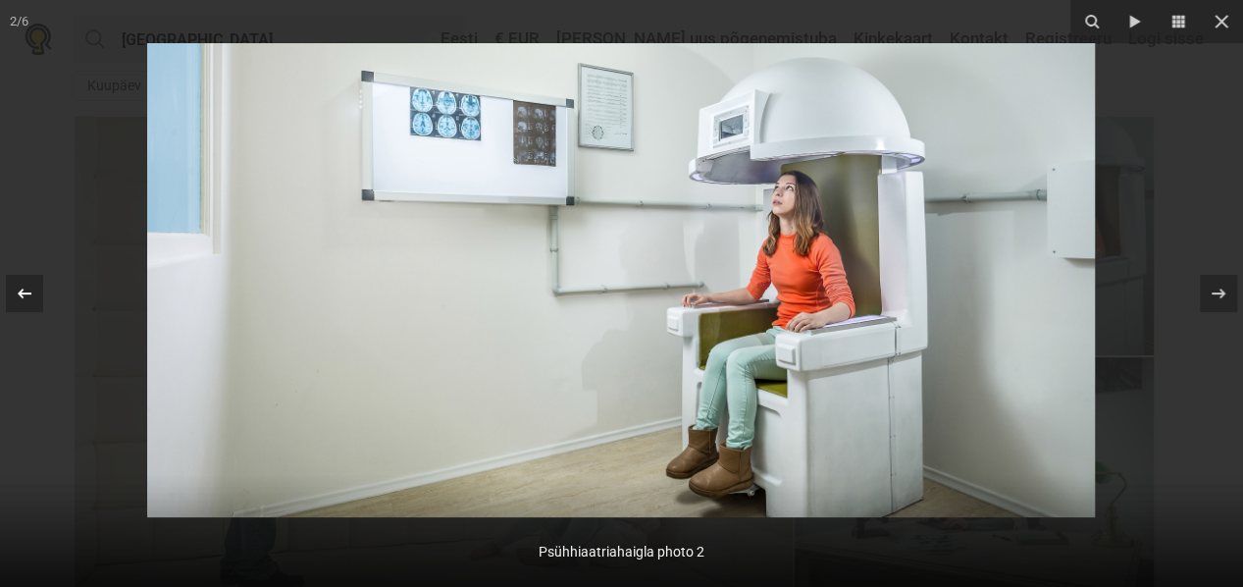
click at [37, 287] on div at bounding box center [24, 293] width 37 height 37
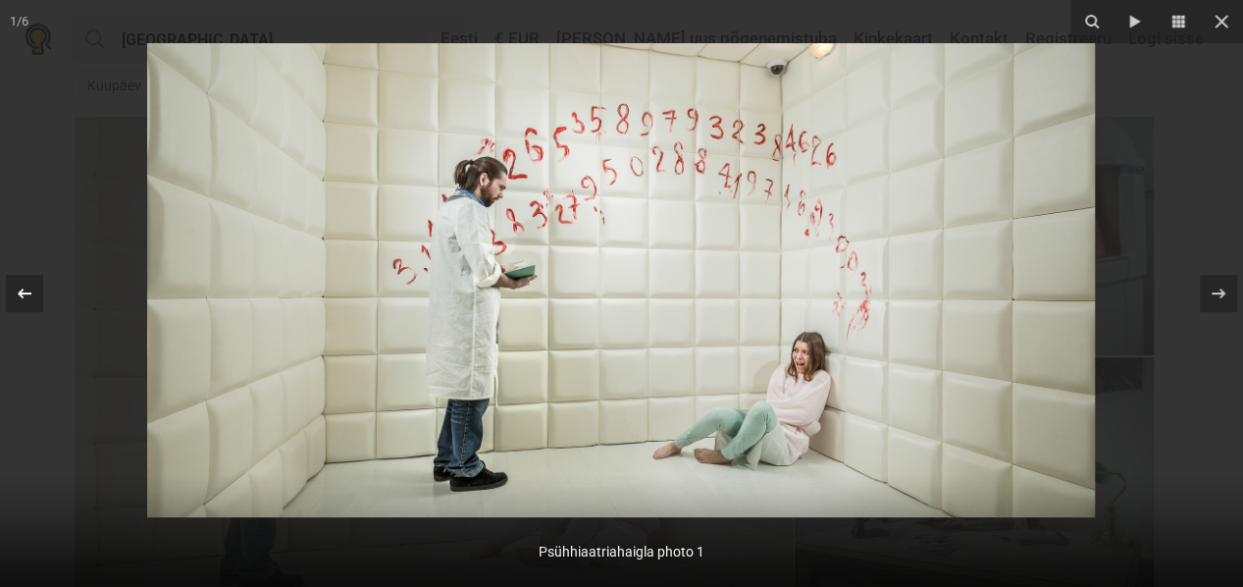
click at [35, 286] on icon at bounding box center [25, 294] width 24 height 24
